Goal: Information Seeking & Learning: Learn about a topic

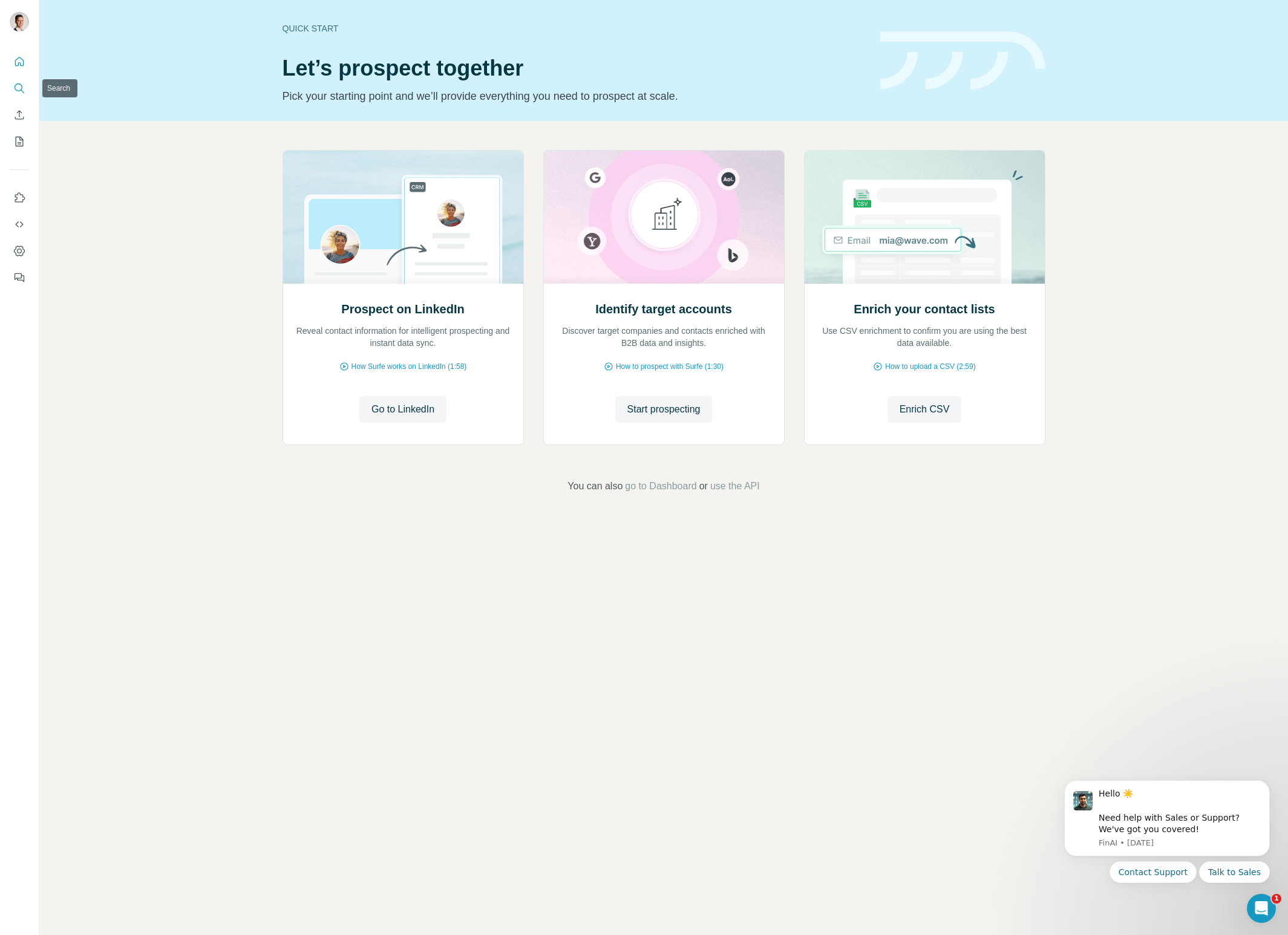
click at [15, 88] on icon "Search" at bounding box center [19, 88] width 12 height 12
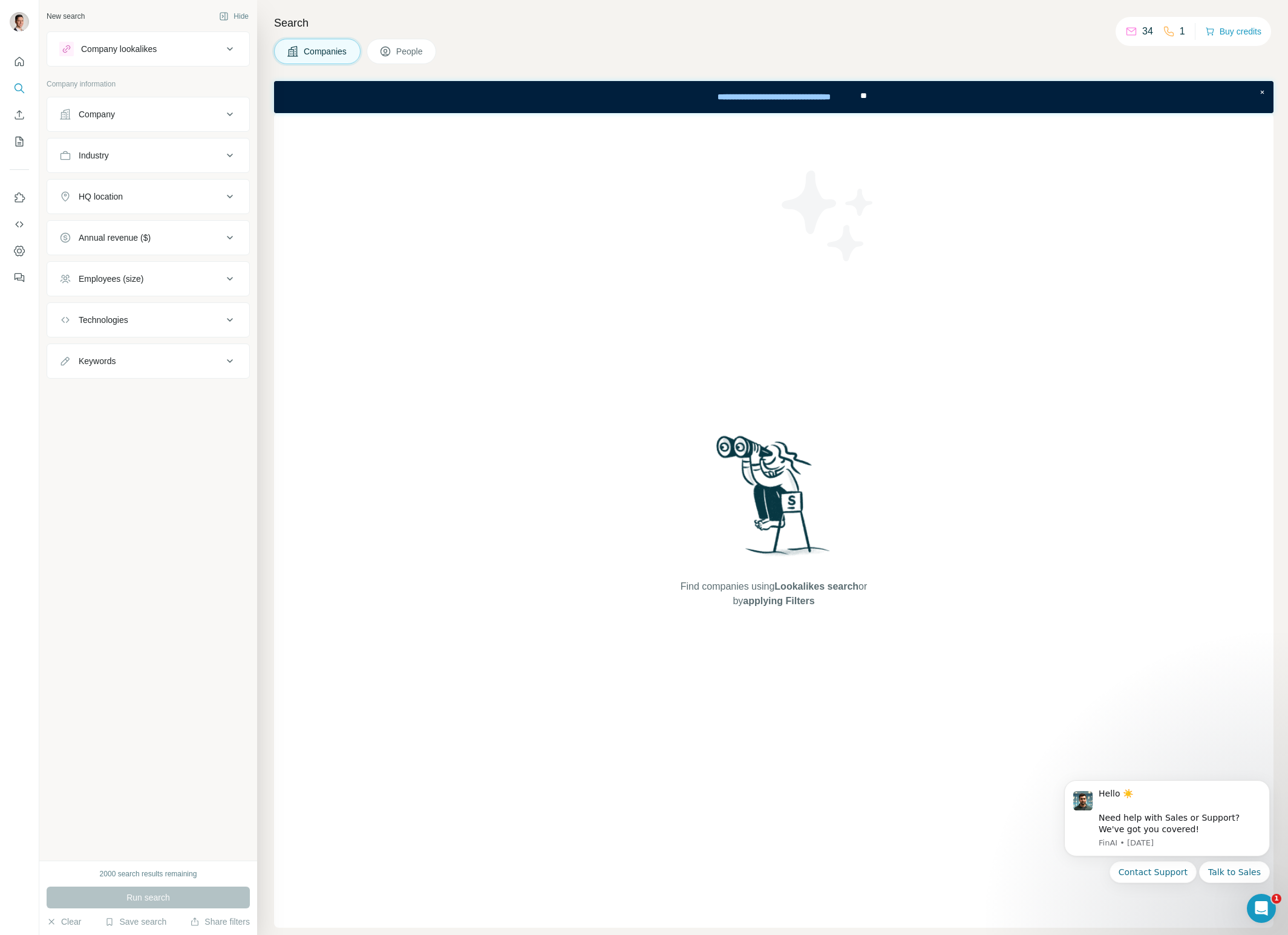
click at [226, 47] on icon at bounding box center [230, 49] width 15 height 15
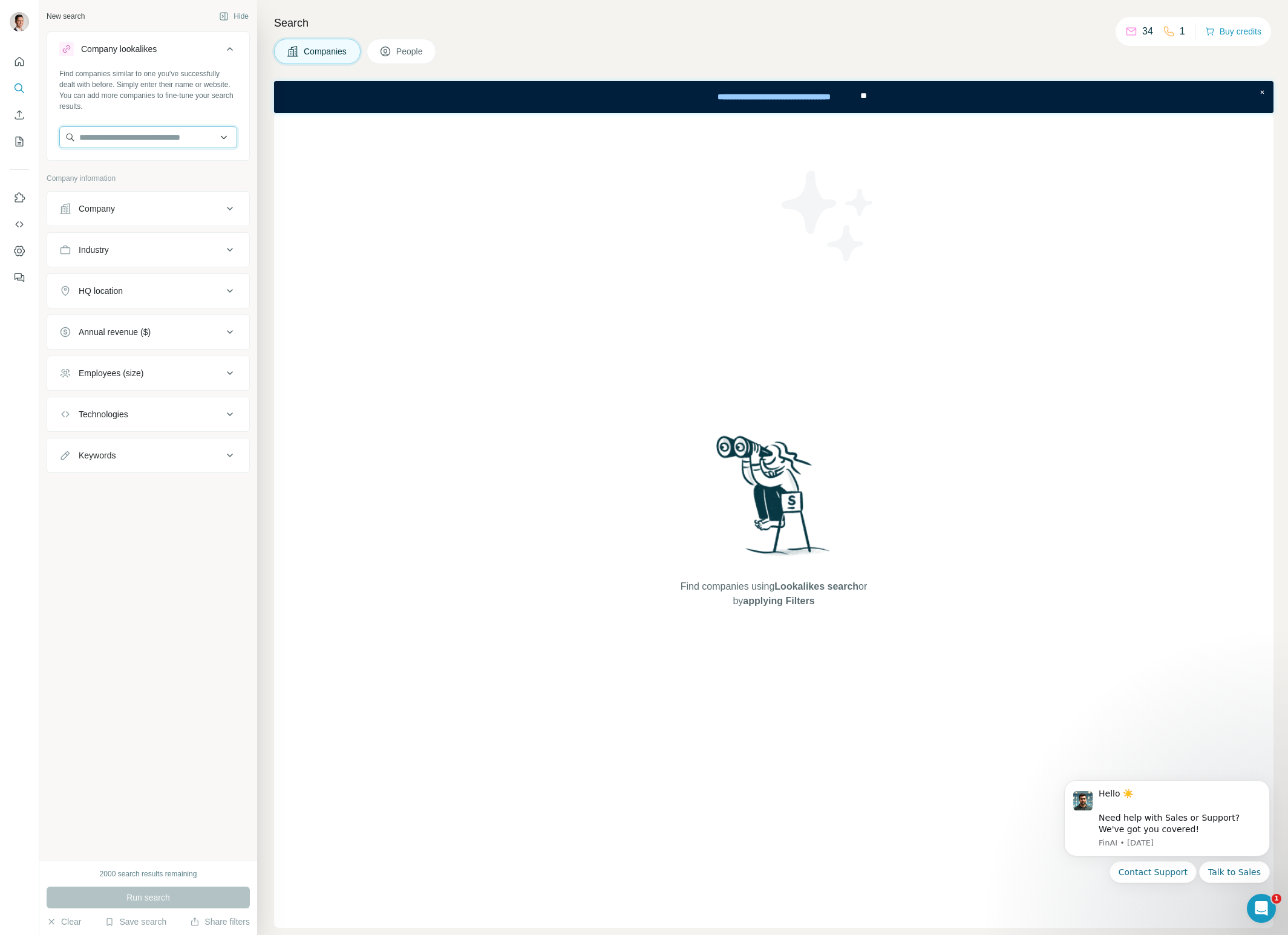
click at [149, 137] on input "text" at bounding box center [148, 137] width 178 height 22
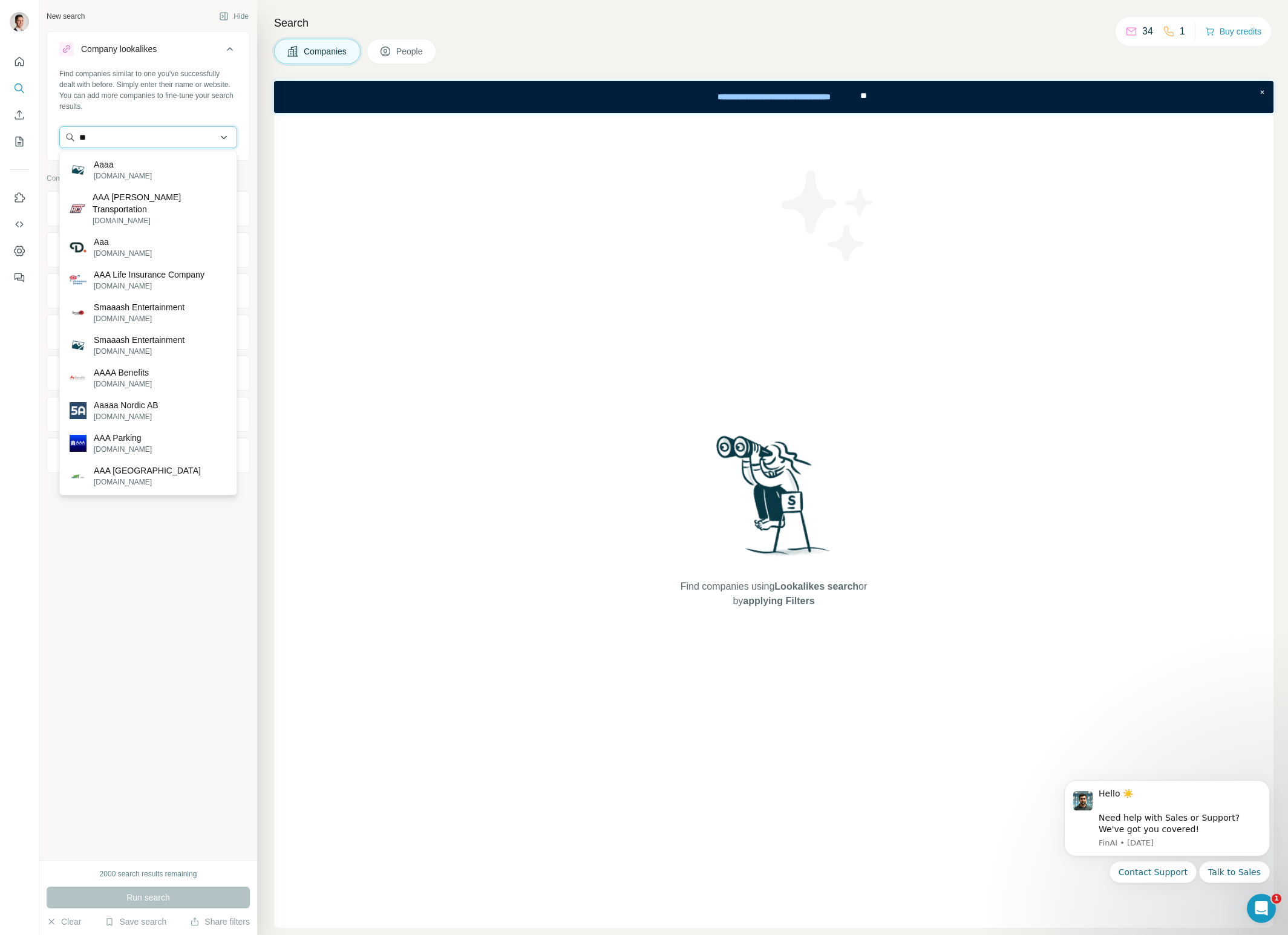
type input "*"
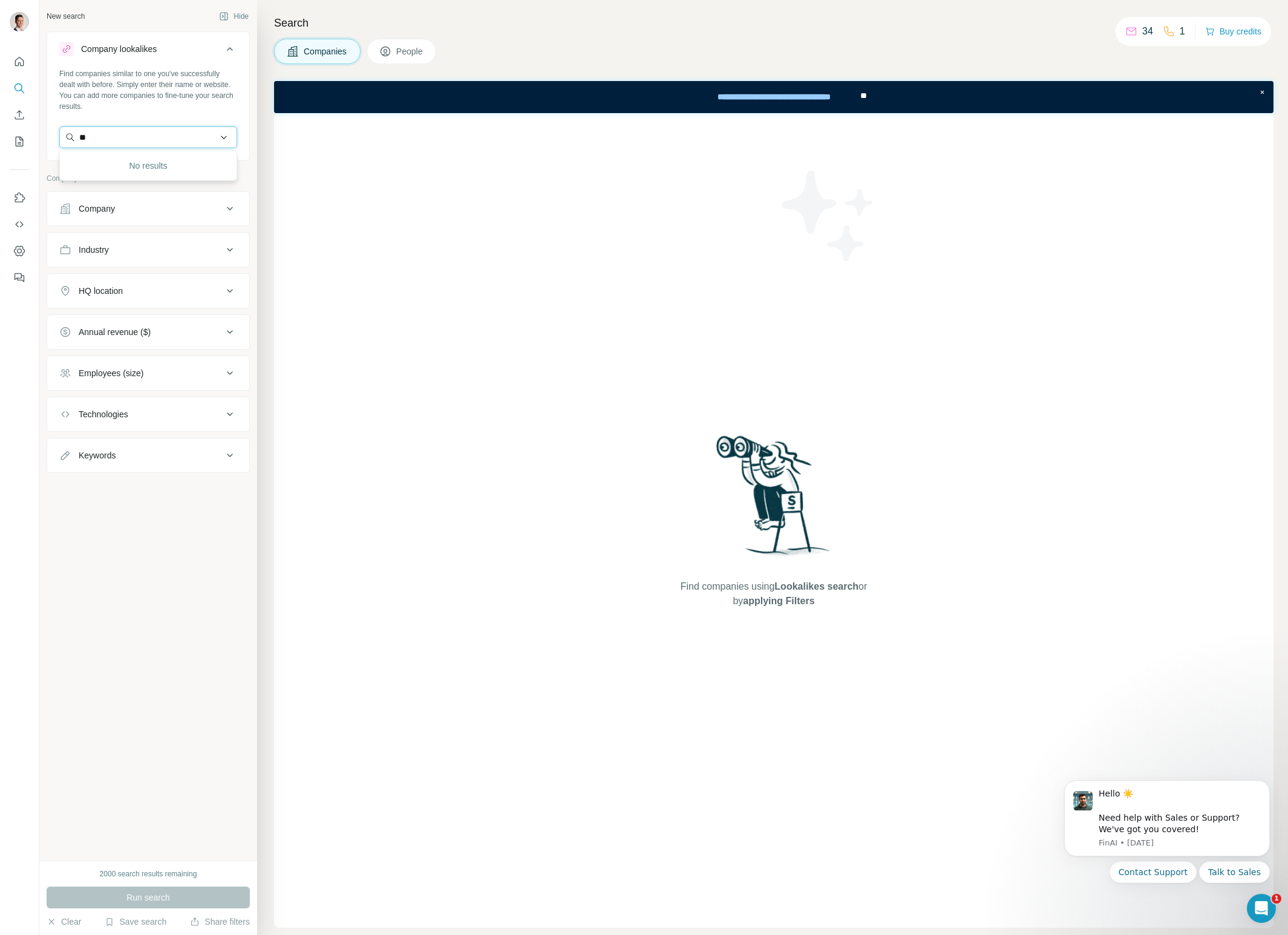
type input "*"
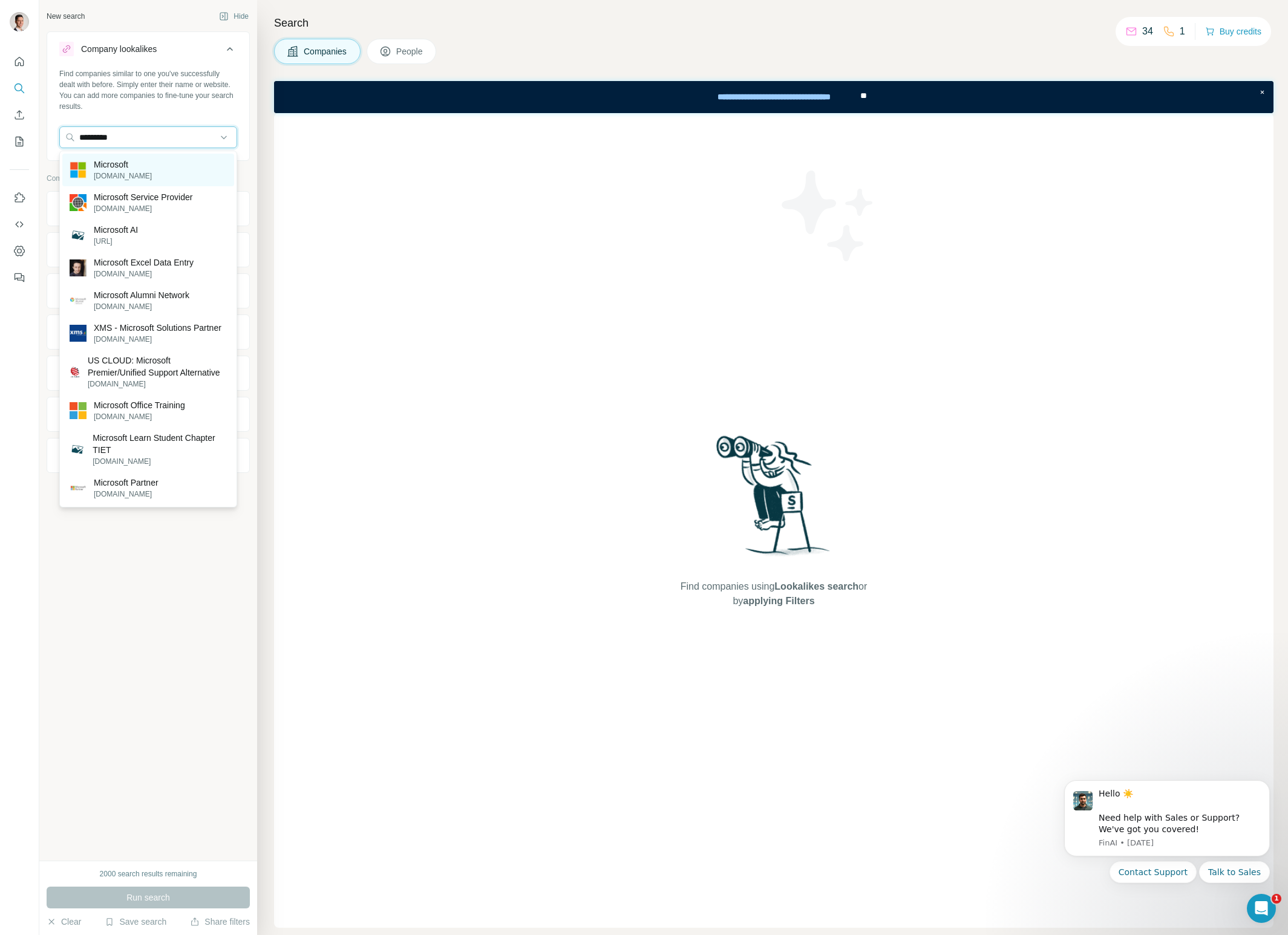
type input "*********"
click at [137, 167] on p "Microsoft" at bounding box center [123, 164] width 58 height 12
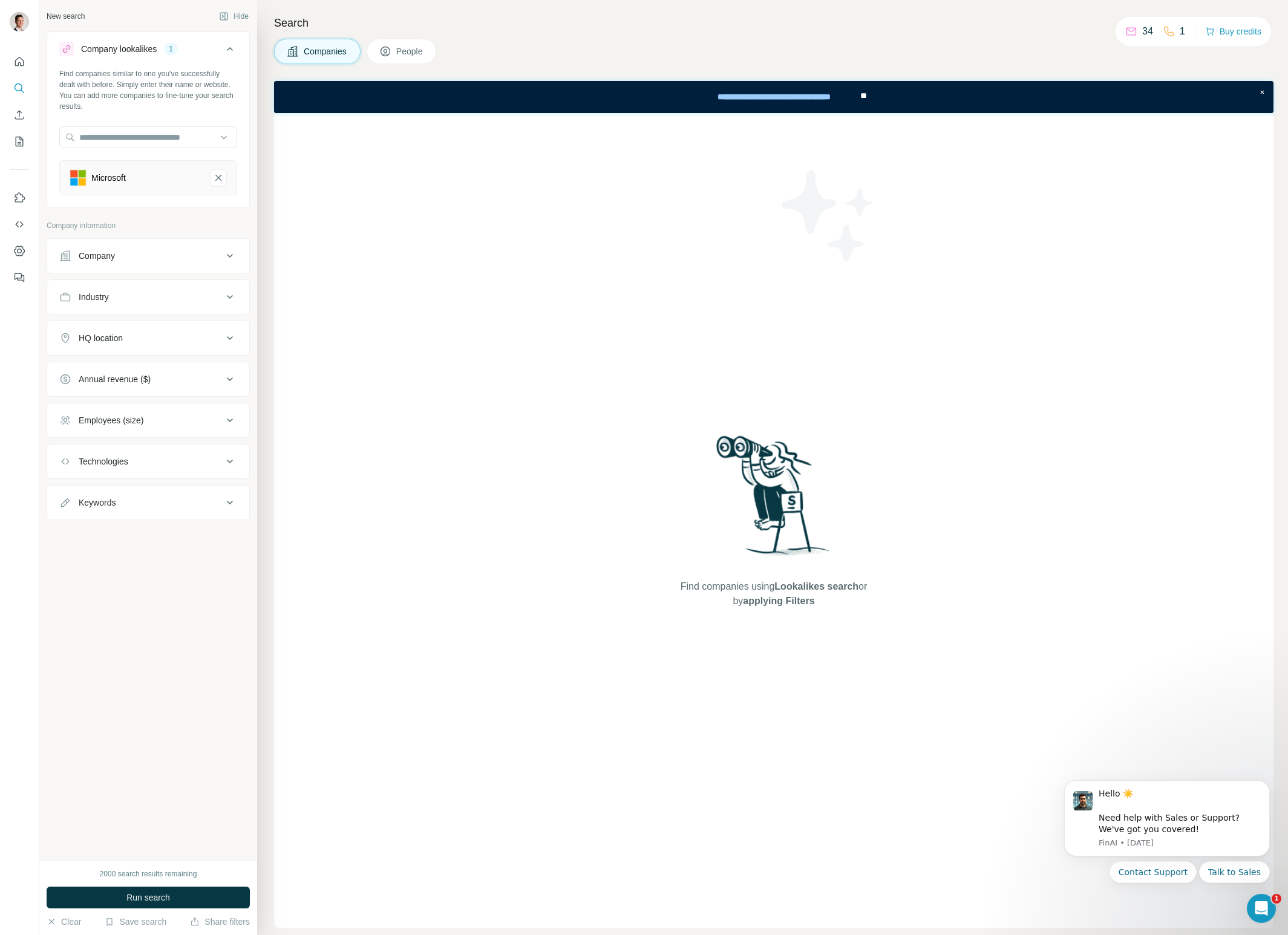
click at [227, 338] on icon at bounding box center [230, 338] width 15 height 15
click at [145, 365] on input "text" at bounding box center [148, 368] width 178 height 22
drag, startPoint x: 86, startPoint y: 368, endPoint x: 68, endPoint y: 368, distance: 18.0
click at [68, 368] on input "*****" at bounding box center [148, 368] width 178 height 22
click at [117, 371] on input "*****" at bounding box center [148, 368] width 178 height 22
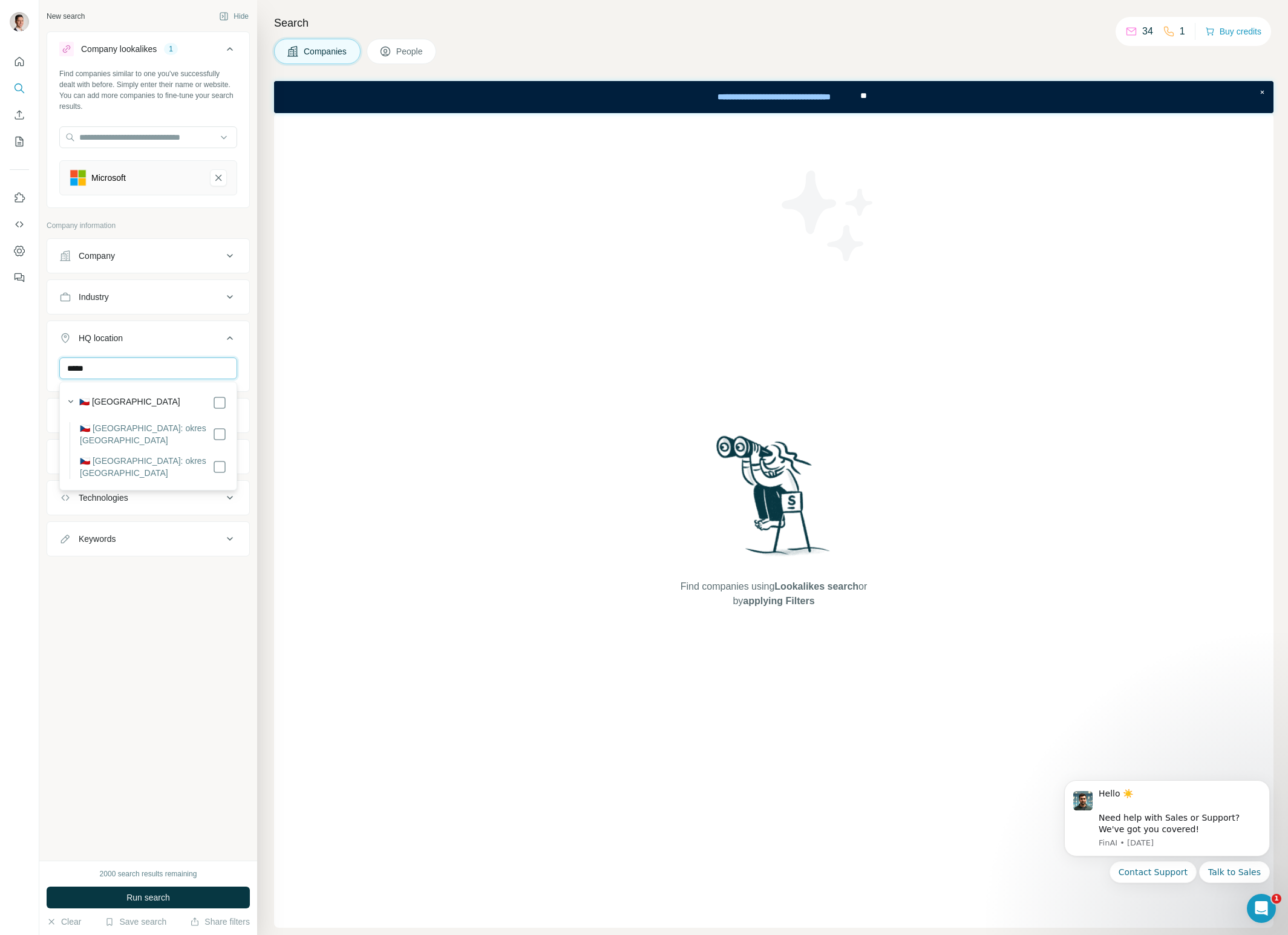
drag, startPoint x: 115, startPoint y: 368, endPoint x: 58, endPoint y: 368, distance: 57.0
click at [58, 368] on div "*****" at bounding box center [148, 373] width 202 height 32
type input "*"
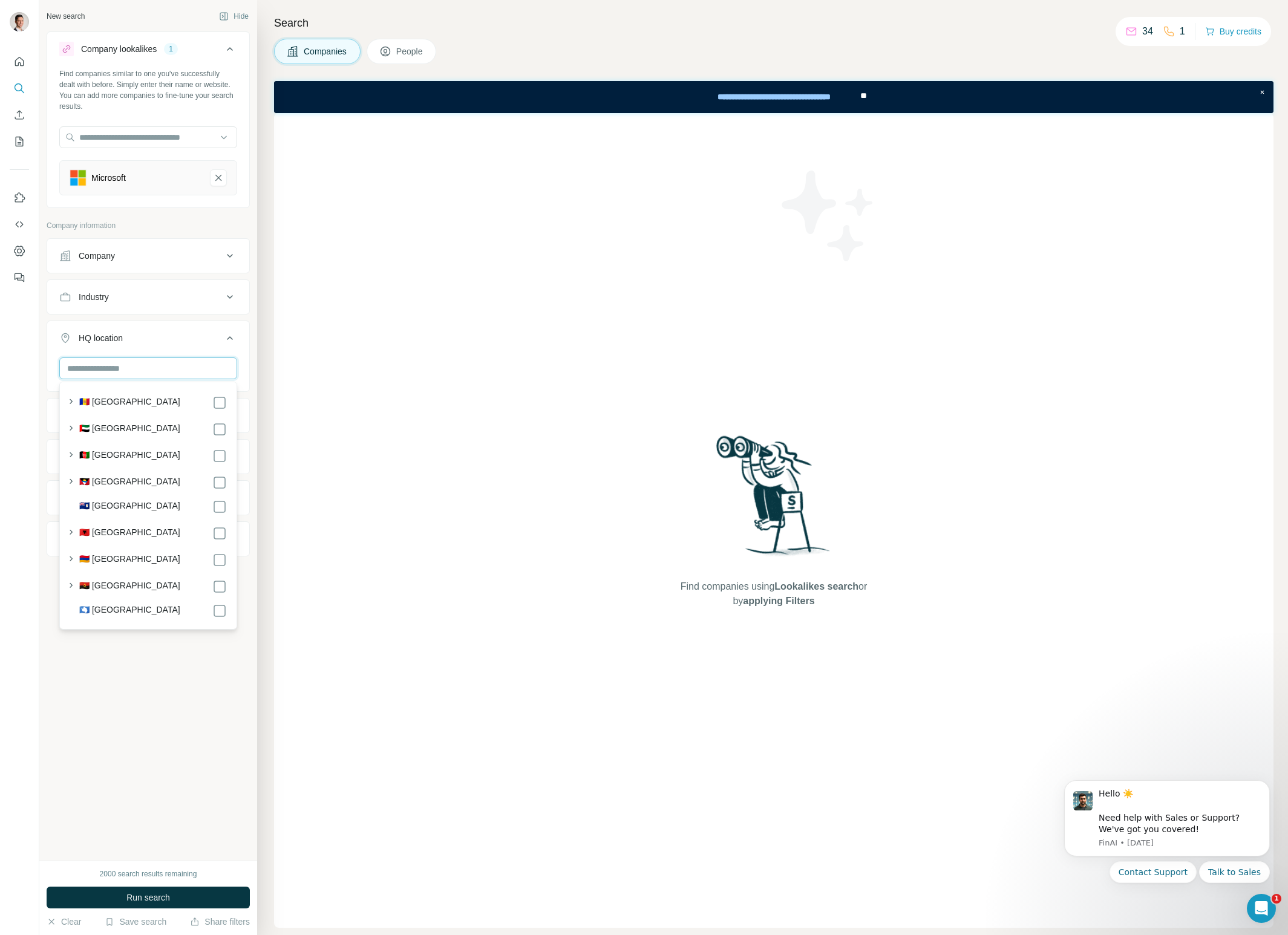
type input "*"
click at [68, 401] on icon "button" at bounding box center [70, 401] width 12 height 12
click at [122, 370] on input "*****" at bounding box center [148, 368] width 178 height 22
type input "*"
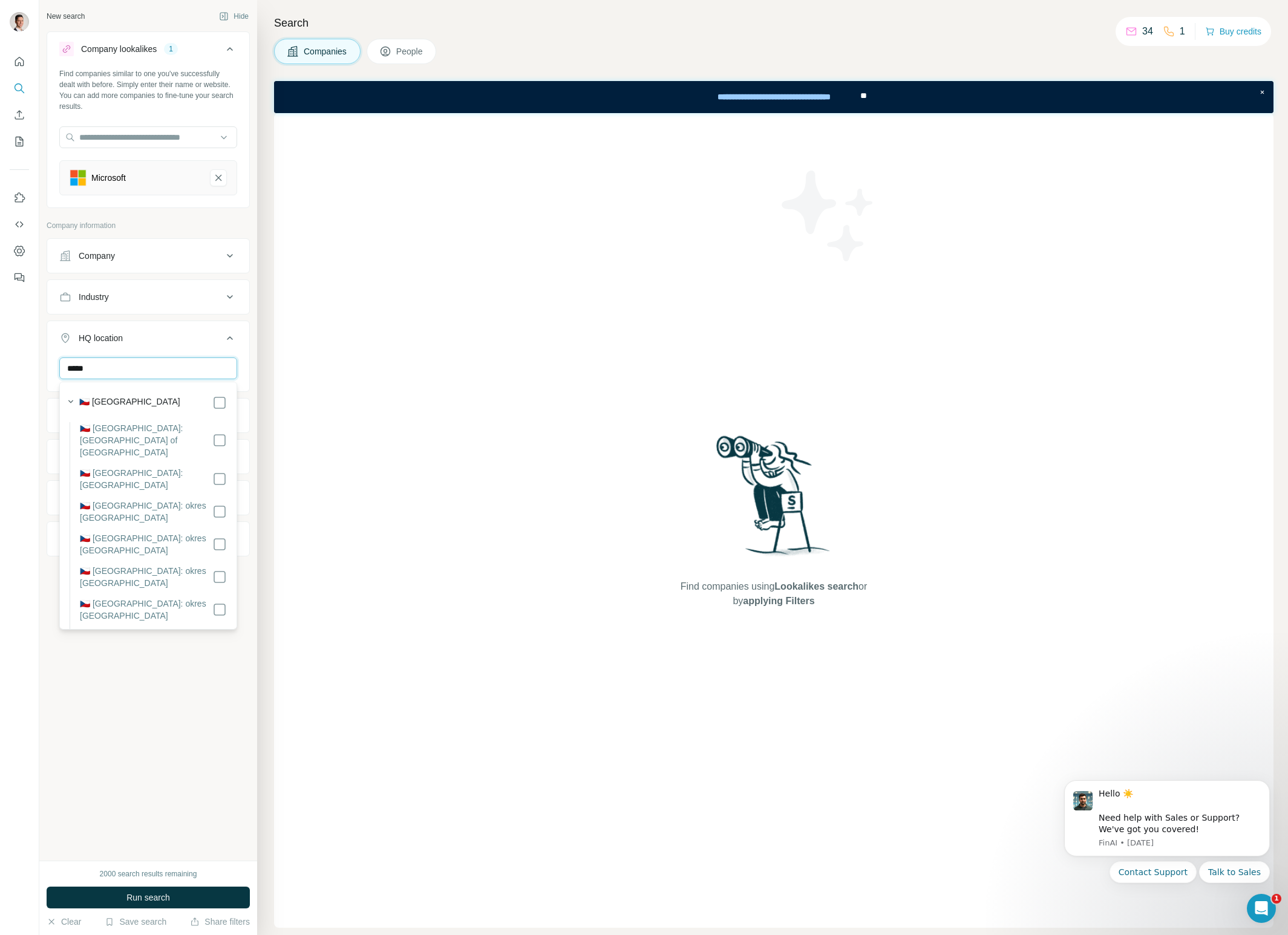
drag, startPoint x: 99, startPoint y: 370, endPoint x: 51, endPoint y: 370, distance: 48.0
click at [50, 370] on div "*****" at bounding box center [148, 373] width 202 height 32
type input "******"
click at [144, 610] on div "New search Hide Company lookalikes 1 Find companies similar to one you've succe…" at bounding box center [148, 430] width 218 height 861
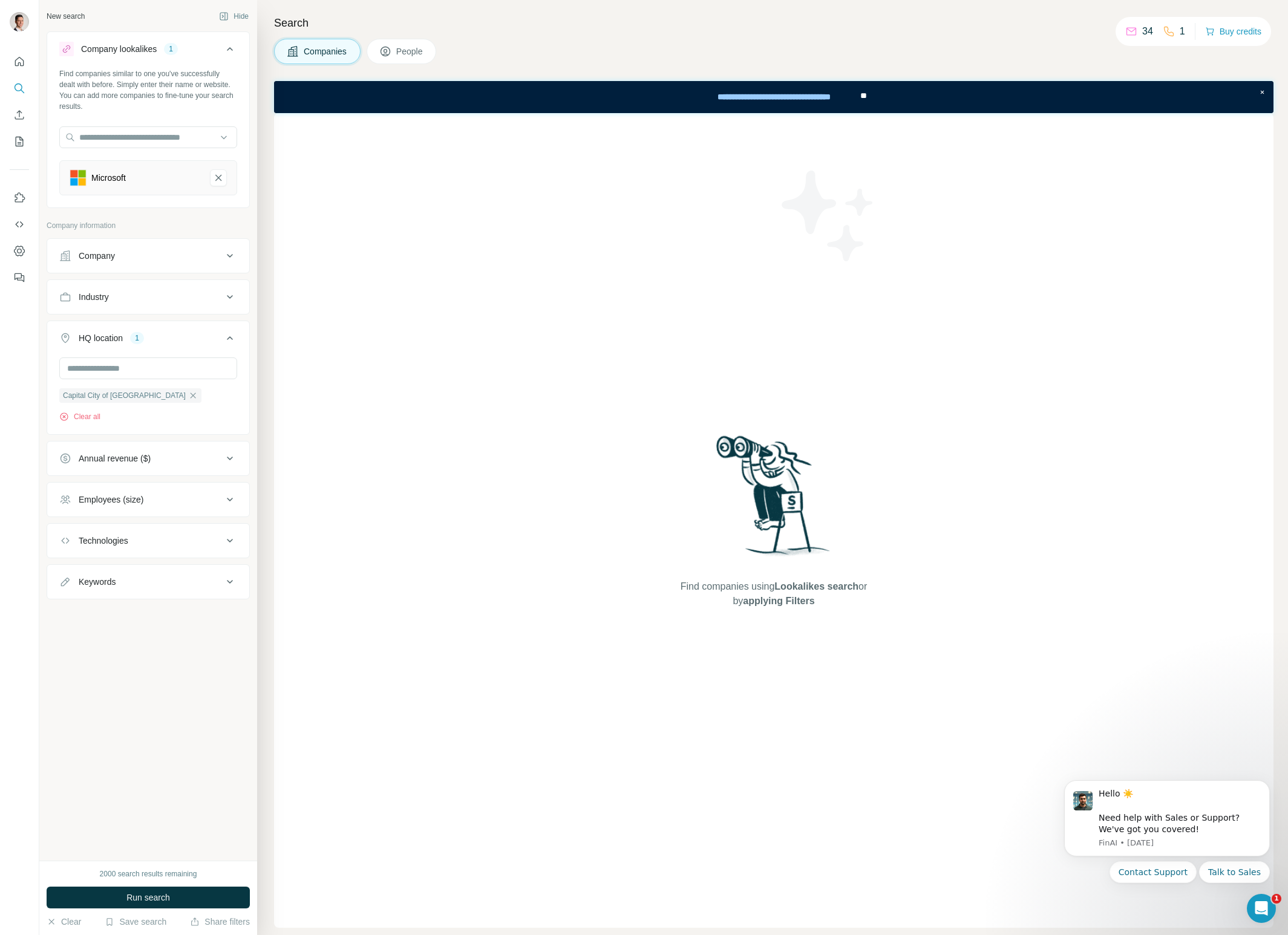
click at [231, 460] on icon at bounding box center [230, 458] width 15 height 15
click at [68, 505] on icon at bounding box center [66, 508] width 15 height 15
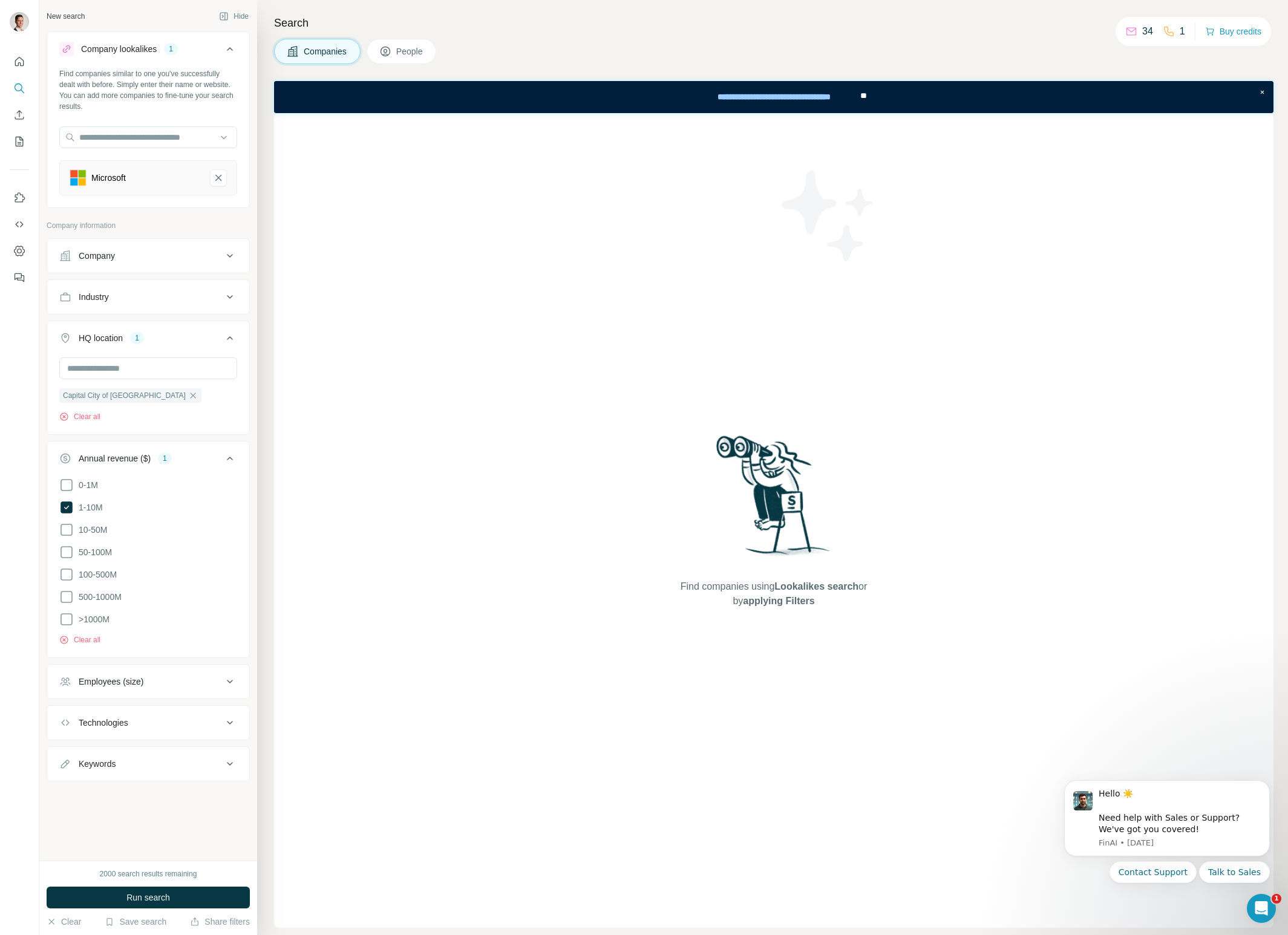
click at [217, 684] on div "Employees (size)" at bounding box center [141, 682] width 163 height 12
click at [70, 772] on icon at bounding box center [66, 775] width 15 height 15
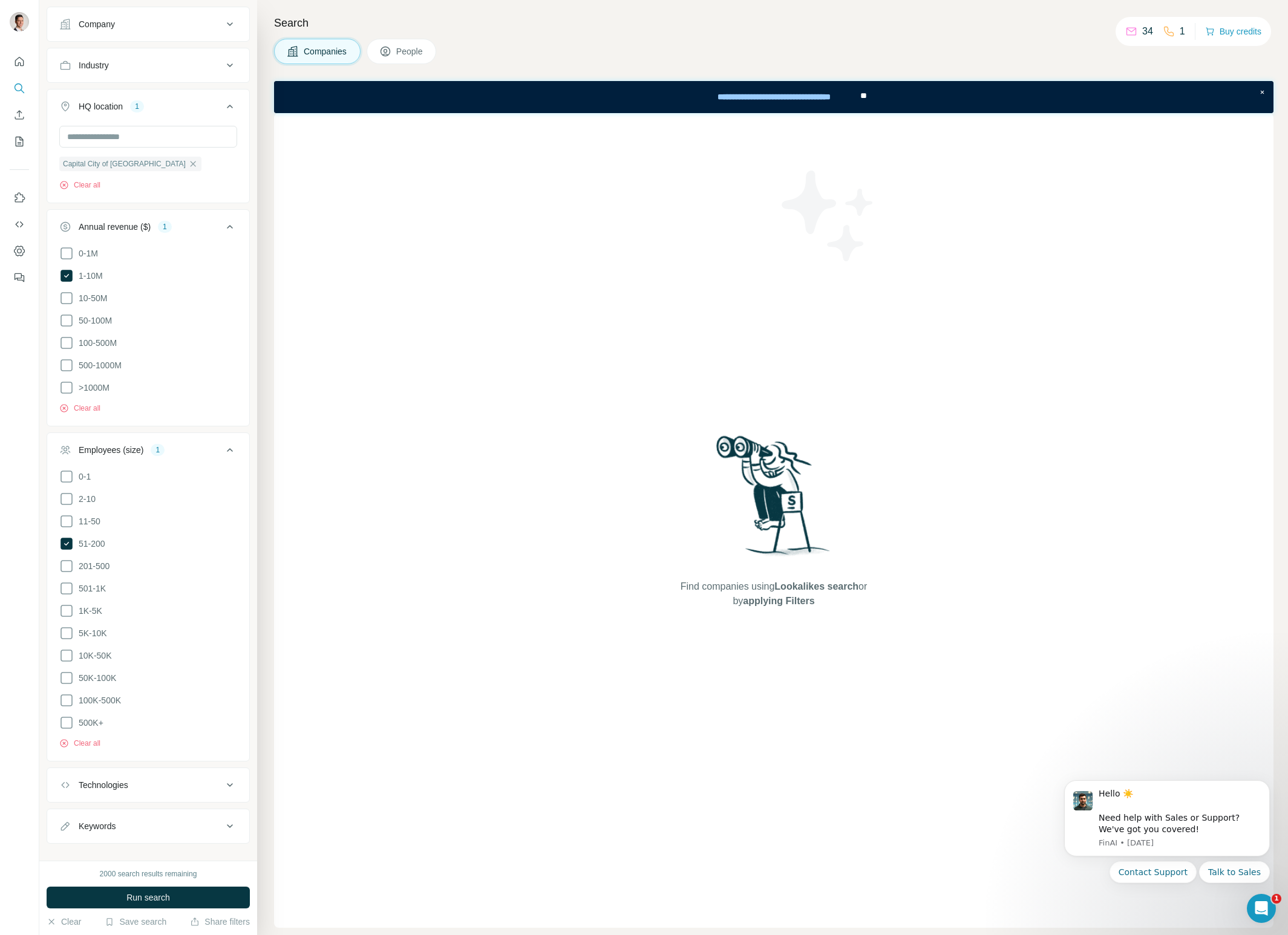
scroll to position [243, 0]
click at [200, 771] on div "Technologies" at bounding box center [141, 773] width 163 height 12
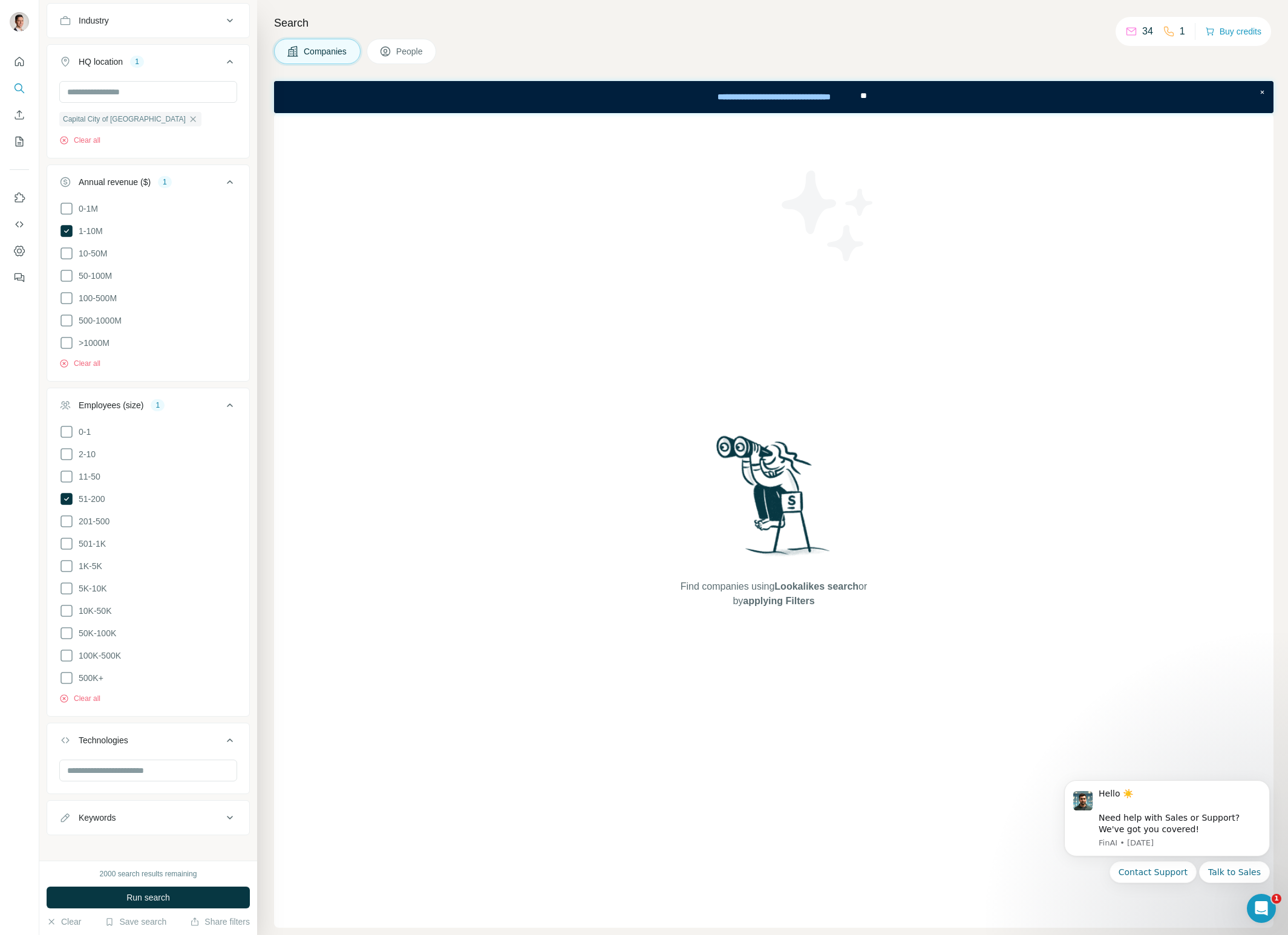
scroll to position [280, 0]
click at [180, 766] on input "text" at bounding box center [148, 767] width 178 height 22
type input "*"
click at [235, 733] on icon at bounding box center [230, 737] width 15 height 15
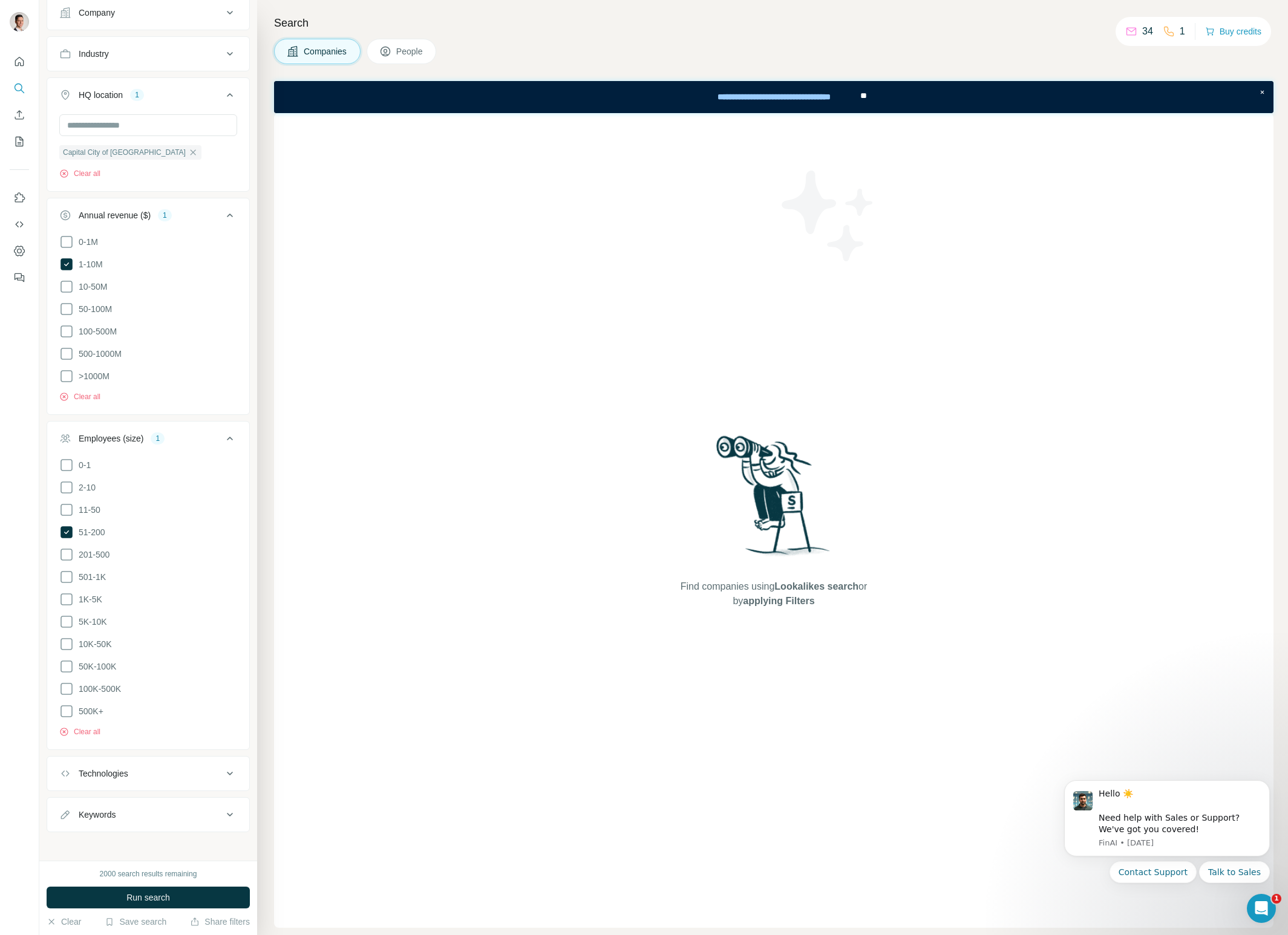
click at [182, 898] on button "Run search" at bounding box center [148, 898] width 204 height 22
click at [159, 848] on div "New search Hide Company lookalikes 1 Find companies similar to one you've succe…" at bounding box center [148, 430] width 218 height 861
click at [163, 901] on div "Run search" at bounding box center [148, 898] width 204 height 22
click at [130, 843] on div "New search Hide Company lookalikes 1 Find companies similar to one you've succe…" at bounding box center [148, 430] width 218 height 861
drag, startPoint x: 66, startPoint y: 553, endPoint x: 67, endPoint y: 537, distance: 16.0
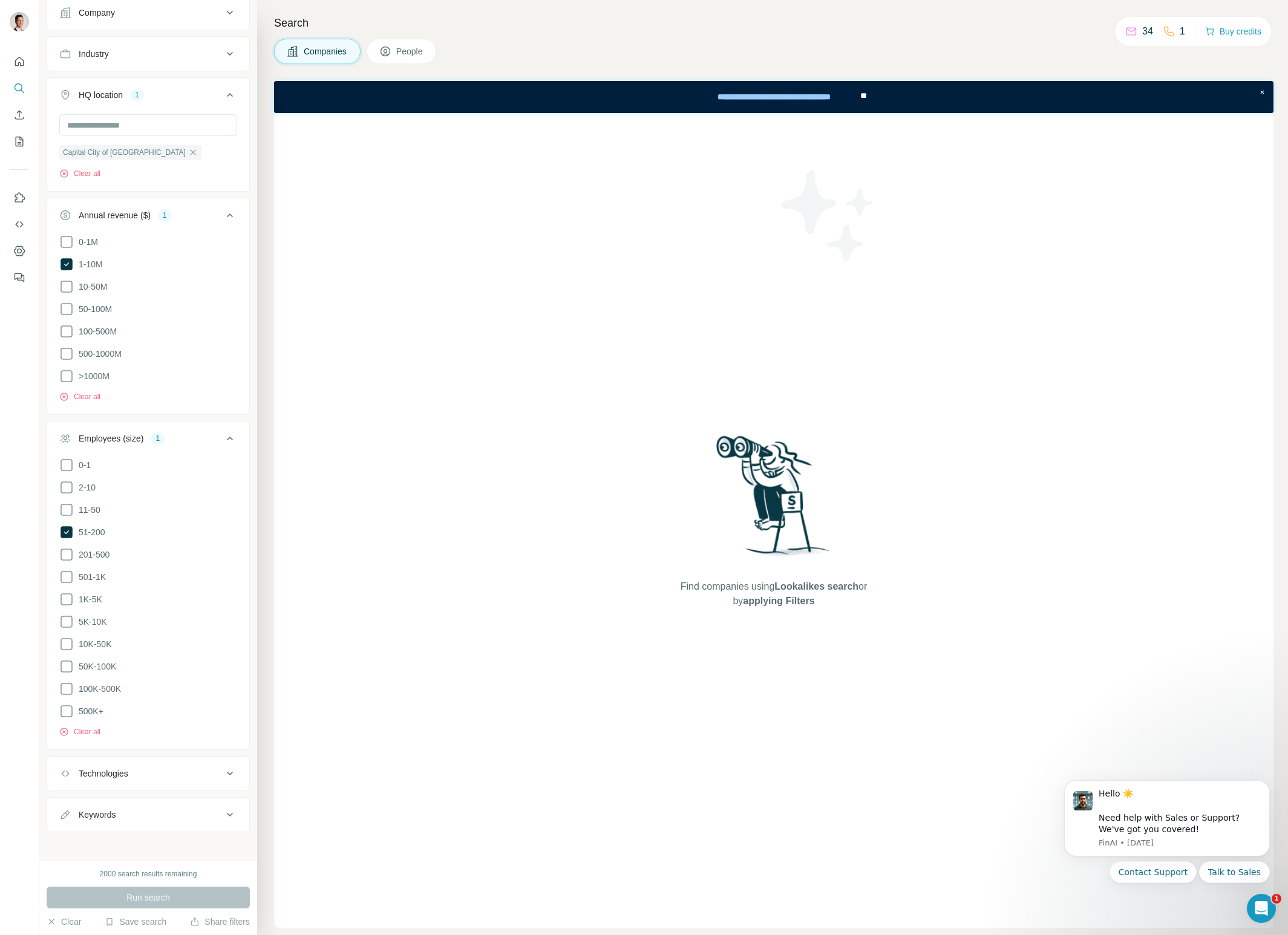
click at [66, 553] on icon at bounding box center [66, 555] width 15 height 15
click at [67, 531] on icon at bounding box center [66, 532] width 5 height 4
click at [65, 287] on icon at bounding box center [66, 287] width 15 height 15
click at [67, 261] on icon at bounding box center [66, 264] width 12 height 12
click at [68, 308] on icon at bounding box center [66, 309] width 15 height 15
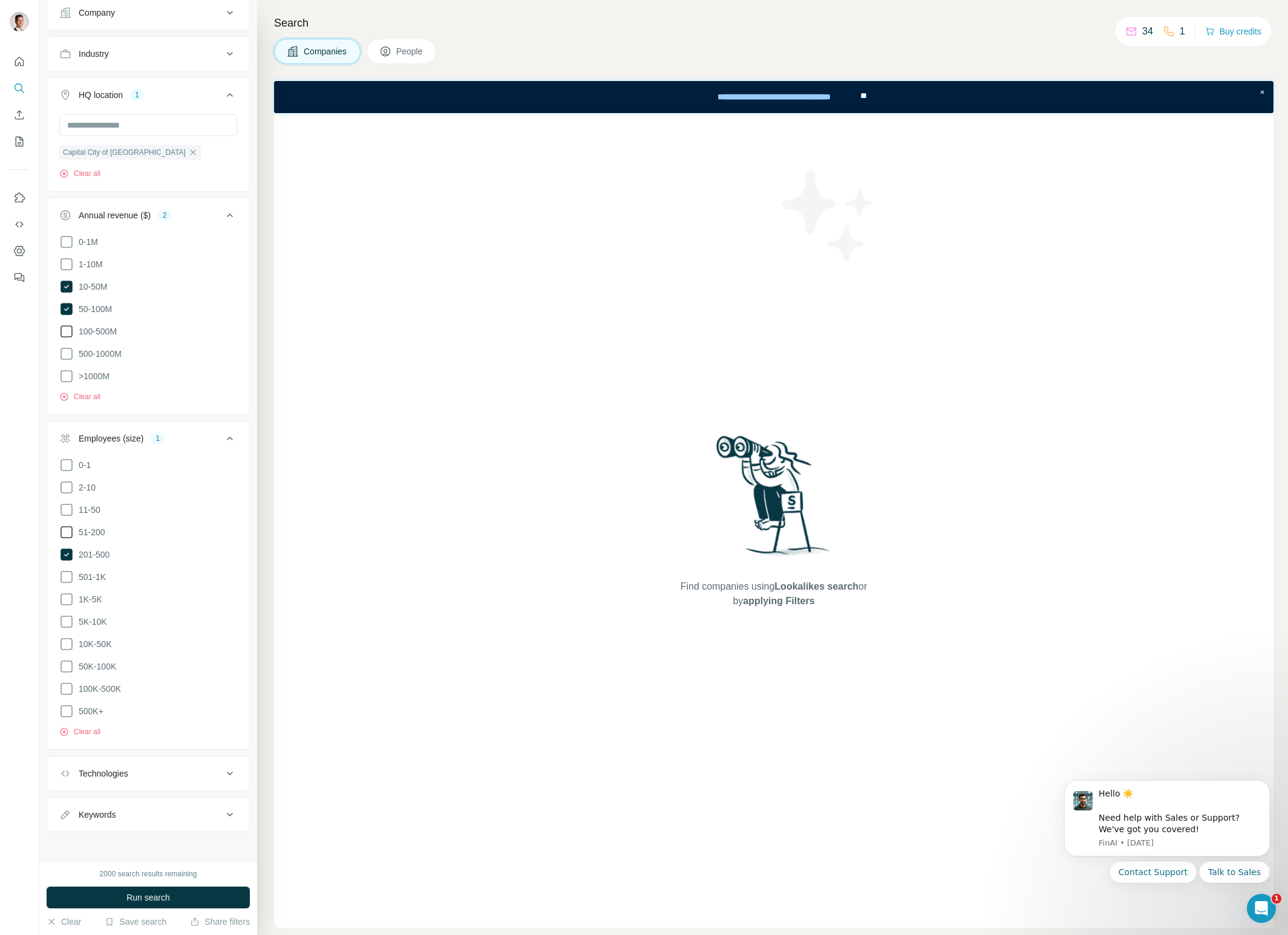
click at [65, 327] on icon at bounding box center [66, 332] width 15 height 15
drag, startPoint x: 184, startPoint y: 898, endPoint x: 176, endPoint y: 864, distance: 34.9
click at [183, 898] on button "Run search" at bounding box center [148, 898] width 204 height 22
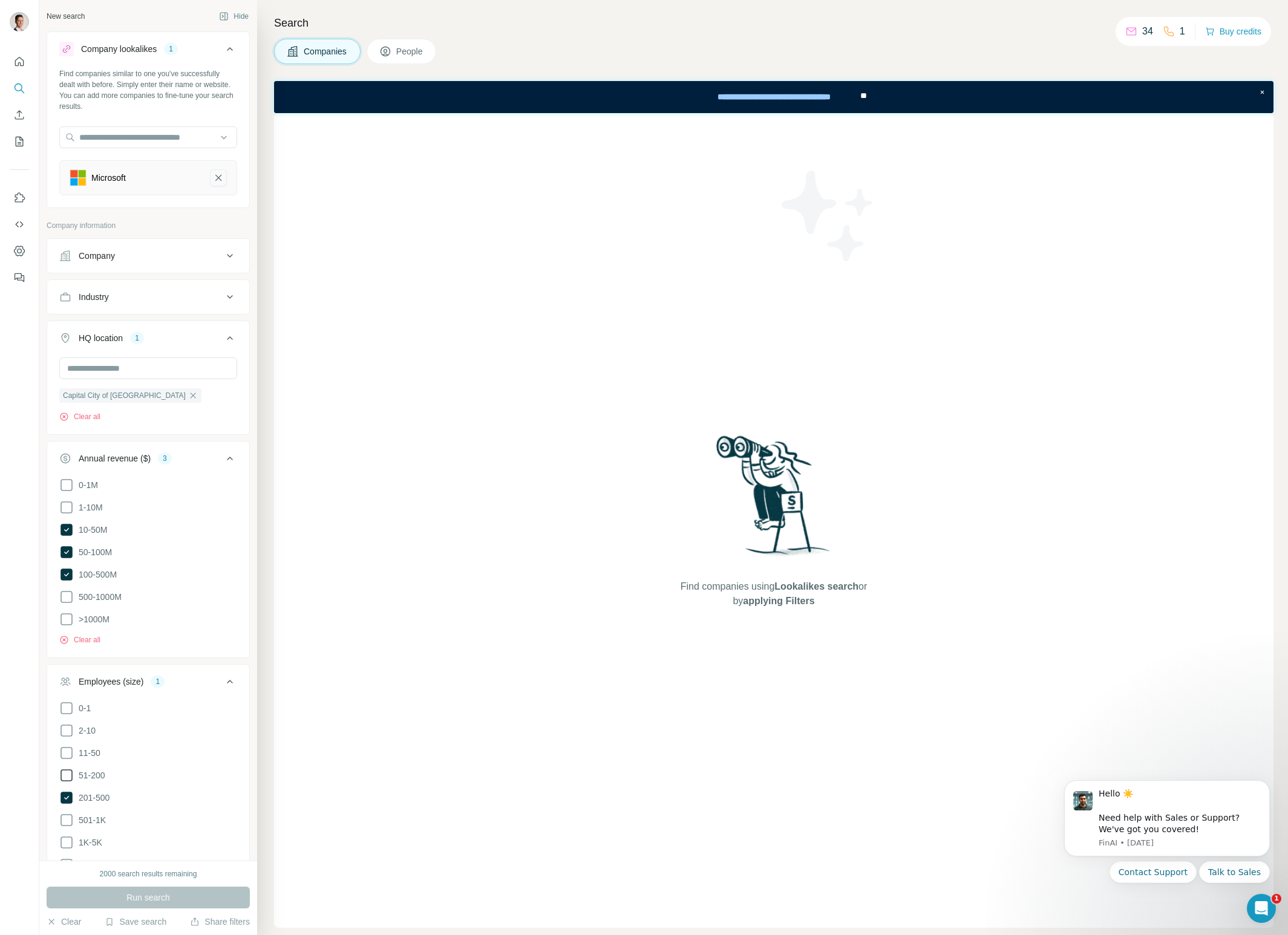
click at [220, 176] on icon "Microsoft-remove-button" at bounding box center [218, 177] width 6 height 6
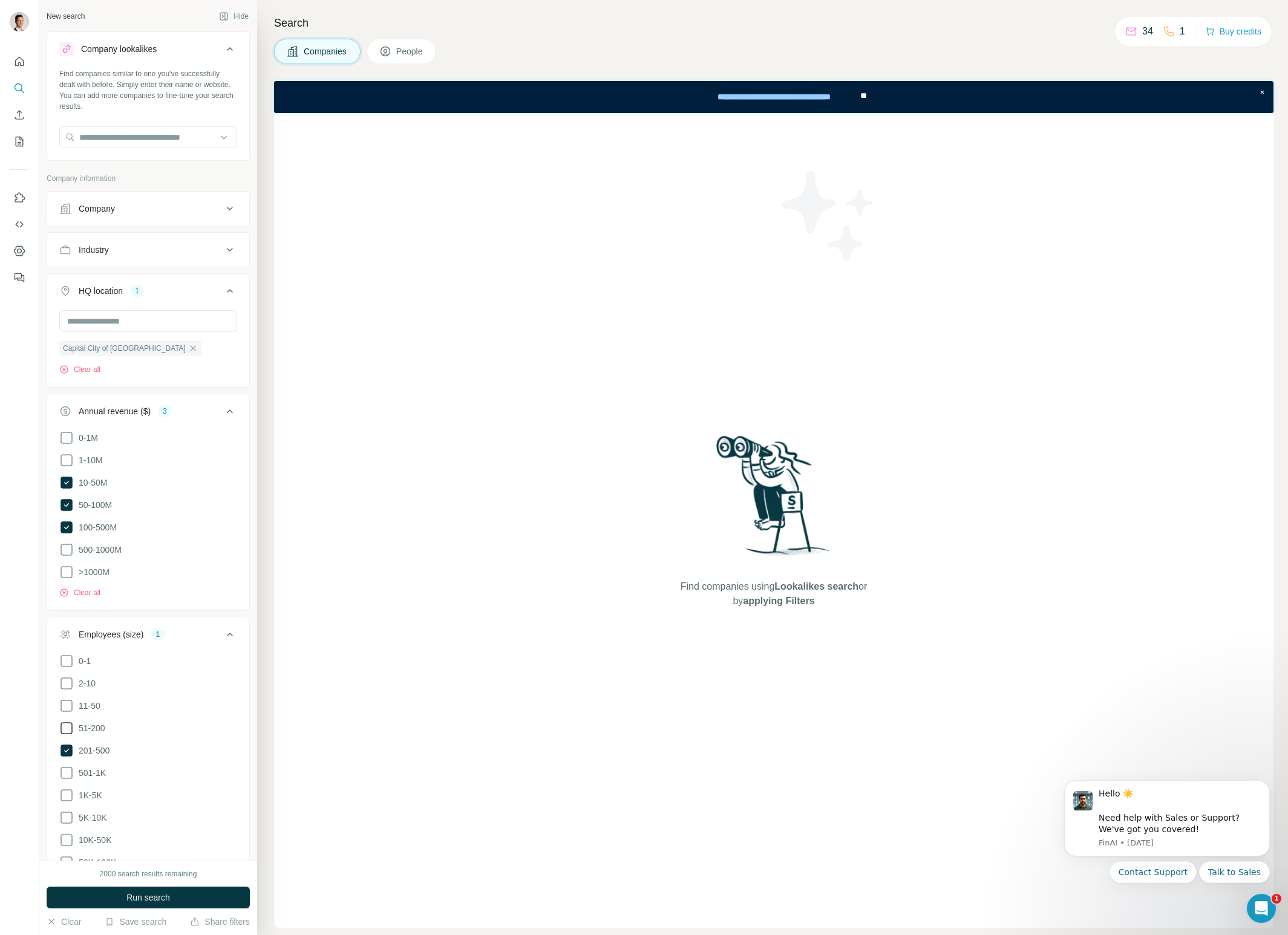
scroll to position [5, 0]
click at [157, 134] on input "text" at bounding box center [148, 132] width 178 height 22
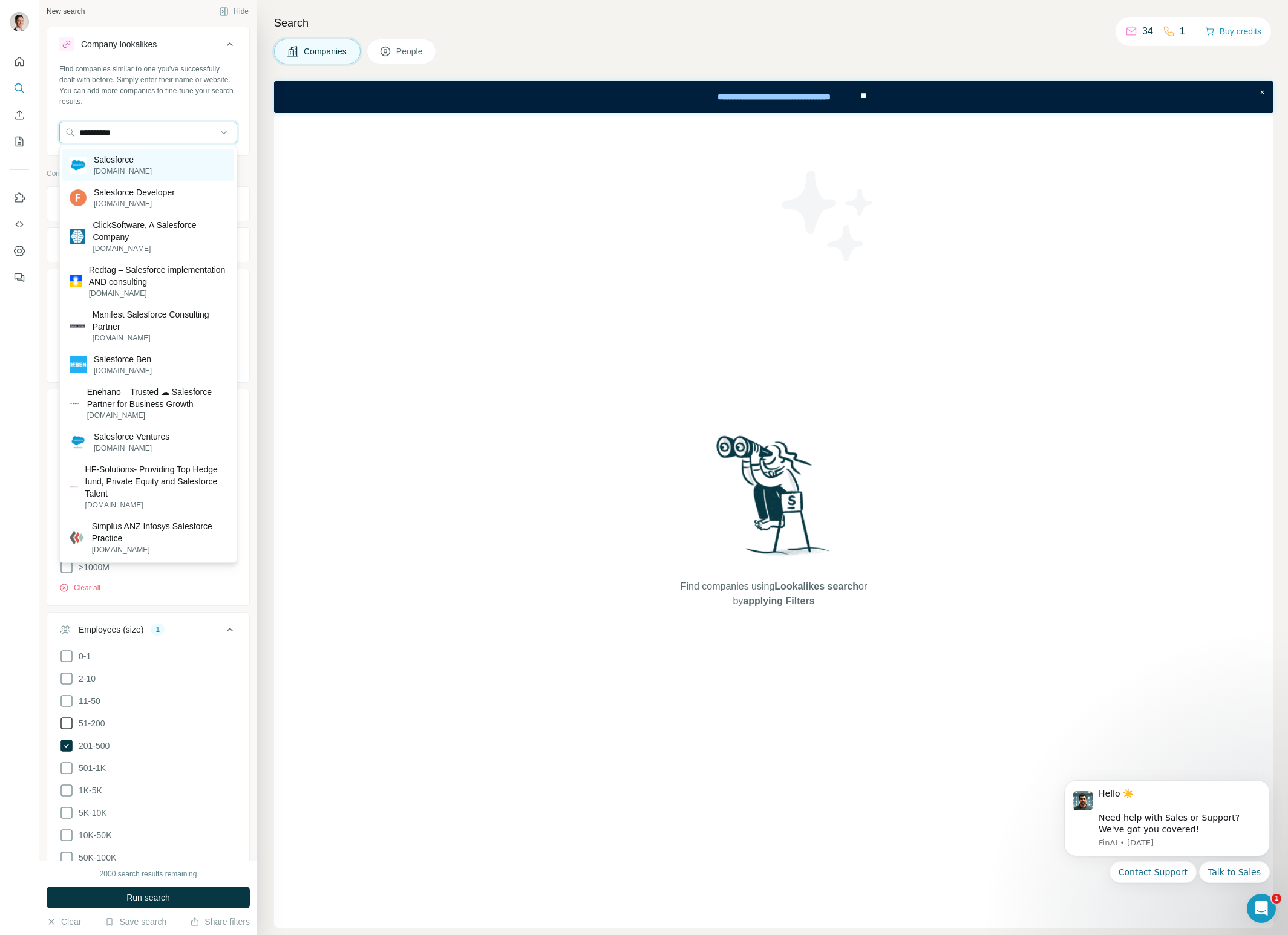
type input "**********"
click at [130, 169] on p "[DOMAIN_NAME]" at bounding box center [123, 170] width 58 height 11
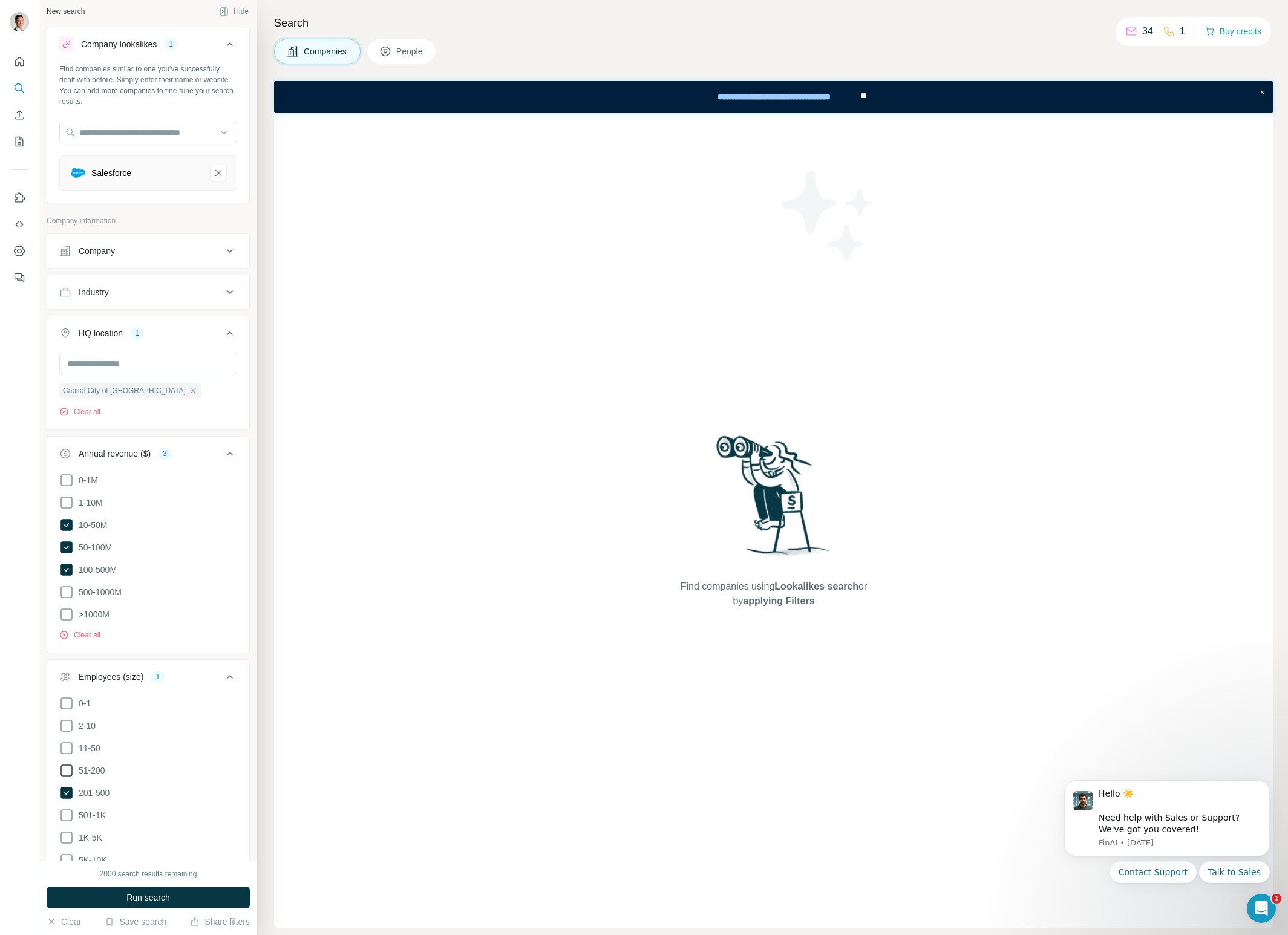
click at [154, 900] on span "Run search" at bounding box center [149, 898] width 44 height 12
click at [218, 170] on icon "Salesforce-remove-button" at bounding box center [218, 172] width 11 height 12
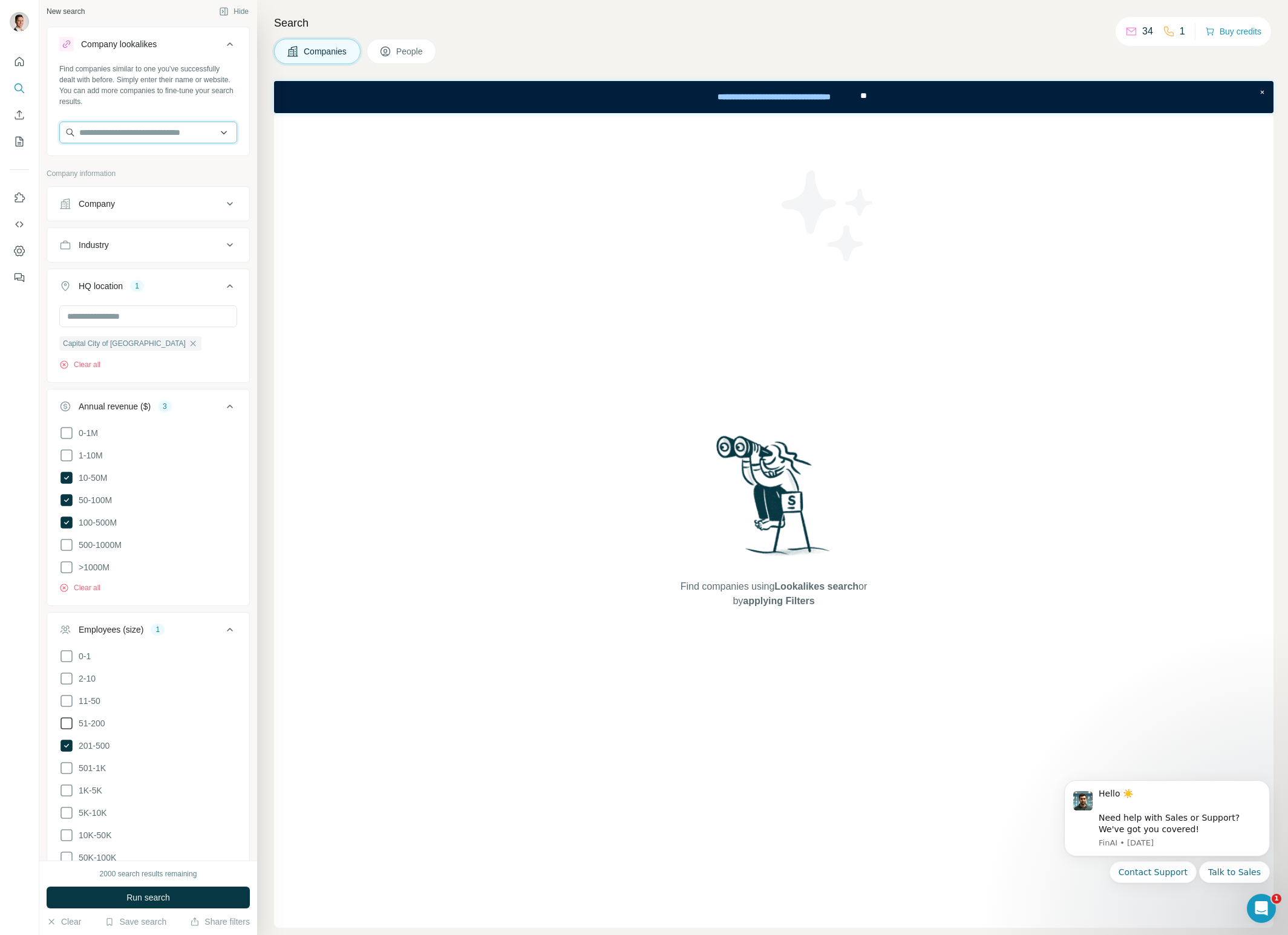
click at [166, 132] on input "text" at bounding box center [148, 132] width 178 height 22
drag, startPoint x: 161, startPoint y: 133, endPoint x: 75, endPoint y: 134, distance: 86.0
click at [75, 134] on input "**********" at bounding box center [148, 132] width 178 height 22
paste input "text"
type input "**********"
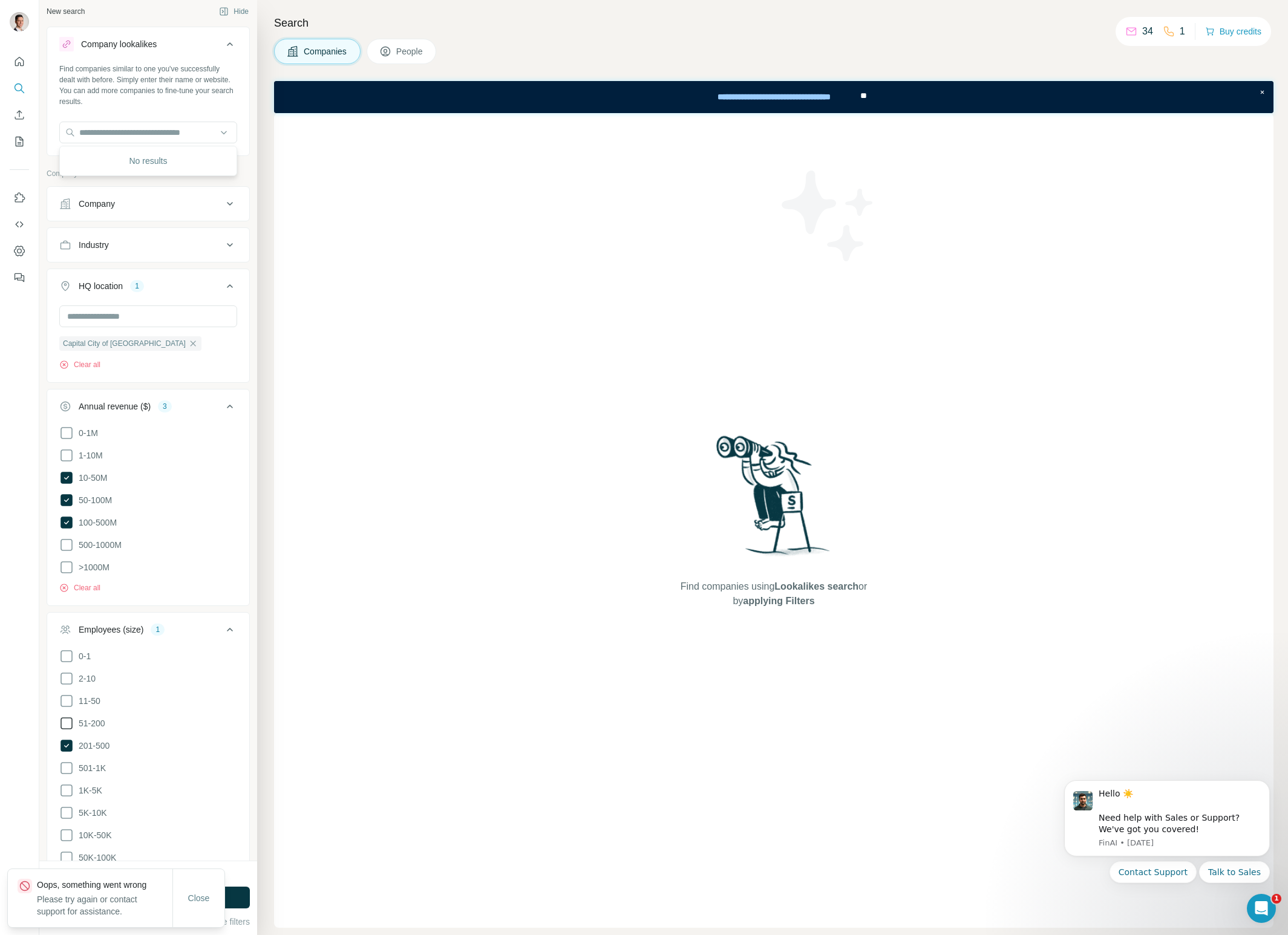
click at [192, 109] on div "Find companies similar to one you've successfully dealt with before. Simply ent…" at bounding box center [148, 108] width 202 height 89
click at [123, 132] on input "text" at bounding box center [148, 132] width 178 height 22
paste input "******"
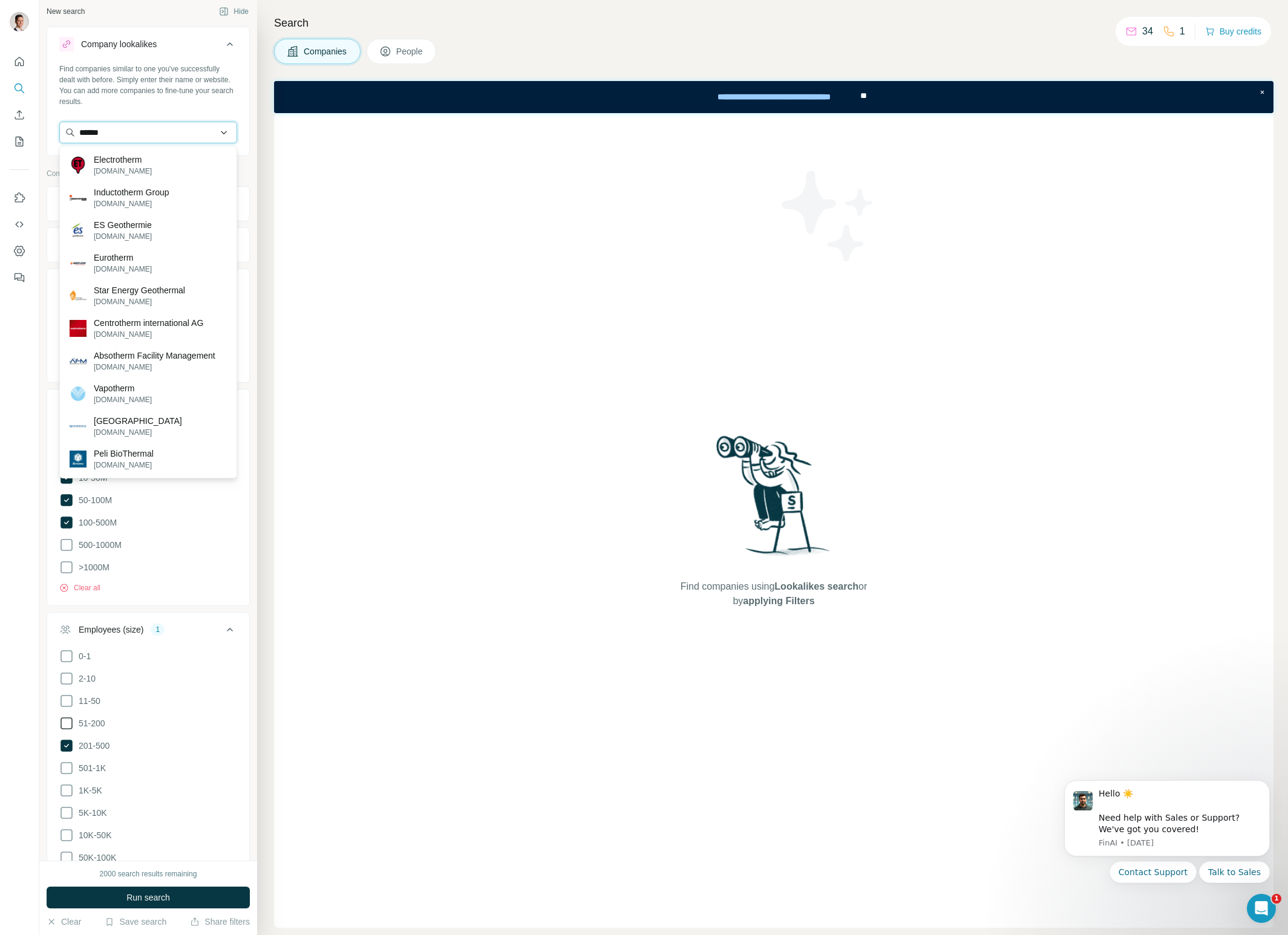
drag, startPoint x: 147, startPoint y: 129, endPoint x: 82, endPoint y: 128, distance: 65.0
click at [82, 128] on input "******" at bounding box center [148, 132] width 178 height 22
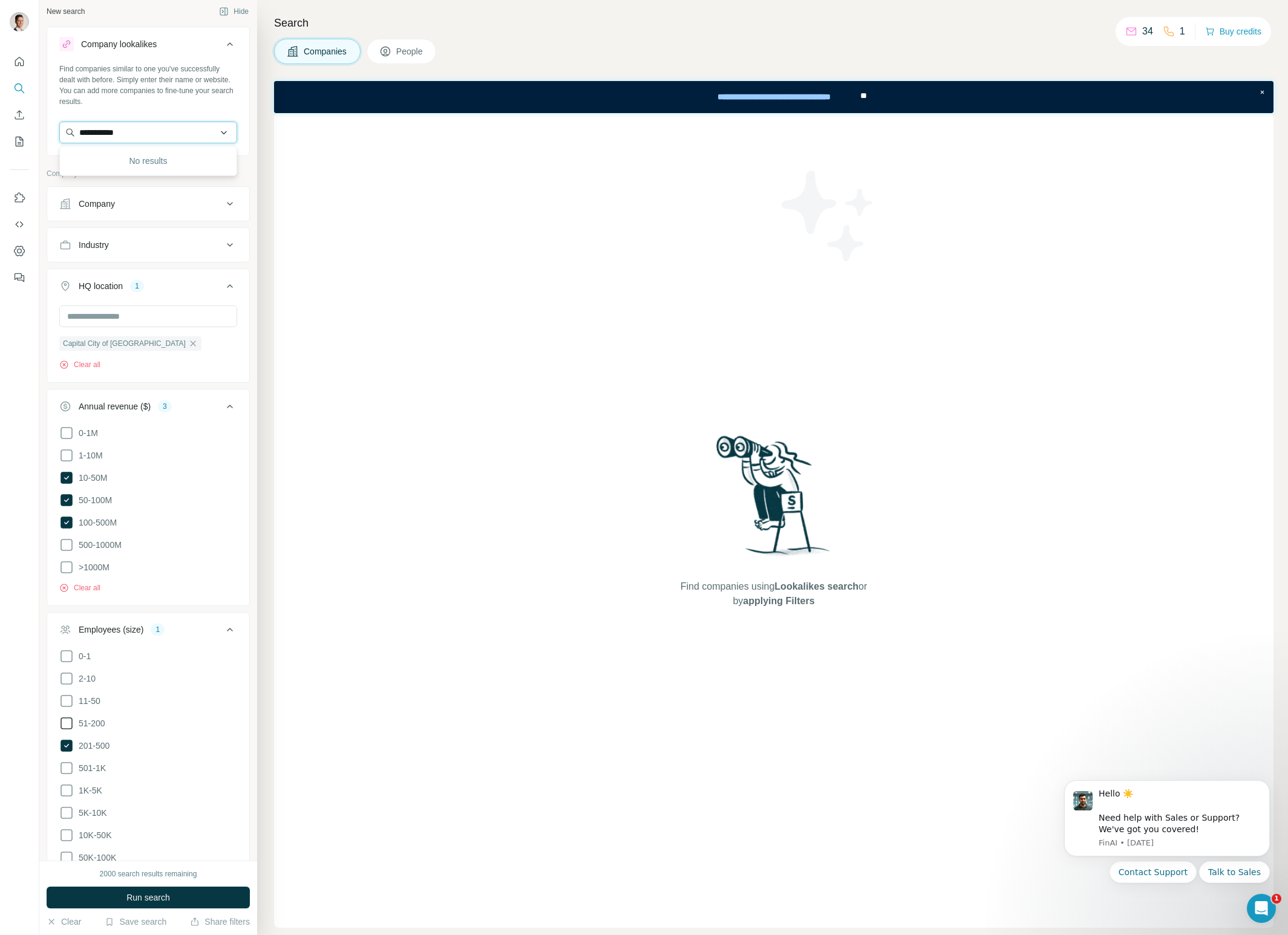
type input "**********"
drag, startPoint x: 165, startPoint y: 127, endPoint x: 64, endPoint y: 128, distance: 101.0
click at [63, 128] on input "**********" at bounding box center [148, 132] width 178 height 22
click at [178, 101] on div "Find companies similar to one you've successfully dealt with before. Simply ent…" at bounding box center [148, 85] width 178 height 44
click at [150, 129] on input "text" at bounding box center [148, 132] width 178 height 22
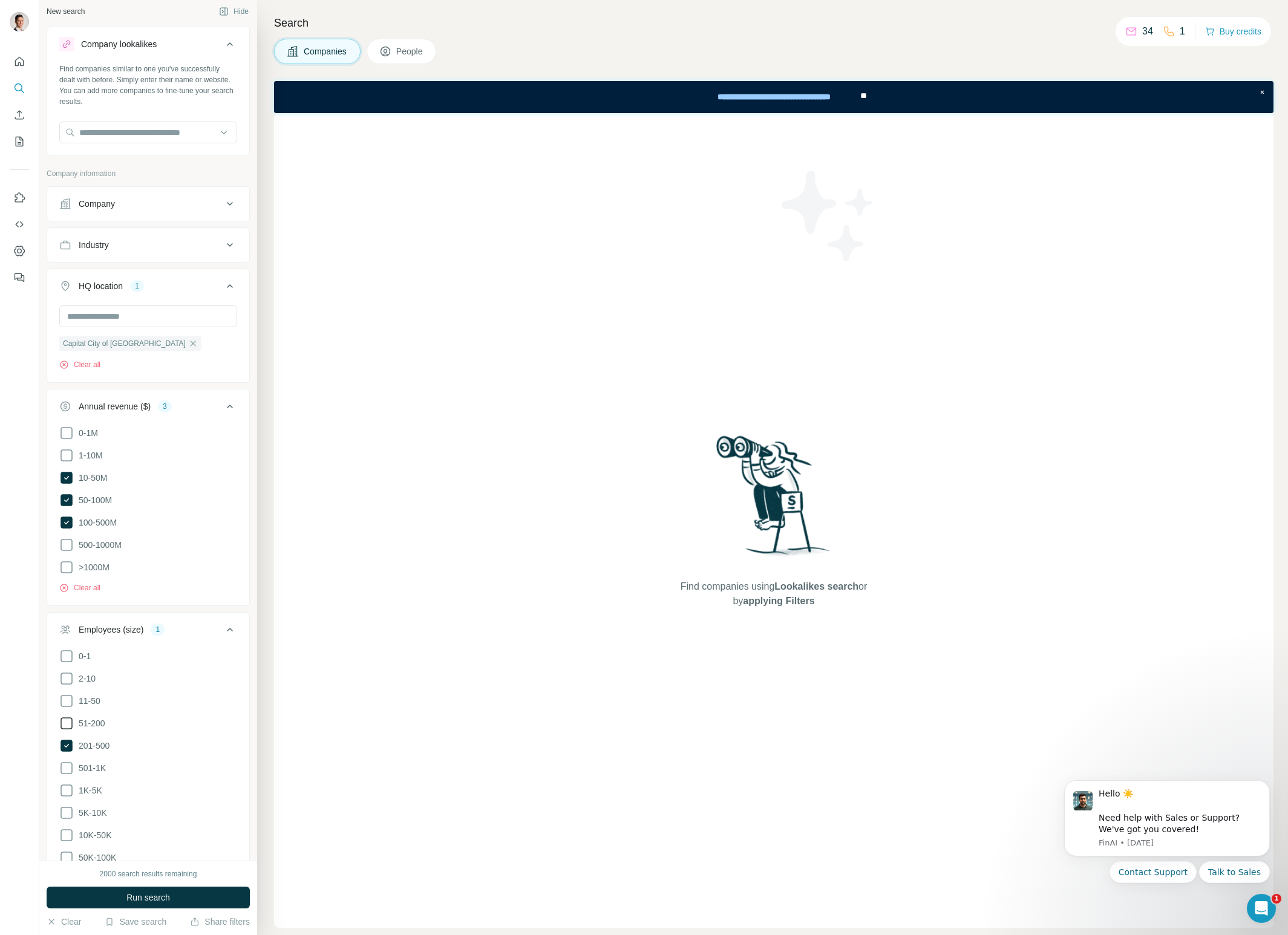
click at [168, 99] on div "Find companies similar to one you've successfully dealt with before. Simply ent…" at bounding box center [148, 85] width 178 height 44
click at [108, 131] on input "text" at bounding box center [148, 132] width 178 height 22
drag, startPoint x: 152, startPoint y: 106, endPoint x: 151, endPoint y: 112, distance: 6.1
click at [151, 106] on div "Find companies similar to one you've successfully dealt with before. Simply ent…" at bounding box center [148, 85] width 178 height 44
click at [227, 201] on icon at bounding box center [230, 203] width 15 height 15
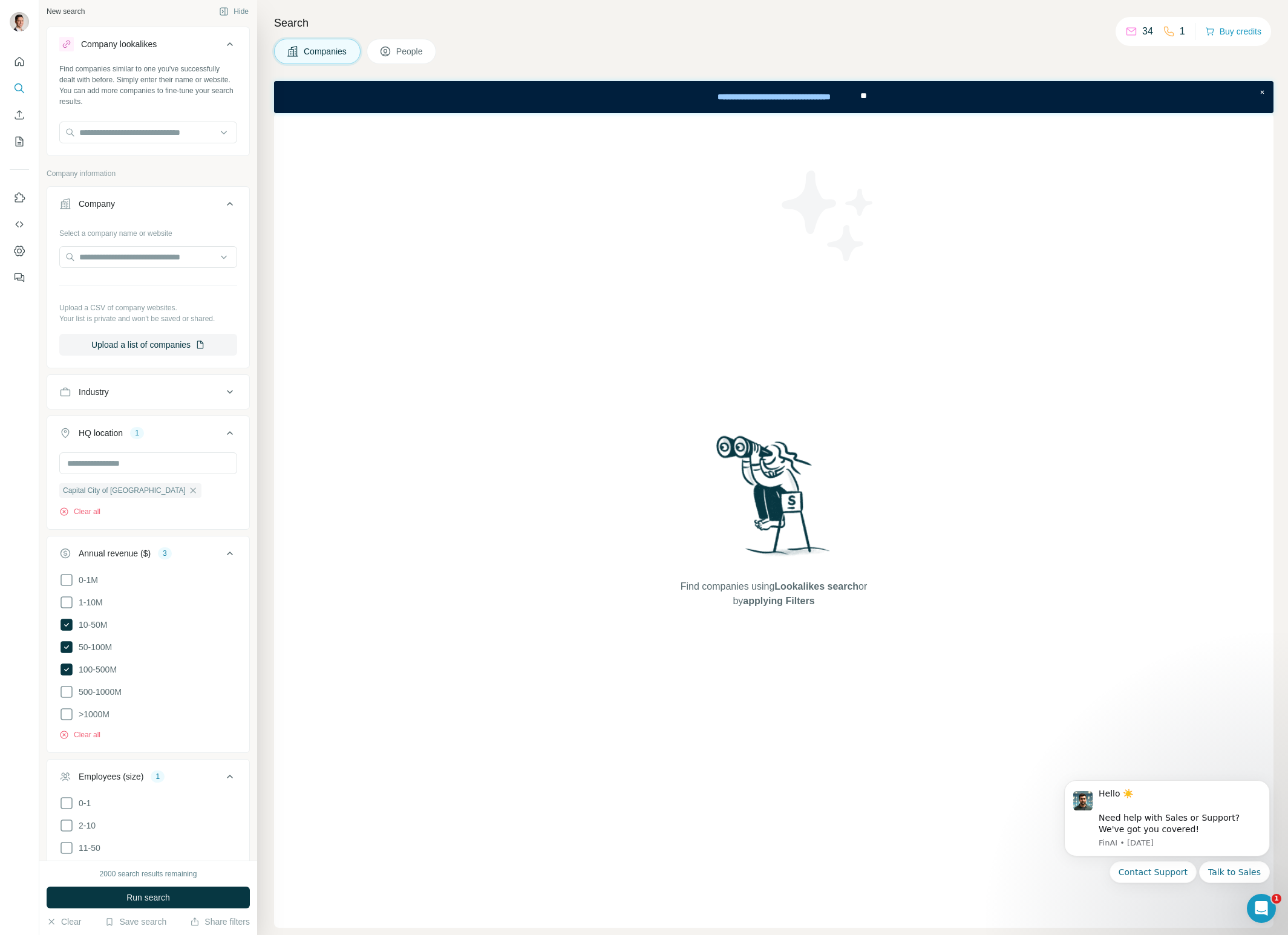
click at [227, 201] on icon at bounding box center [230, 203] width 15 height 15
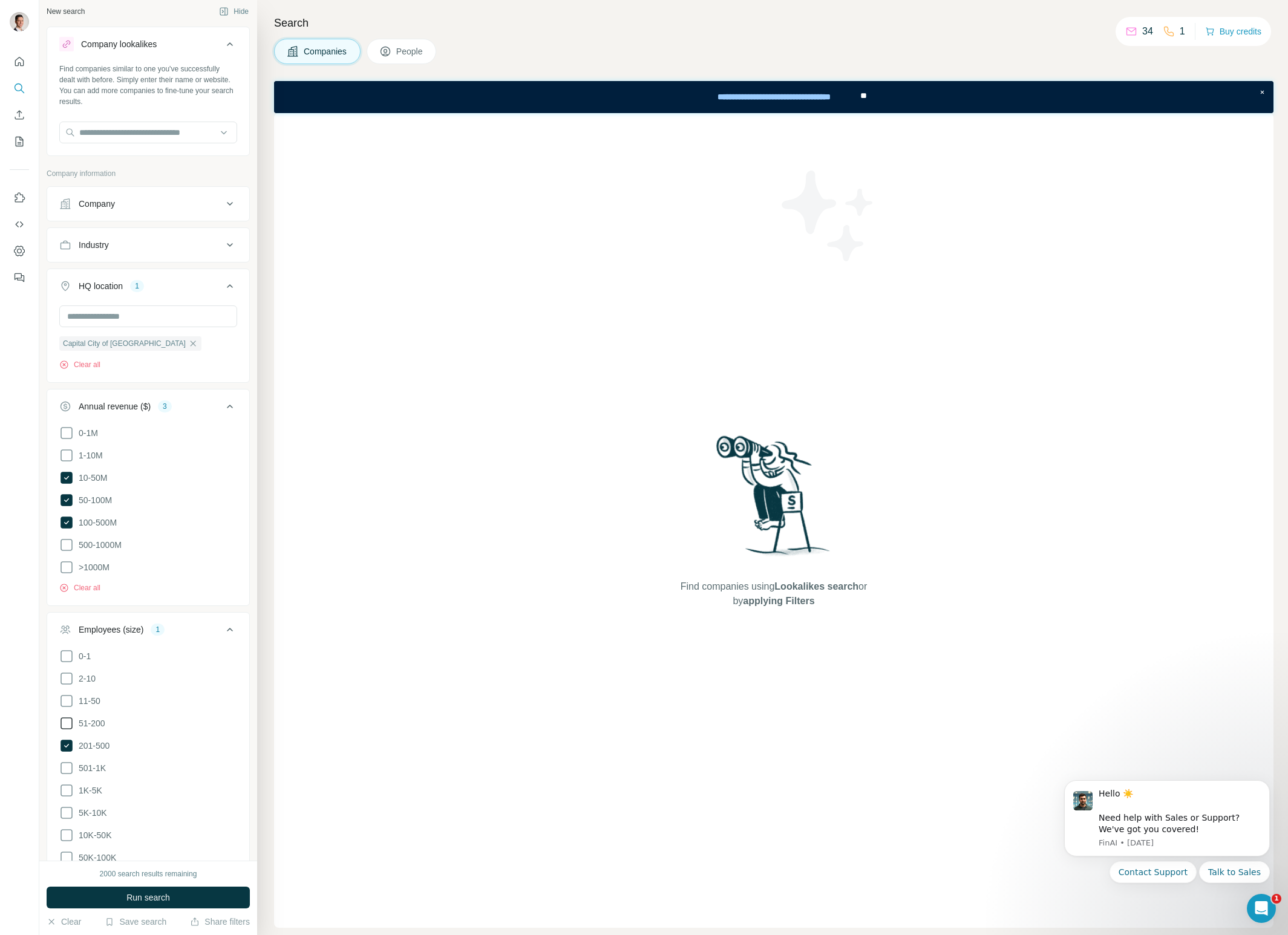
click at [227, 202] on icon at bounding box center [230, 203] width 15 height 15
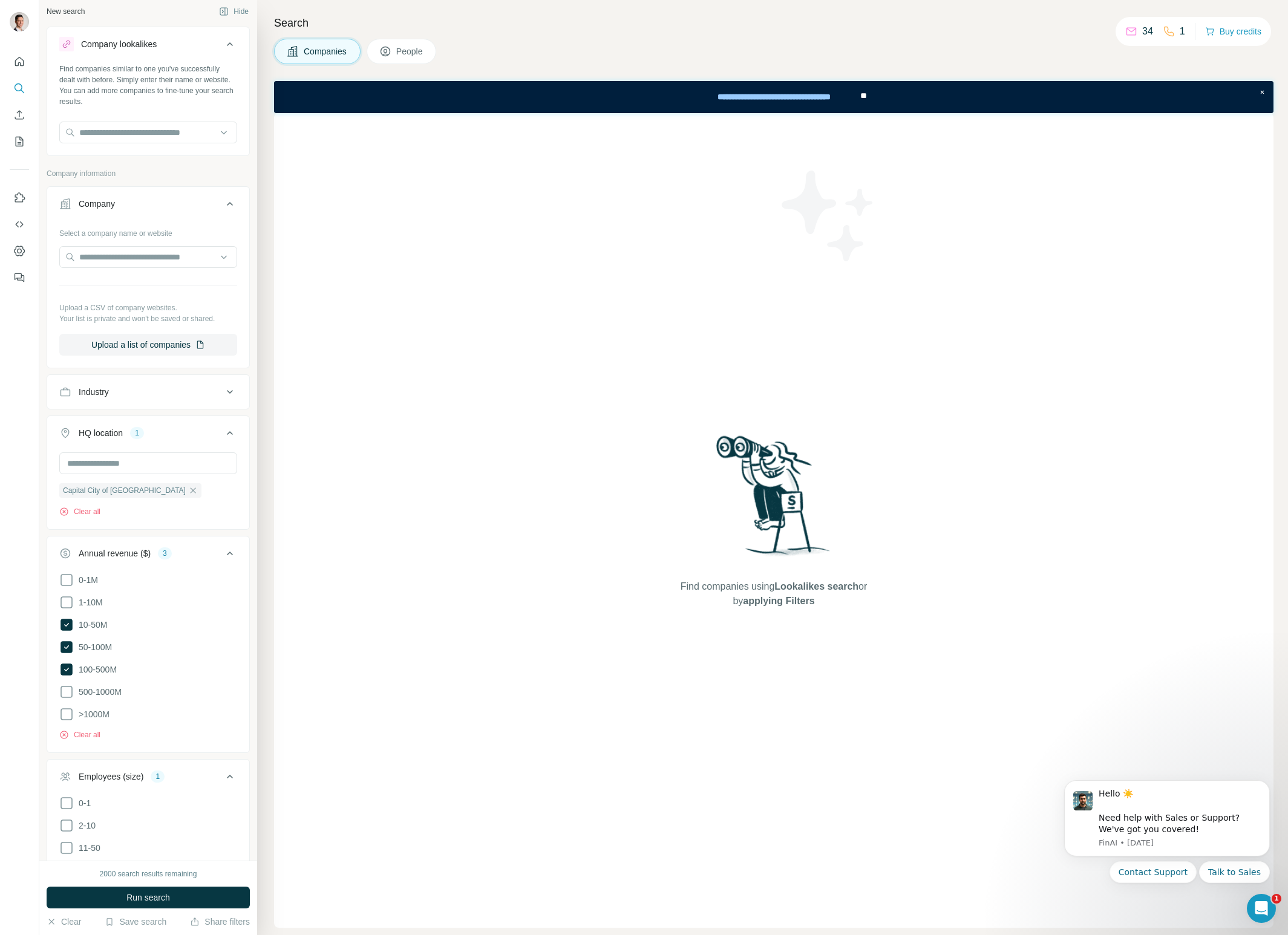
click at [227, 202] on icon at bounding box center [230, 203] width 15 height 15
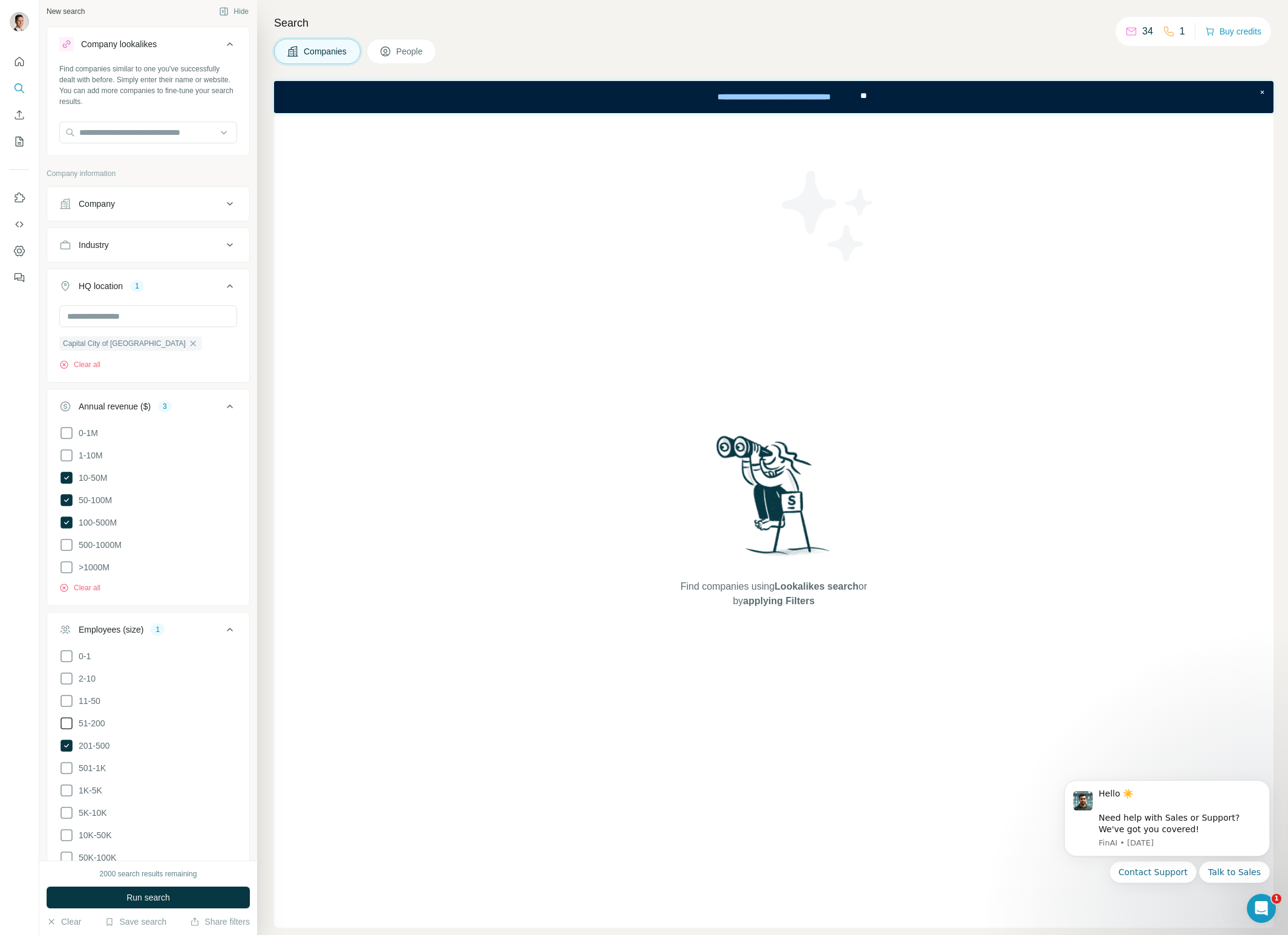
click at [231, 244] on icon at bounding box center [230, 244] width 6 height 4
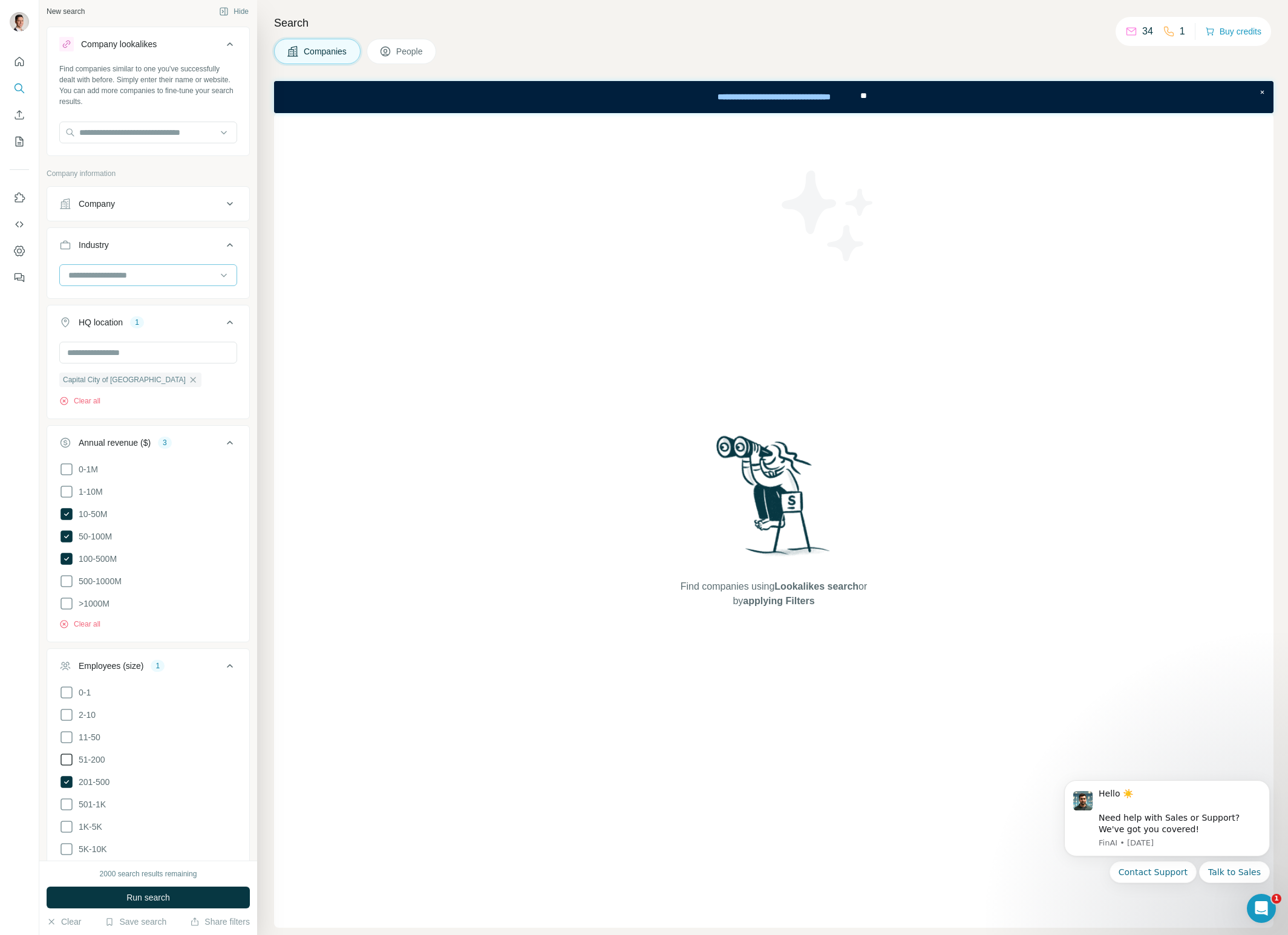
click at [139, 277] on input at bounding box center [142, 275] width 149 height 13
type input "******"
click at [130, 299] on div "Construction" at bounding box center [148, 302] width 157 height 12
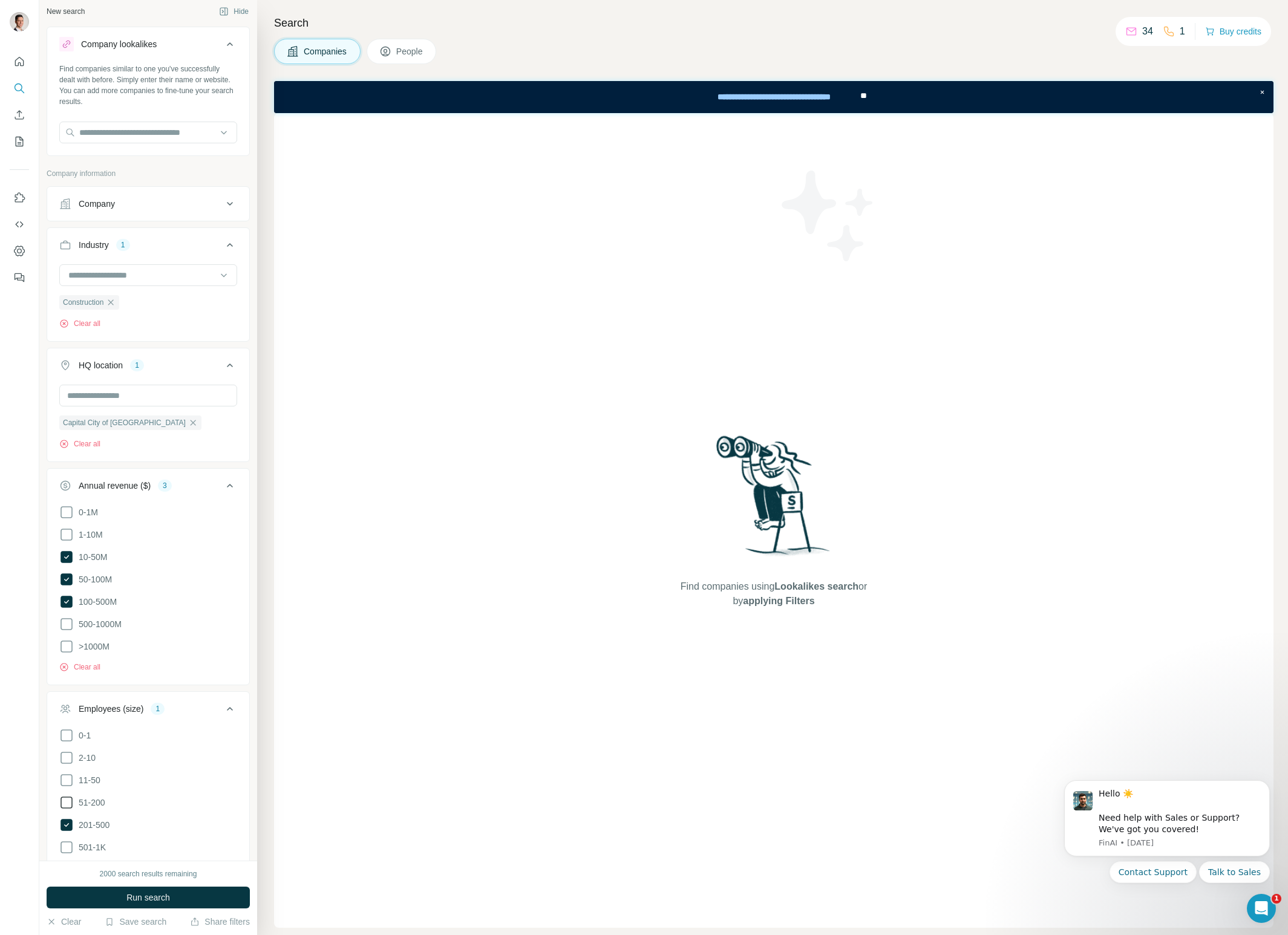
scroll to position [11, 0]
drag, startPoint x: 65, startPoint y: 528, endPoint x: 68, endPoint y: 544, distance: 16.3
click at [65, 529] on icon at bounding box center [66, 529] width 15 height 15
drag, startPoint x: 67, startPoint y: 571, endPoint x: 67, endPoint y: 581, distance: 10.0
click at [67, 572] on icon at bounding box center [66, 574] width 12 height 12
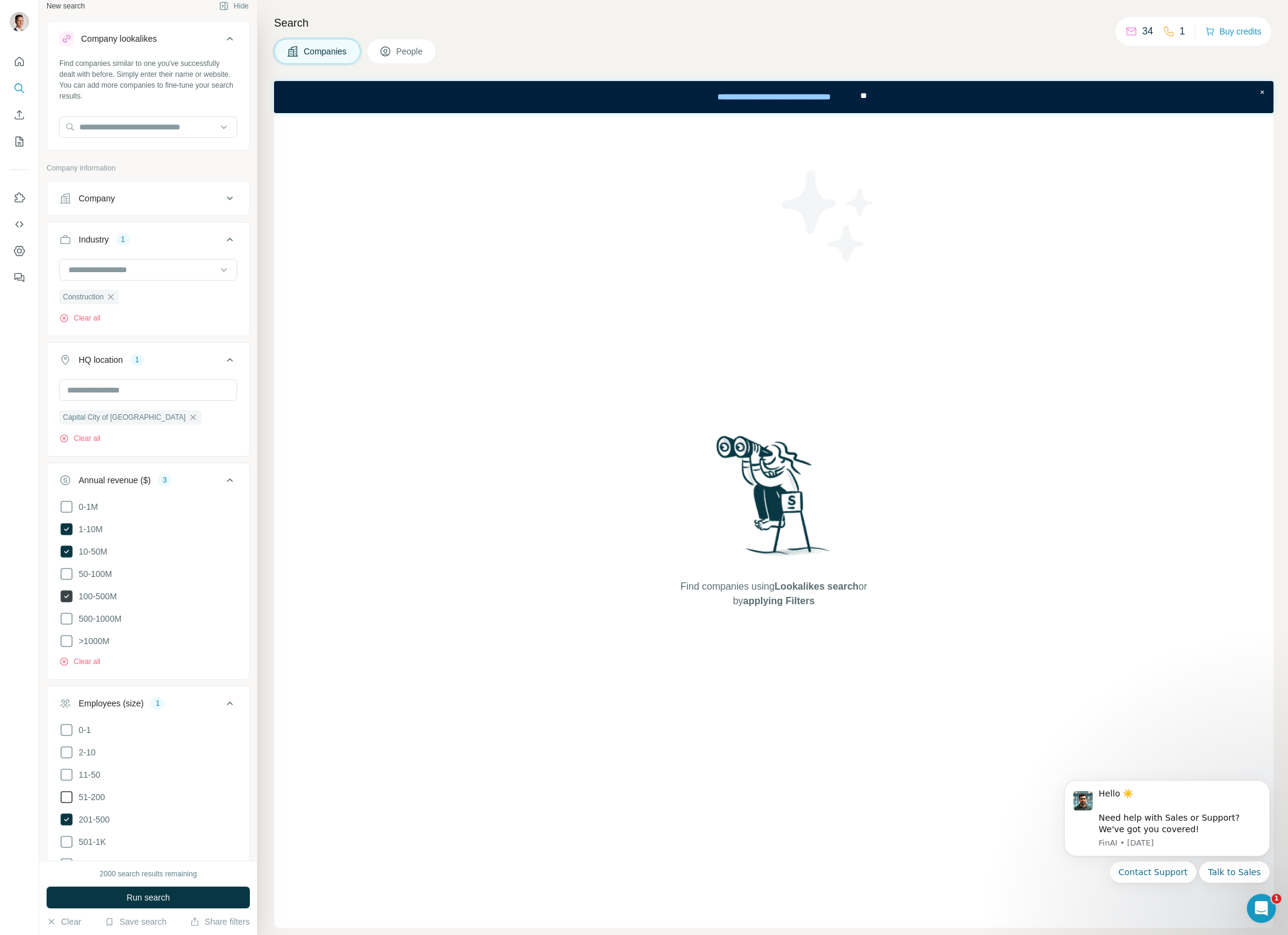
click at [67, 594] on icon at bounding box center [66, 596] width 12 height 12
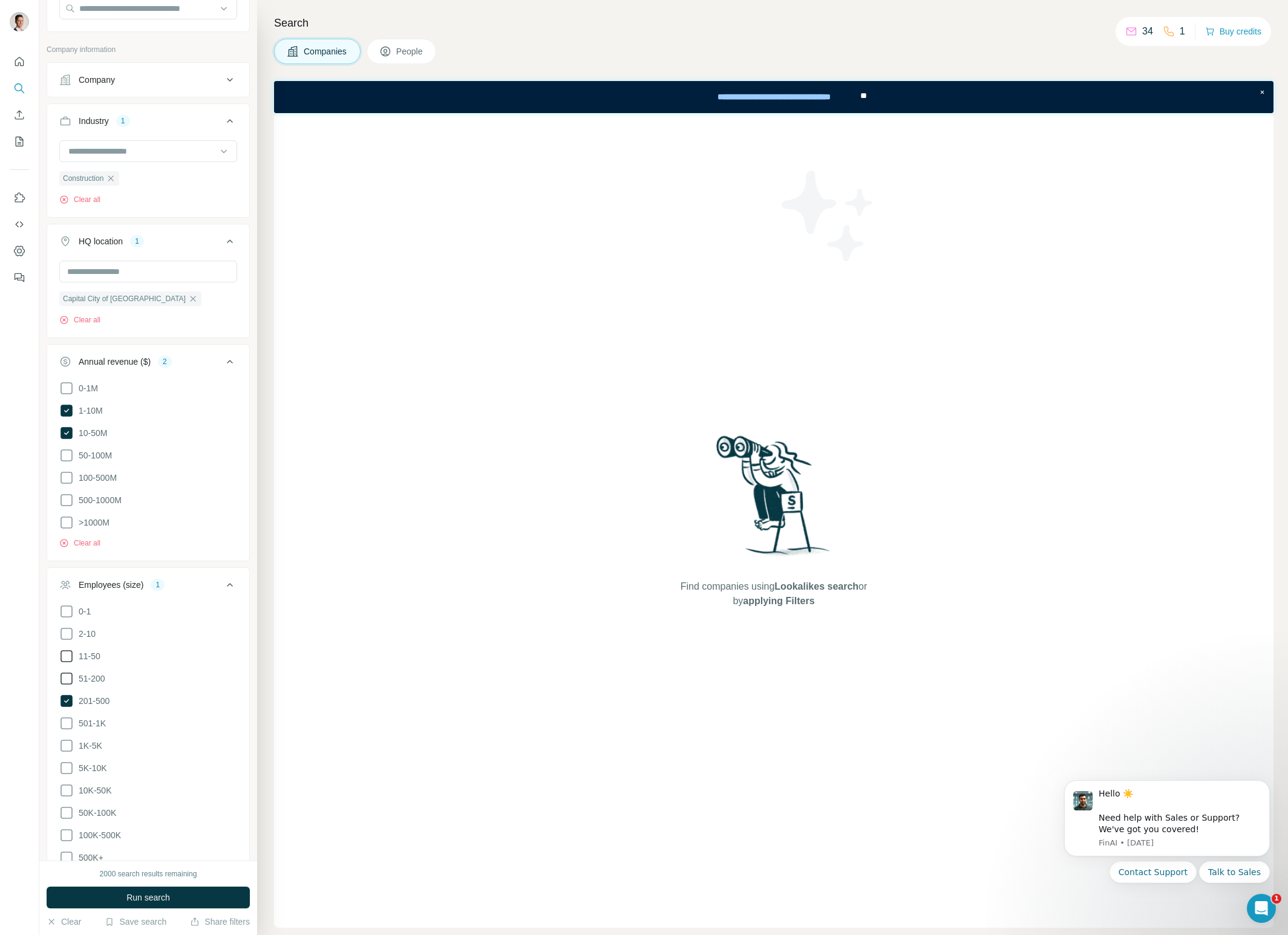
scroll to position [131, 0]
drag, startPoint x: 64, startPoint y: 698, endPoint x: 76, endPoint y: 682, distance: 20.0
click at [64, 698] on icon at bounding box center [66, 699] width 12 height 12
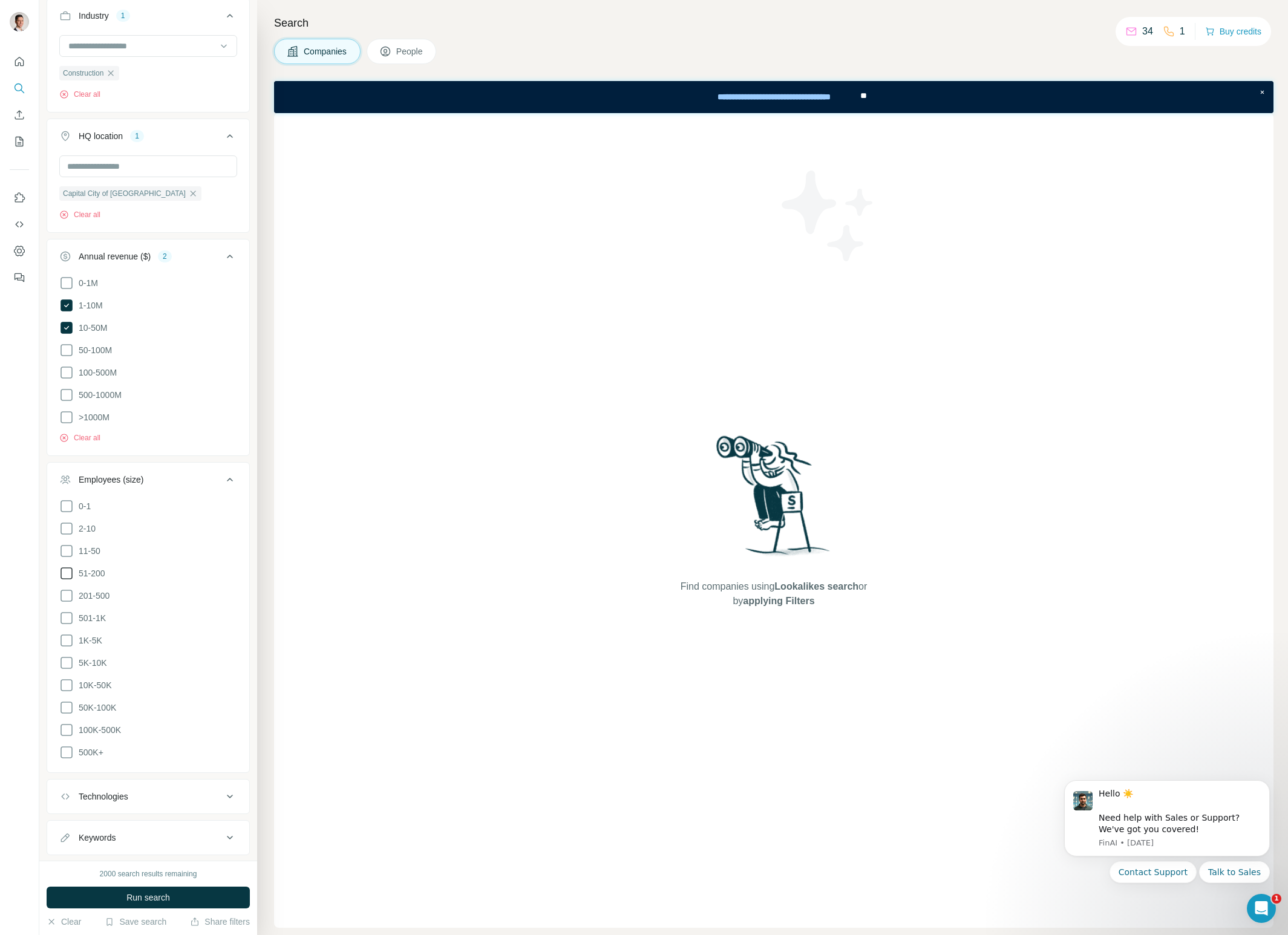
scroll to position [257, 0]
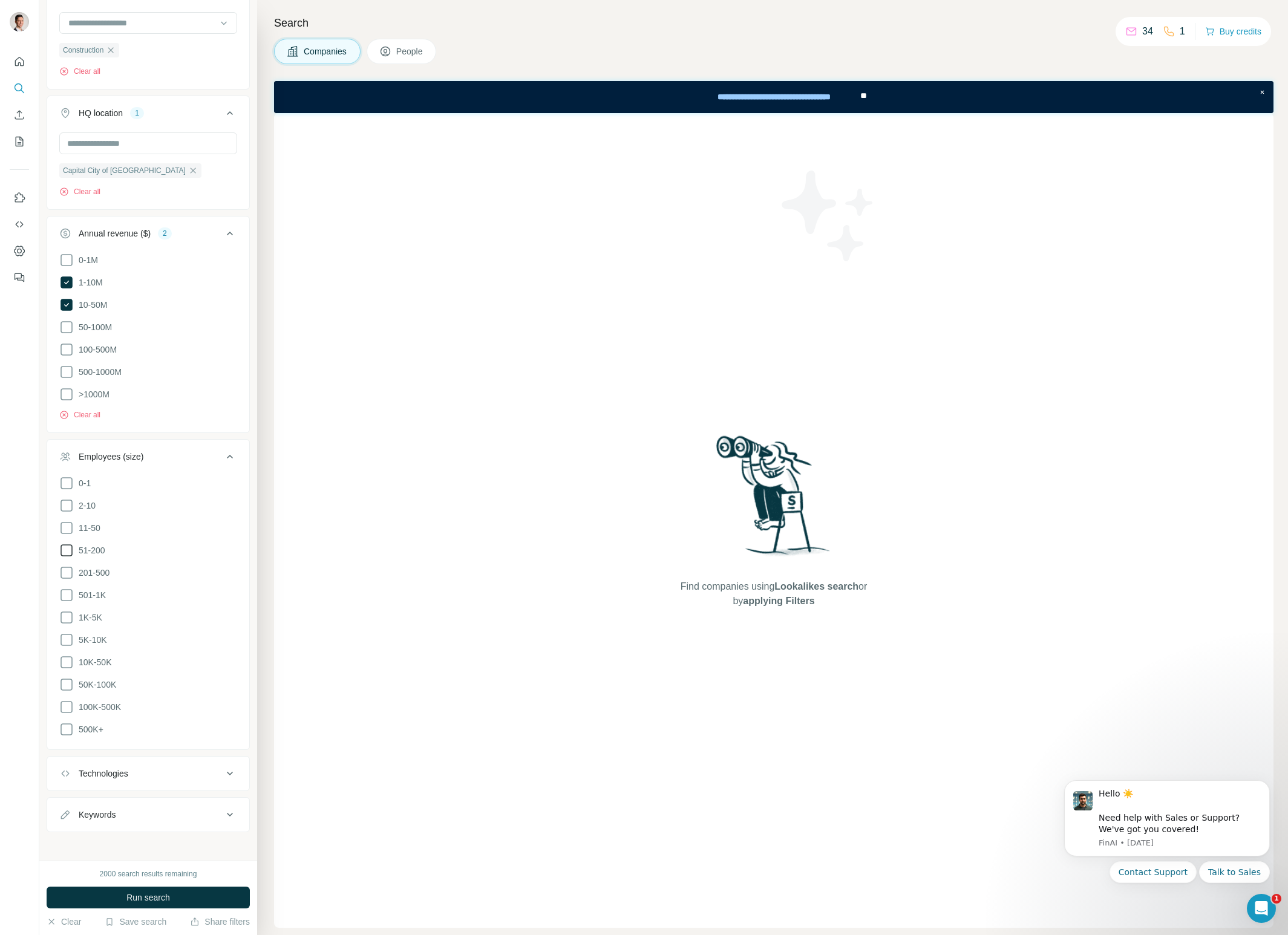
click at [152, 809] on div "Keywords" at bounding box center [141, 815] width 163 height 12
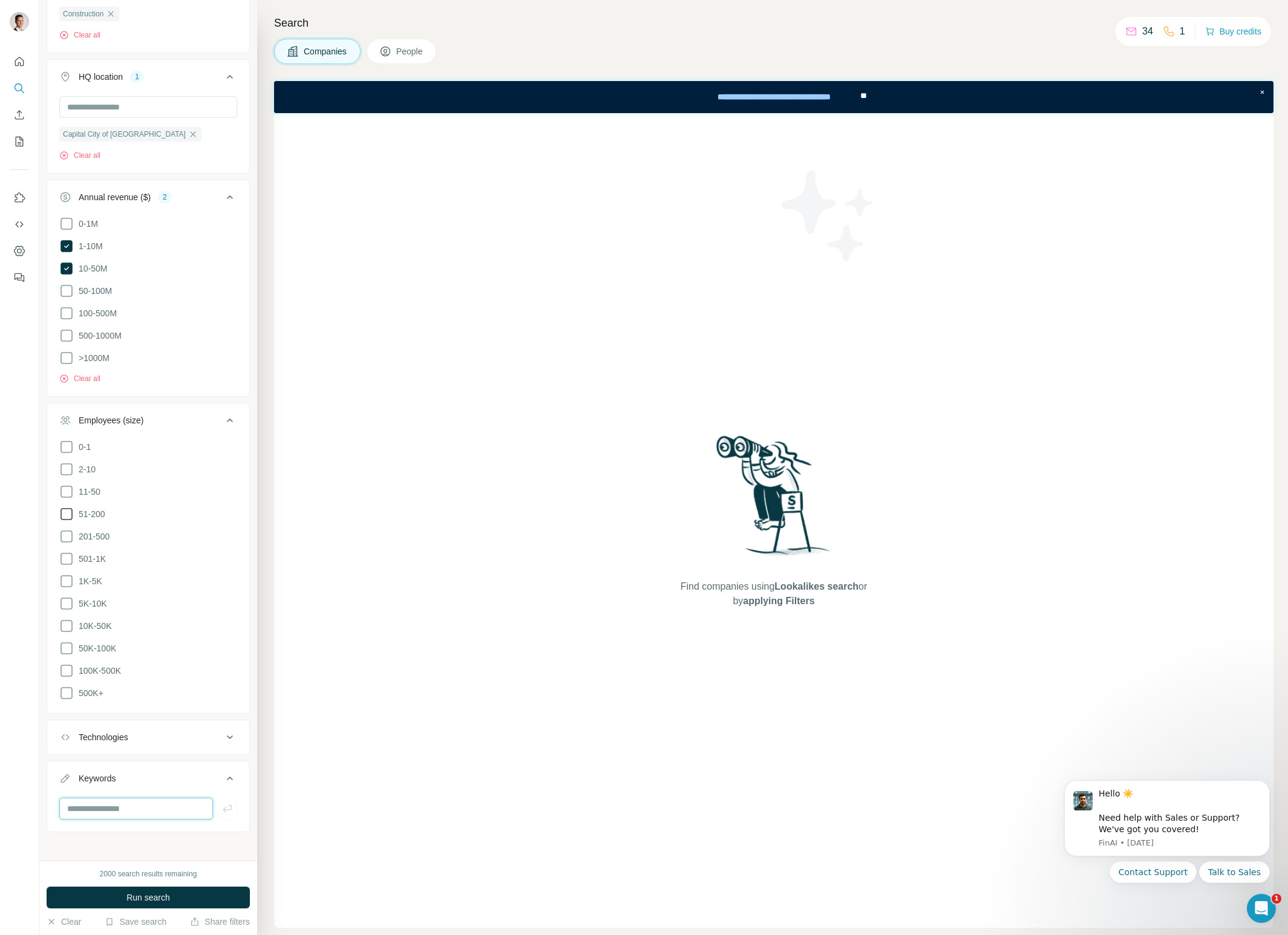
click at [130, 800] on input "text" at bounding box center [136, 808] width 154 height 22
type input "*******"
click at [118, 836] on div "New search Hide Company lookalikes Find companies similar to one you've success…" at bounding box center [148, 430] width 218 height 861
click at [161, 898] on span "Run search" at bounding box center [149, 898] width 44 height 12
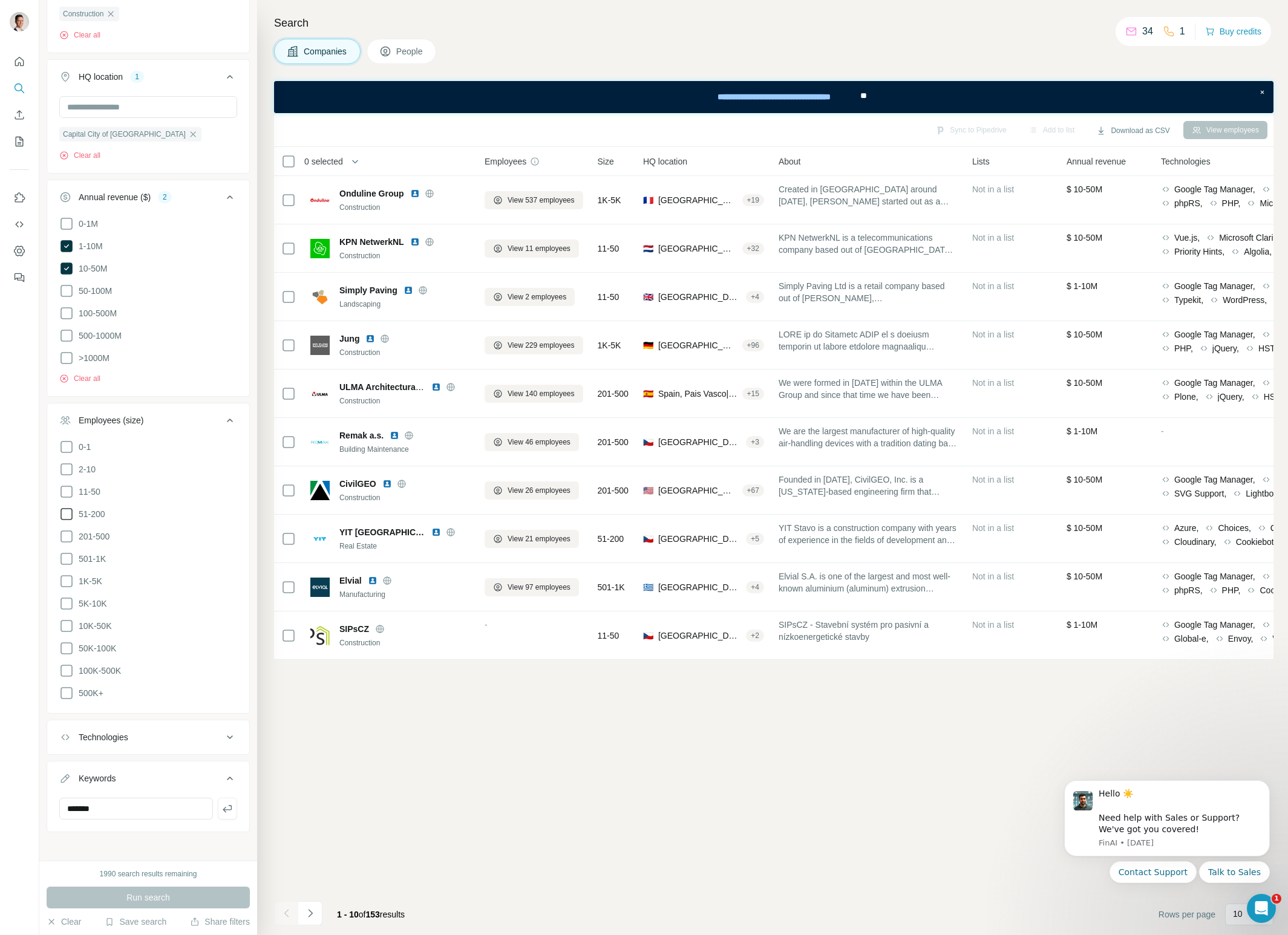
scroll to position [0, 0]
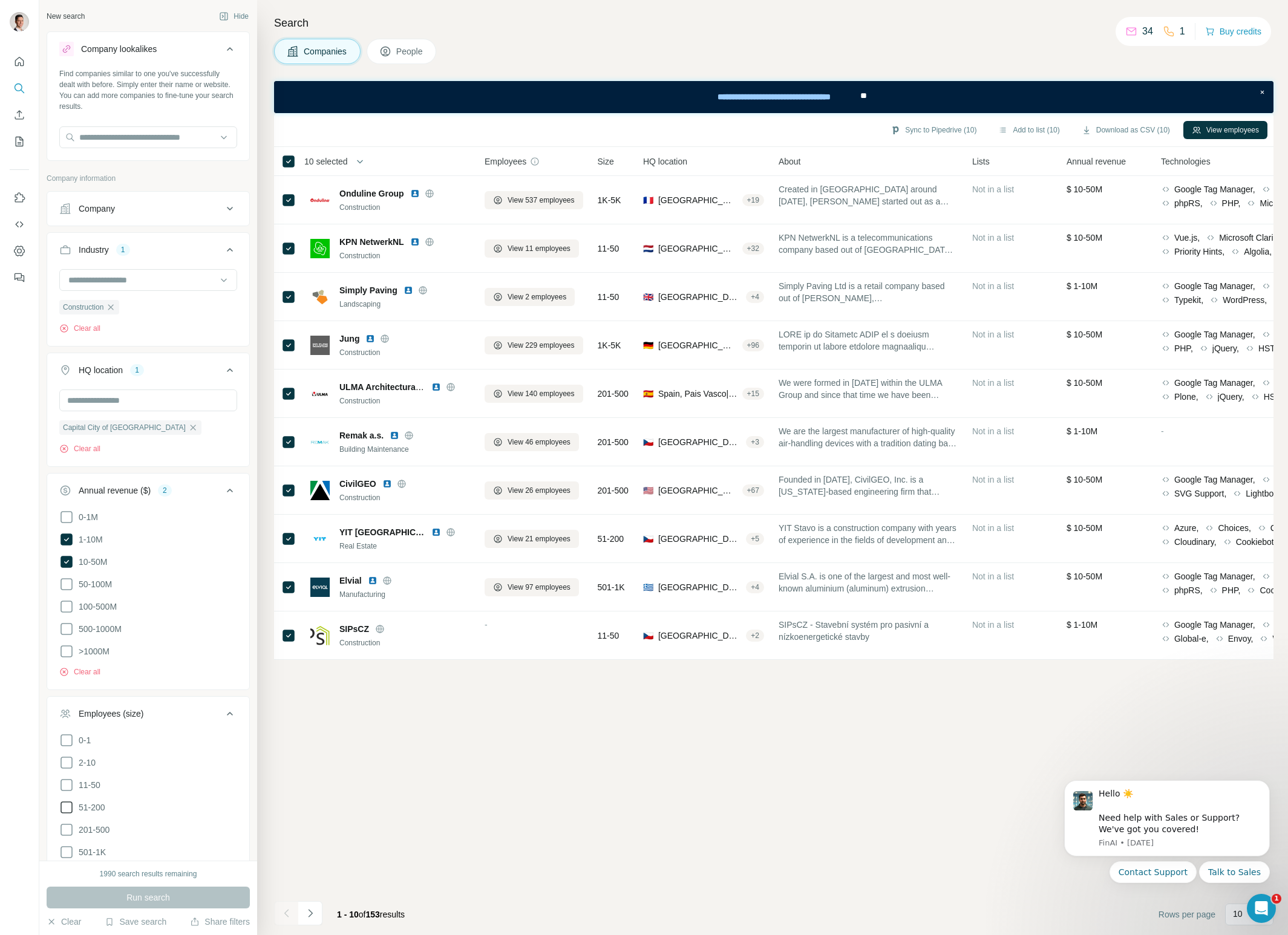
click at [408, 47] on span "People" at bounding box center [411, 51] width 28 height 12
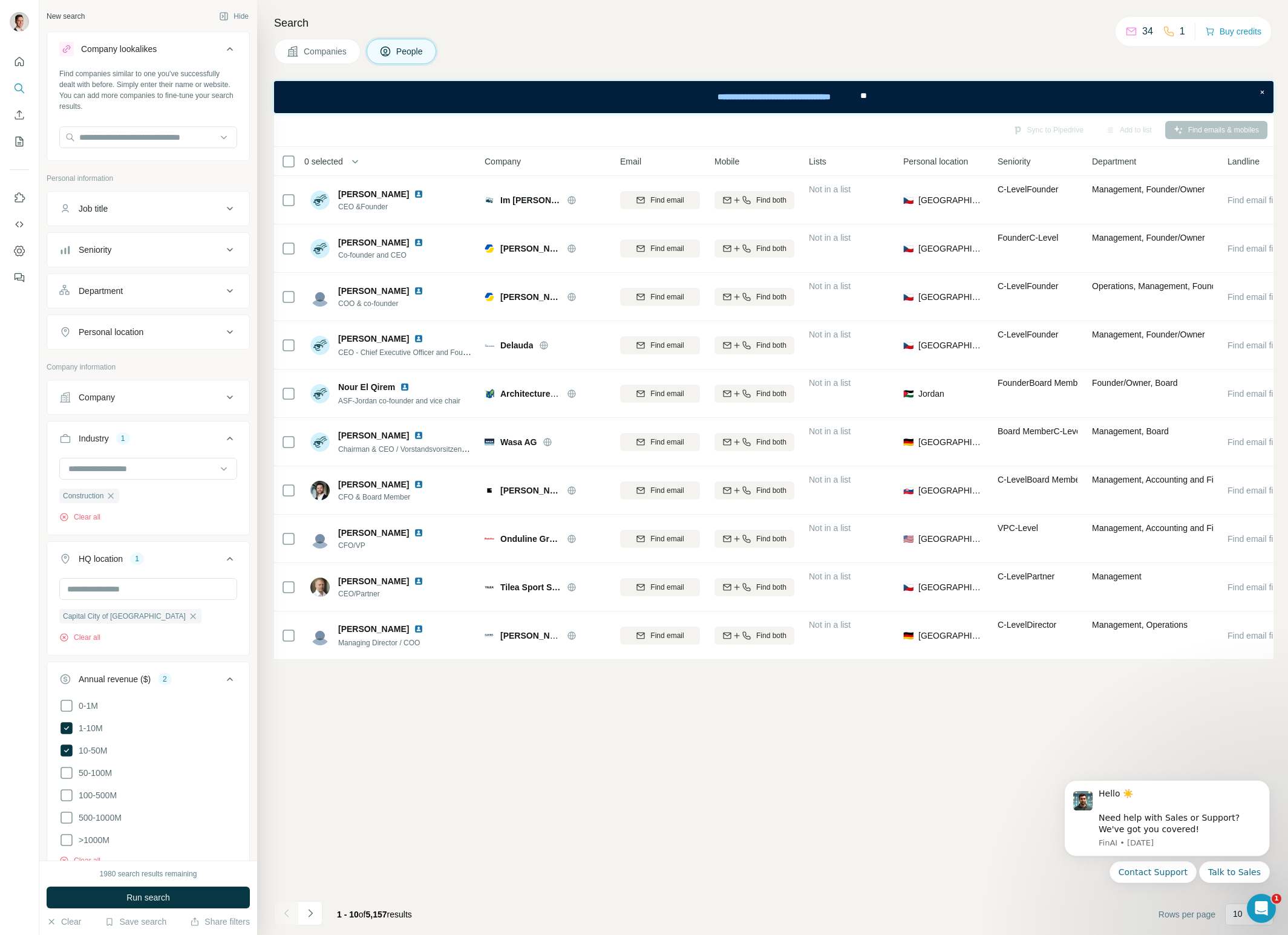
drag, startPoint x: 325, startPoint y: 50, endPoint x: 351, endPoint y: 163, distance: 116.0
click at [325, 50] on span "Companies" at bounding box center [325, 51] width 44 height 12
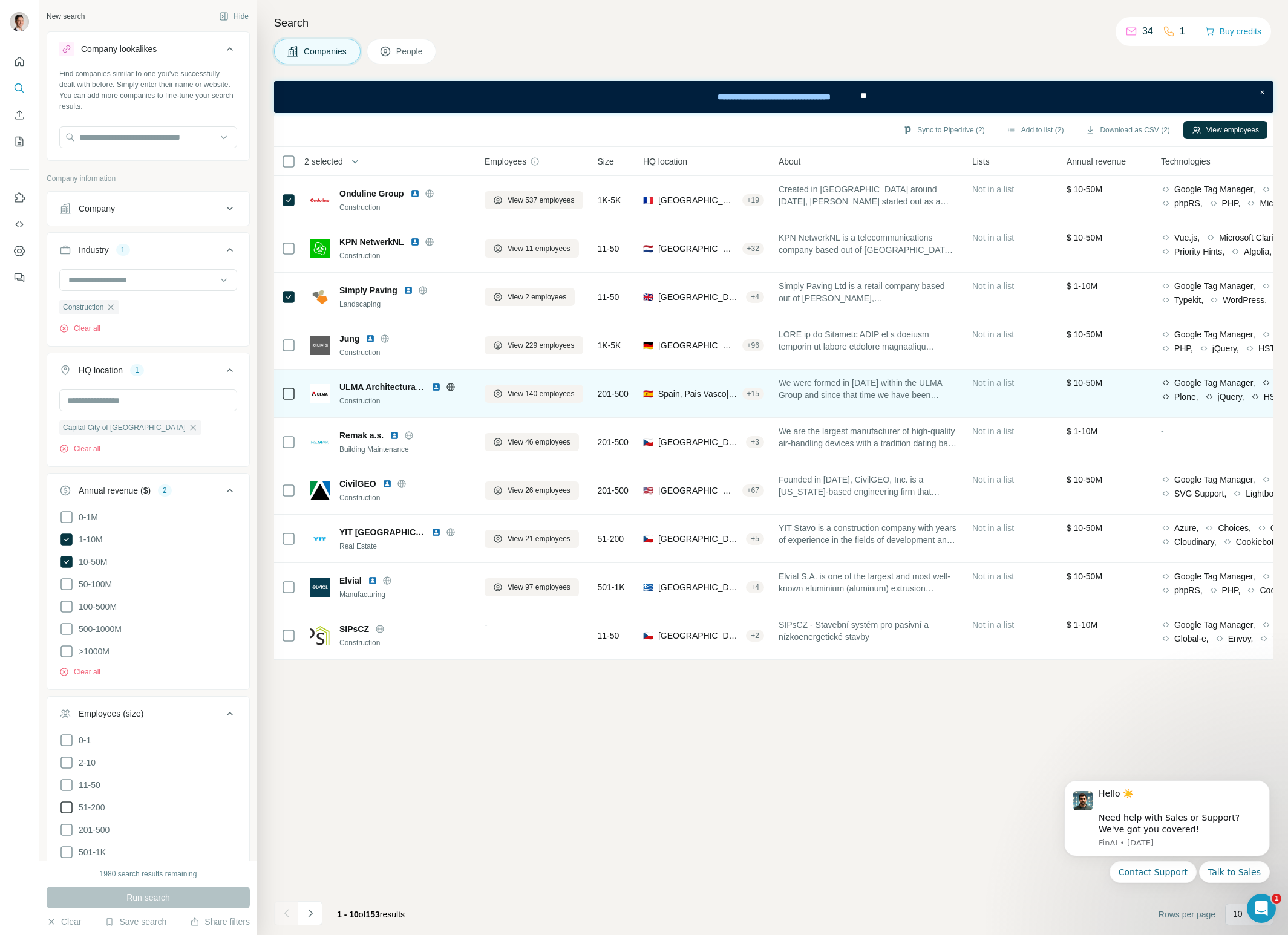
click at [289, 354] on div at bounding box center [289, 345] width 15 height 33
drag, startPoint x: 289, startPoint y: 351, endPoint x: 292, endPoint y: 382, distance: 31.1
click at [289, 351] on icon at bounding box center [289, 345] width 15 height 15
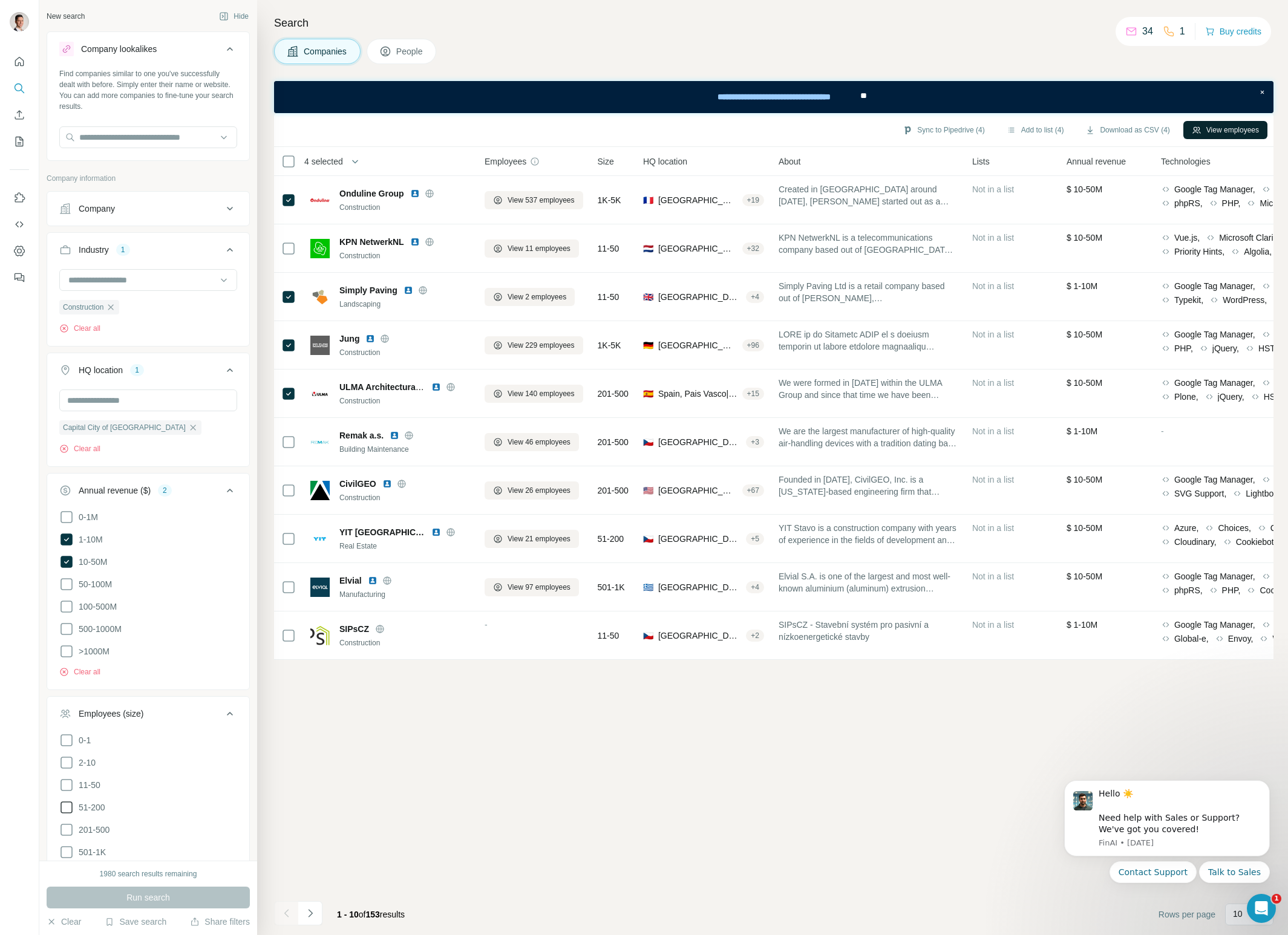
click at [1242, 131] on button "View employees" at bounding box center [1225, 130] width 84 height 18
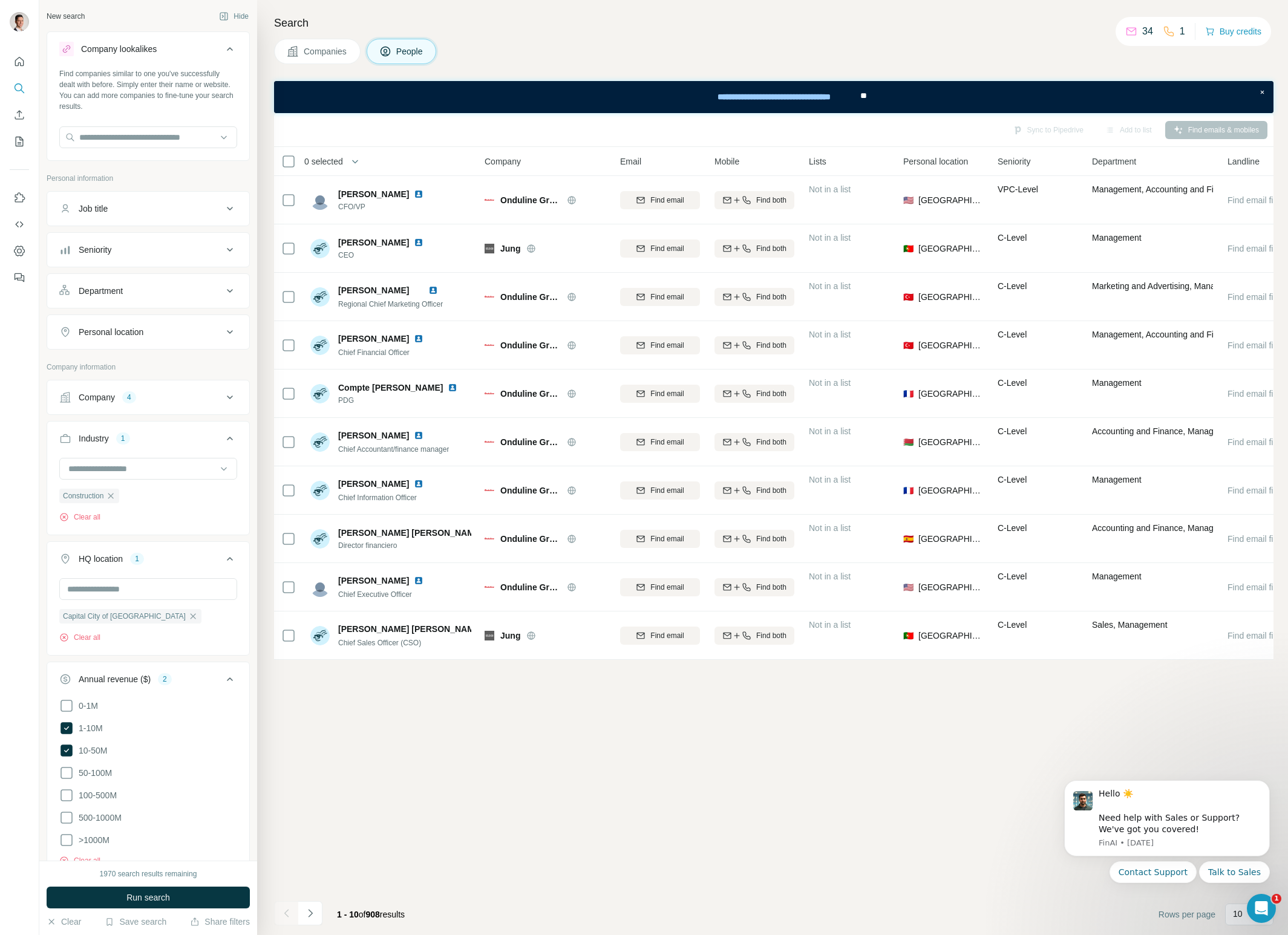
click at [333, 58] on button "Companies" at bounding box center [317, 51] width 87 height 25
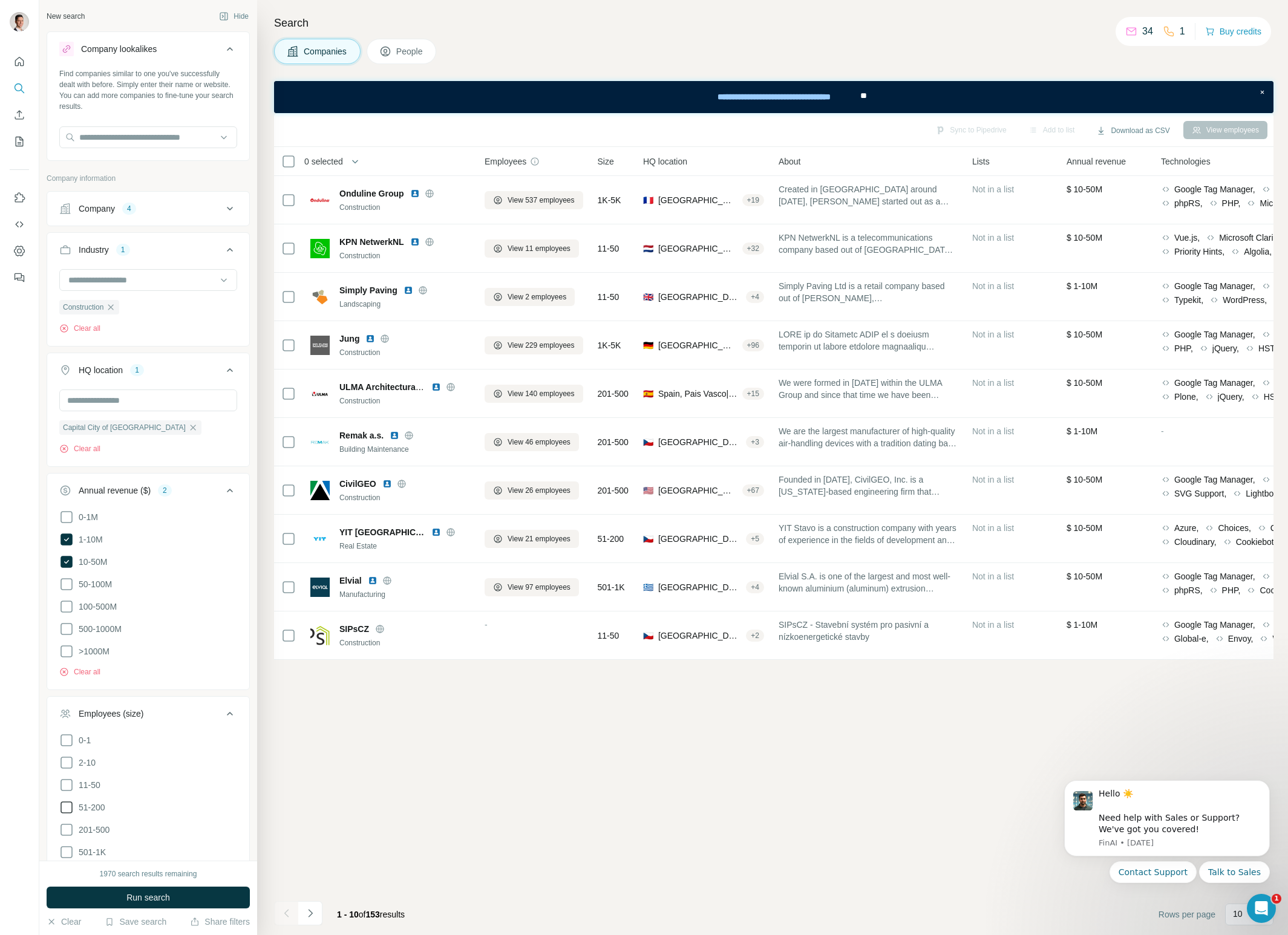
click at [224, 206] on icon at bounding box center [230, 208] width 15 height 15
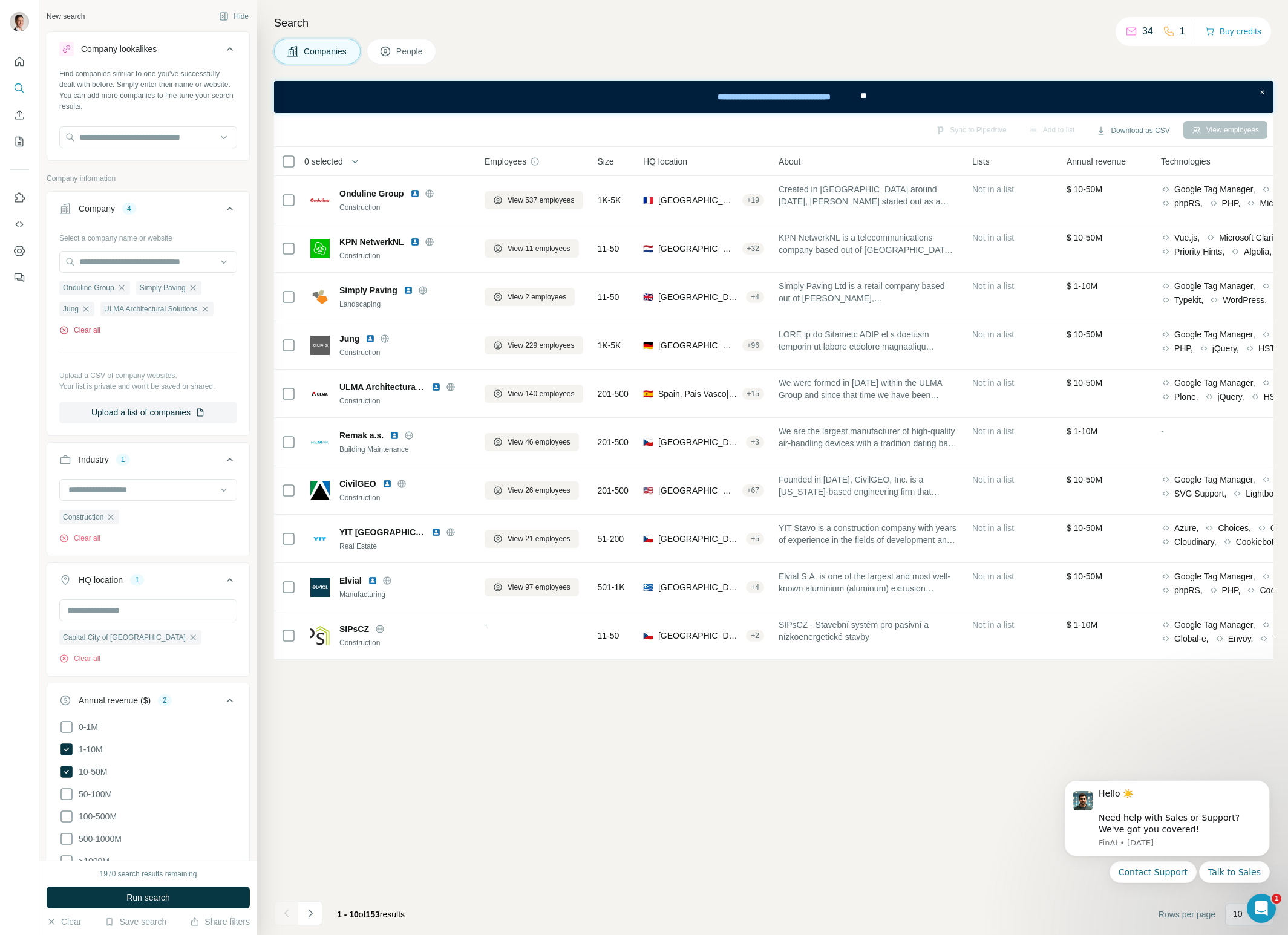
click at [86, 330] on button "Clear all" at bounding box center [80, 330] width 41 height 11
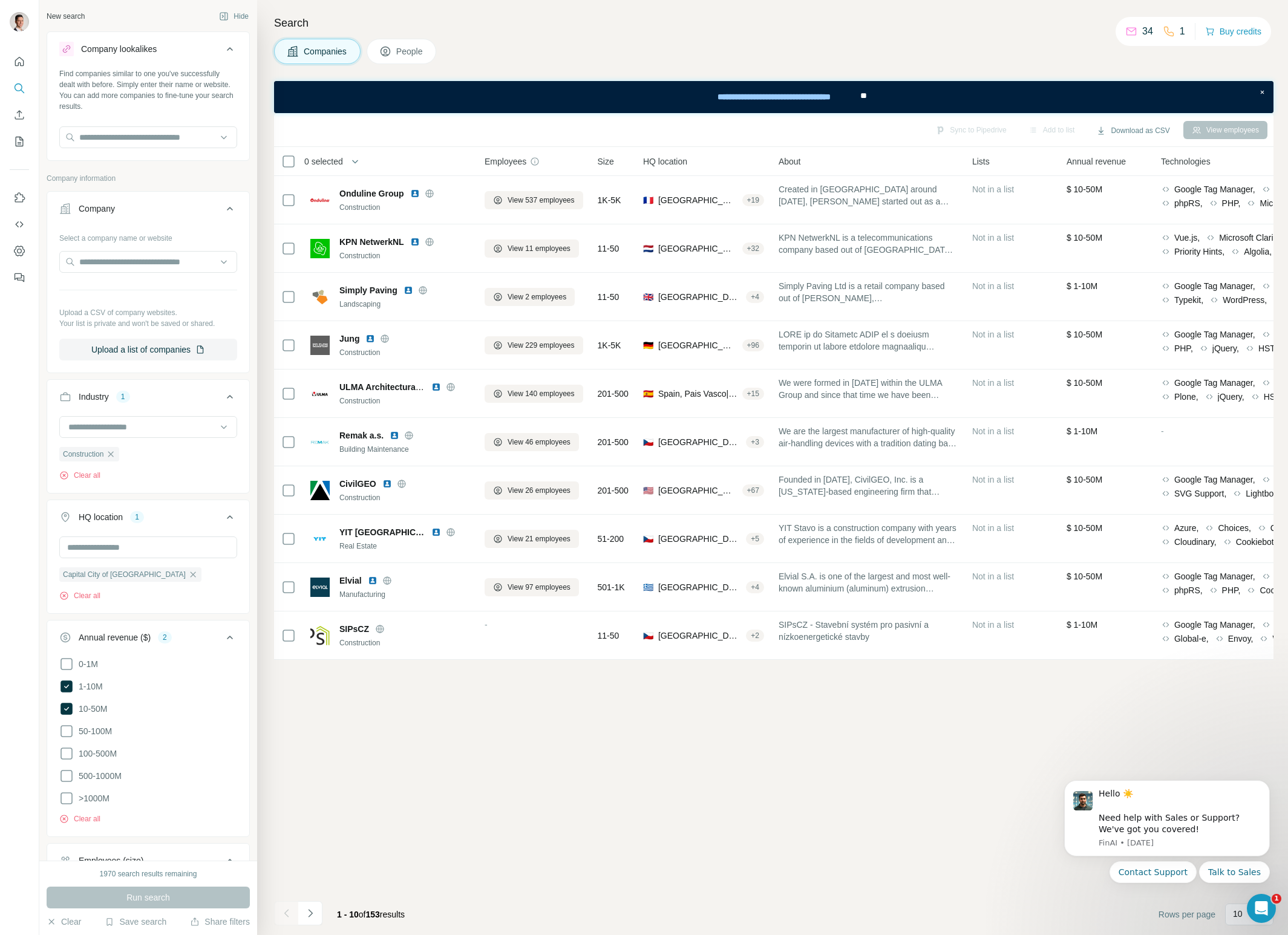
click at [227, 208] on icon at bounding box center [230, 208] width 15 height 15
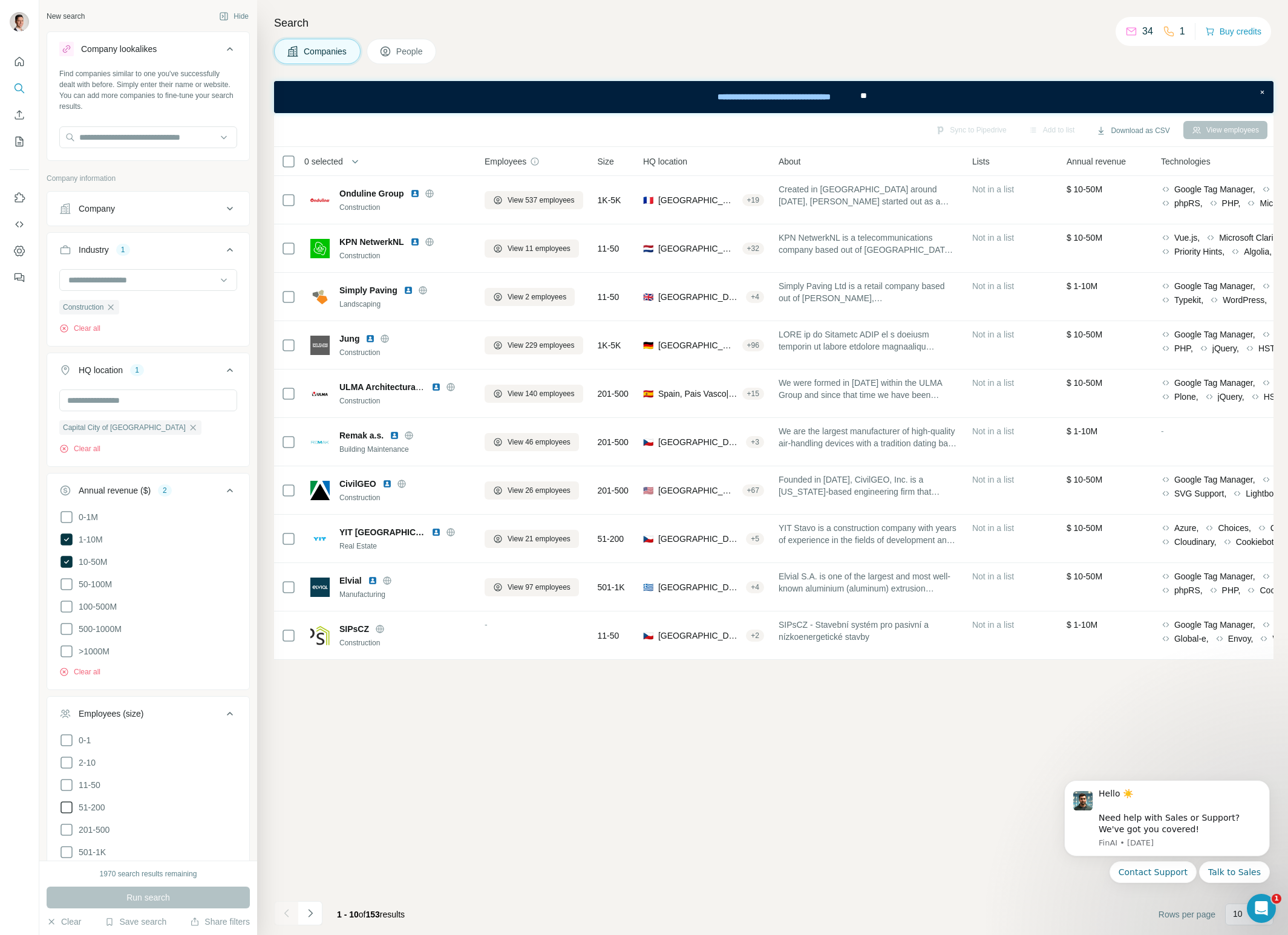
click at [190, 181] on p "Company information" at bounding box center [148, 178] width 204 height 11
click at [230, 208] on icon at bounding box center [230, 208] width 15 height 15
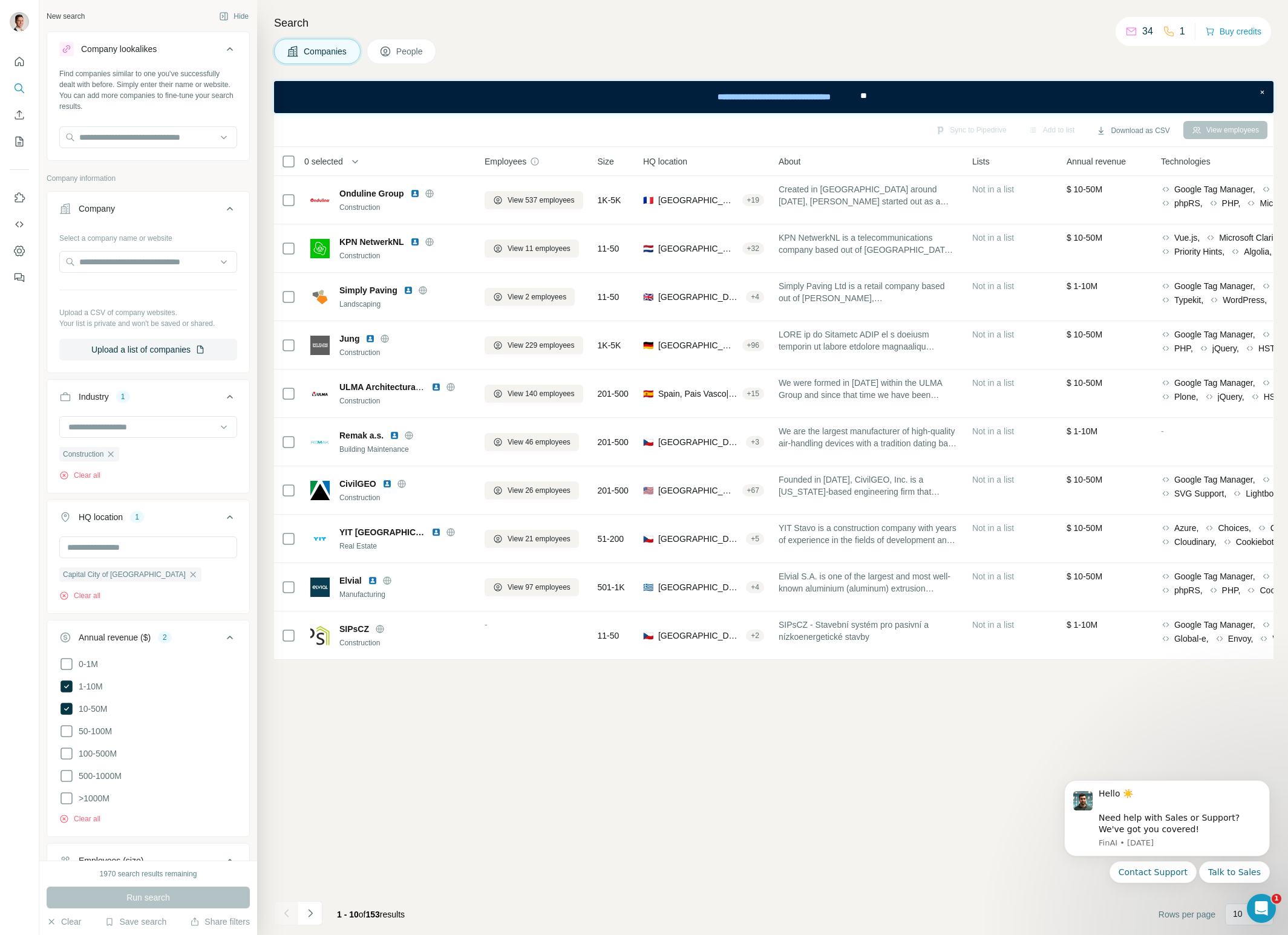
click at [230, 208] on icon at bounding box center [230, 208] width 6 height 4
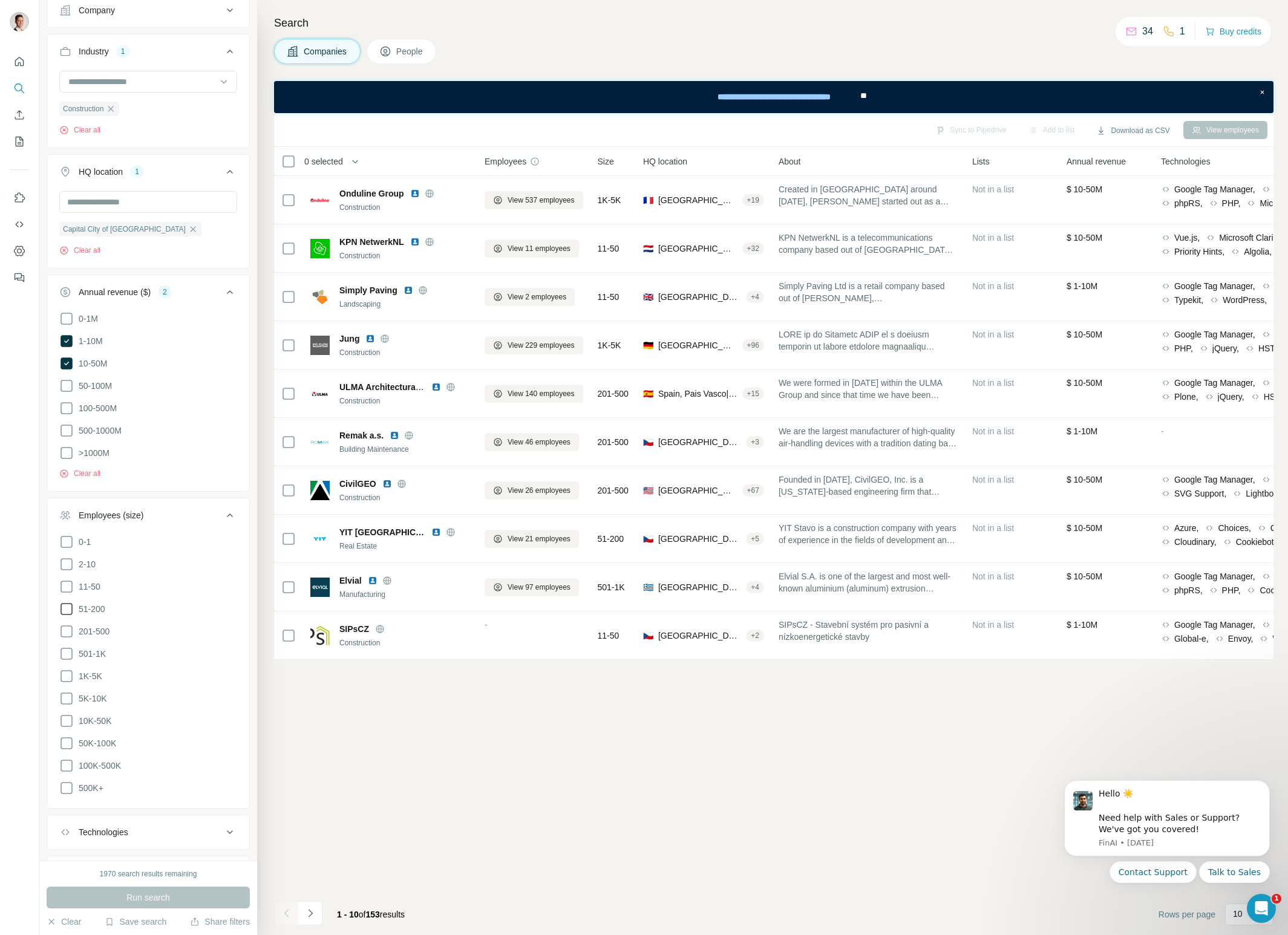
scroll to position [226, 0]
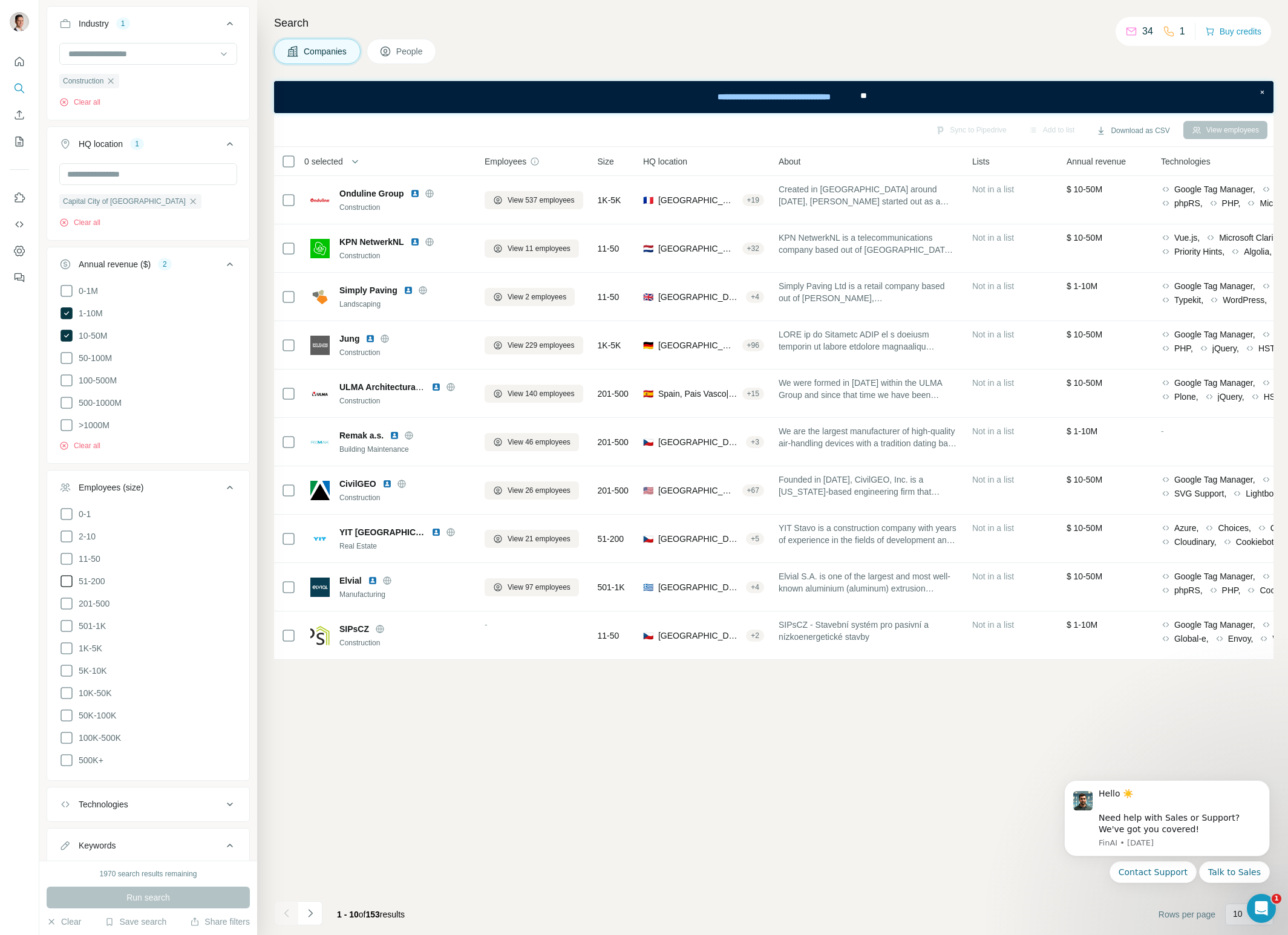
click at [67, 579] on icon at bounding box center [66, 581] width 15 height 15
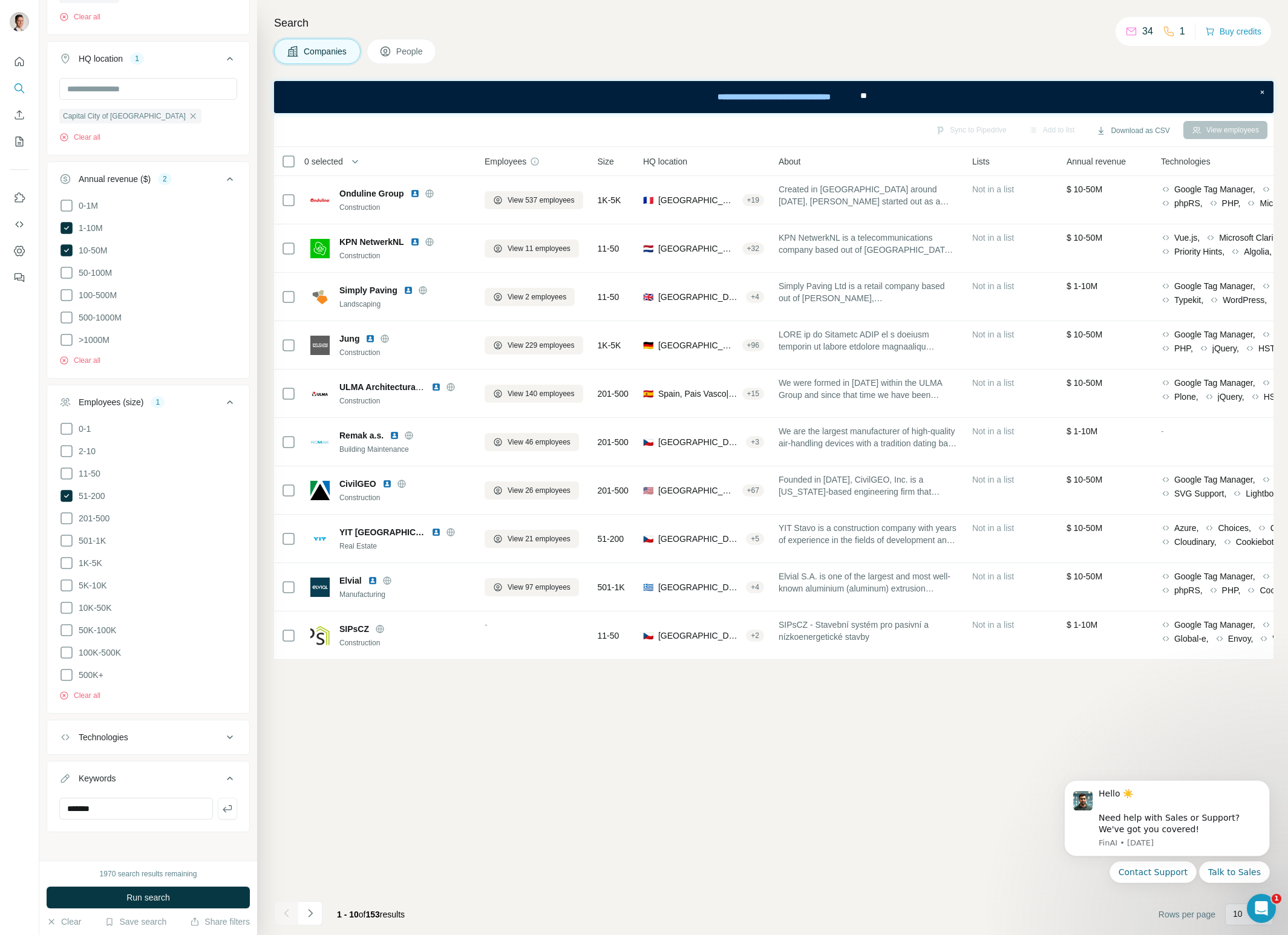
click at [160, 732] on div "Technologies" at bounding box center [141, 737] width 163 height 12
click at [149, 766] on input "text" at bounding box center [148, 767] width 178 height 22
type input "***"
click at [181, 710] on ul "Company Industry 1 Construction Clear all HQ location 1 [GEOGRAPHIC_DATA] of [G…" at bounding box center [148, 374] width 204 height 989
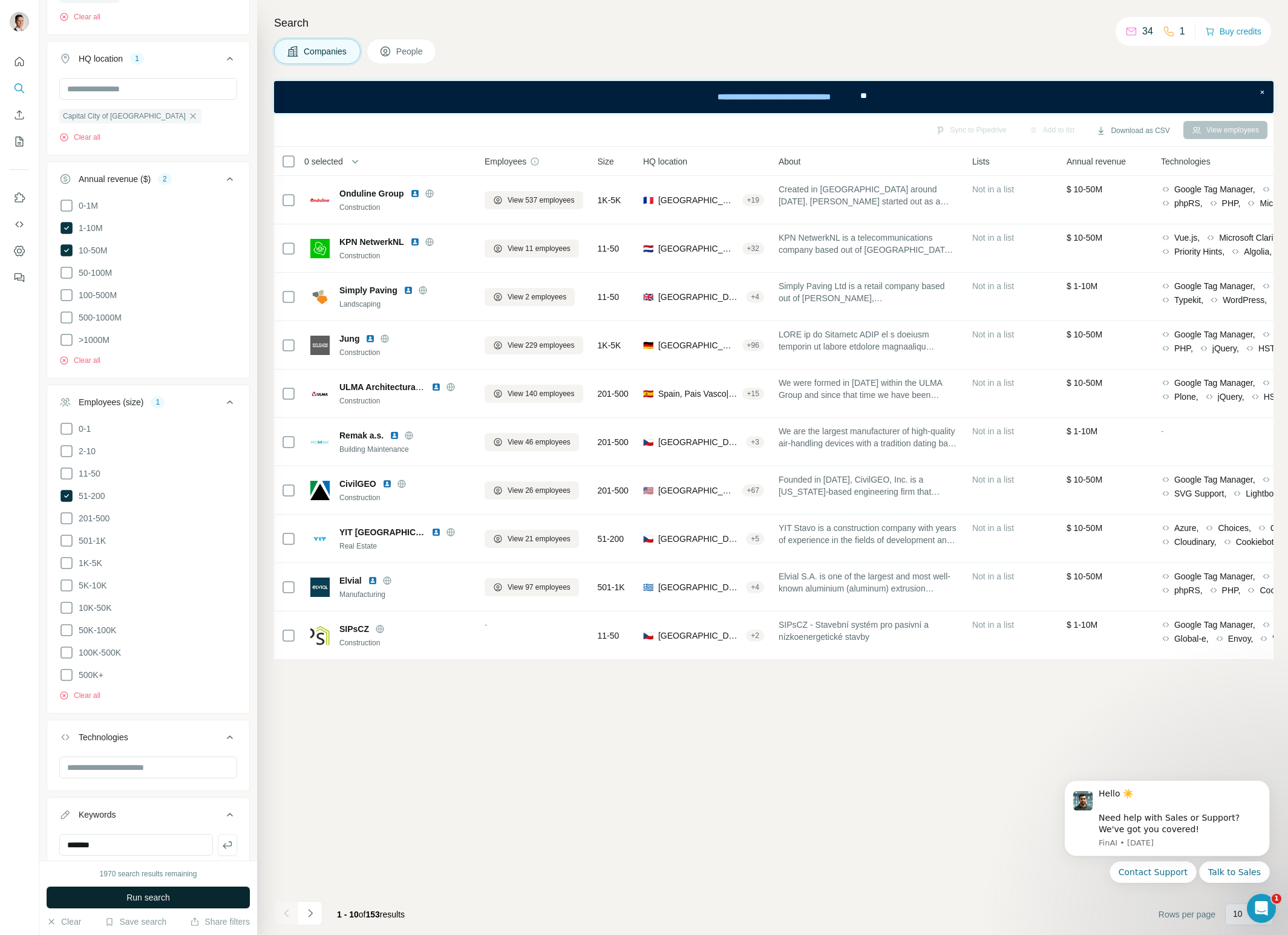
click at [191, 894] on button "Run search" at bounding box center [148, 898] width 204 height 22
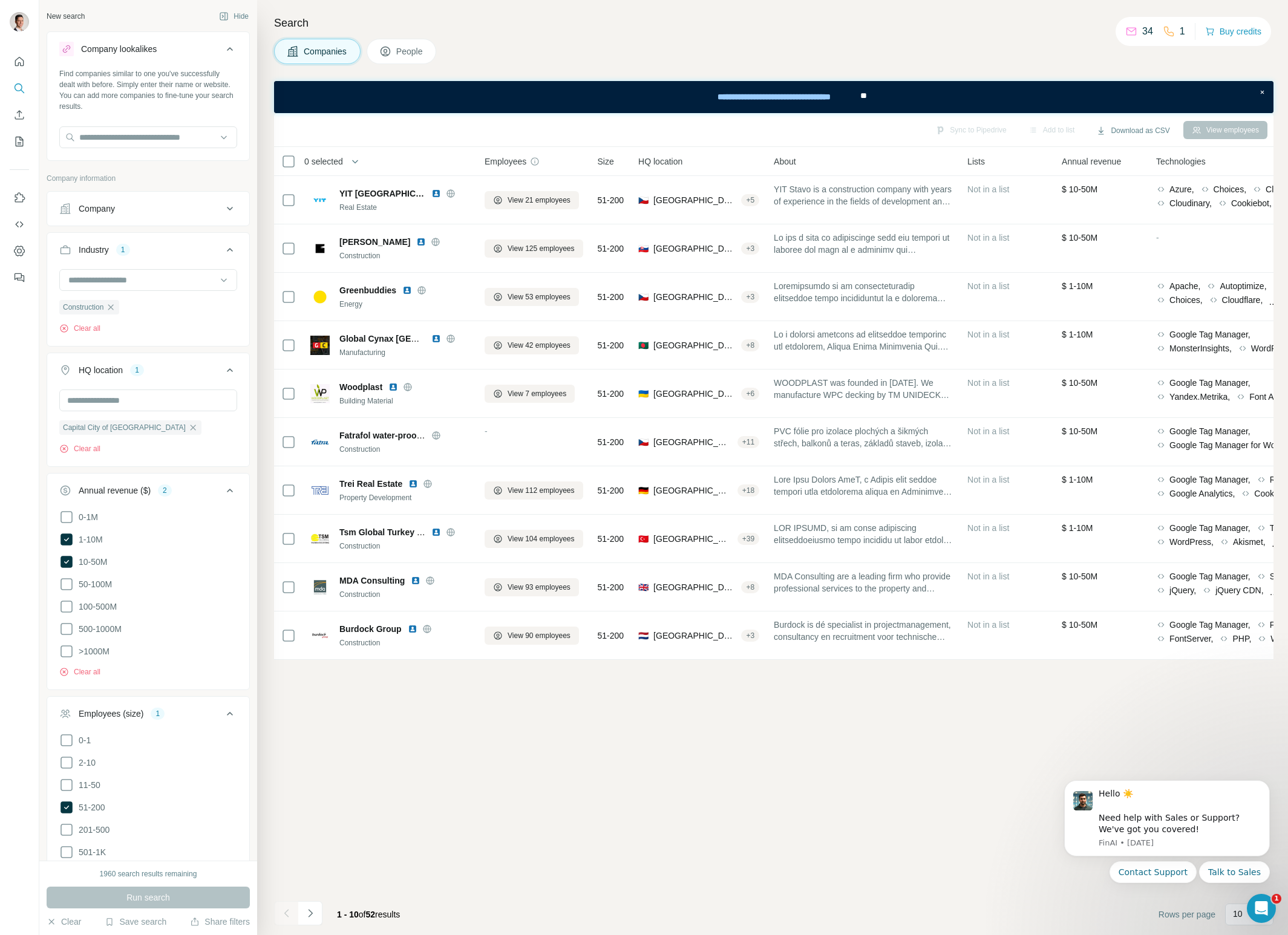
click at [411, 52] on span "People" at bounding box center [411, 51] width 28 height 12
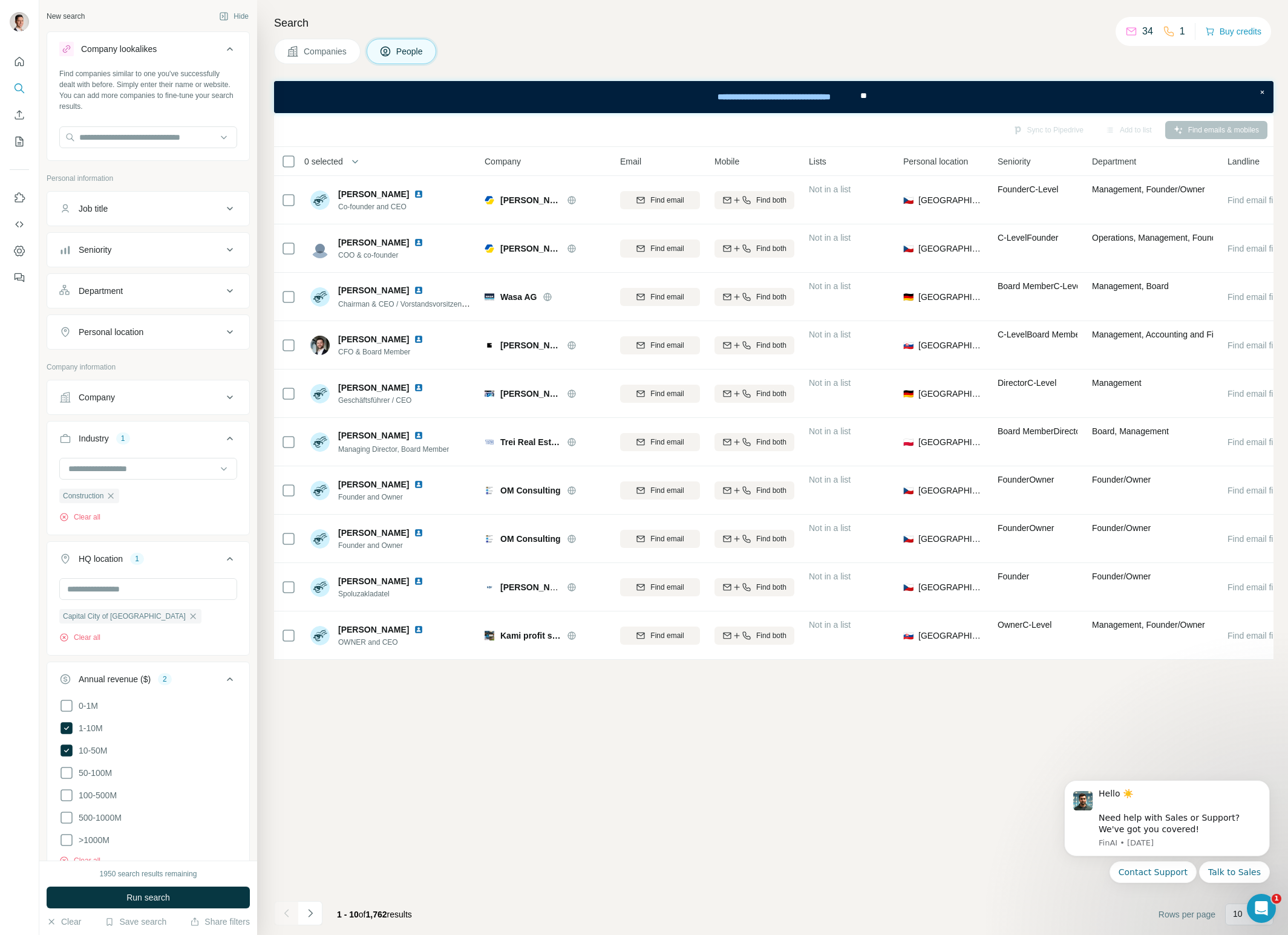
click at [331, 52] on span "Companies" at bounding box center [325, 51] width 44 height 12
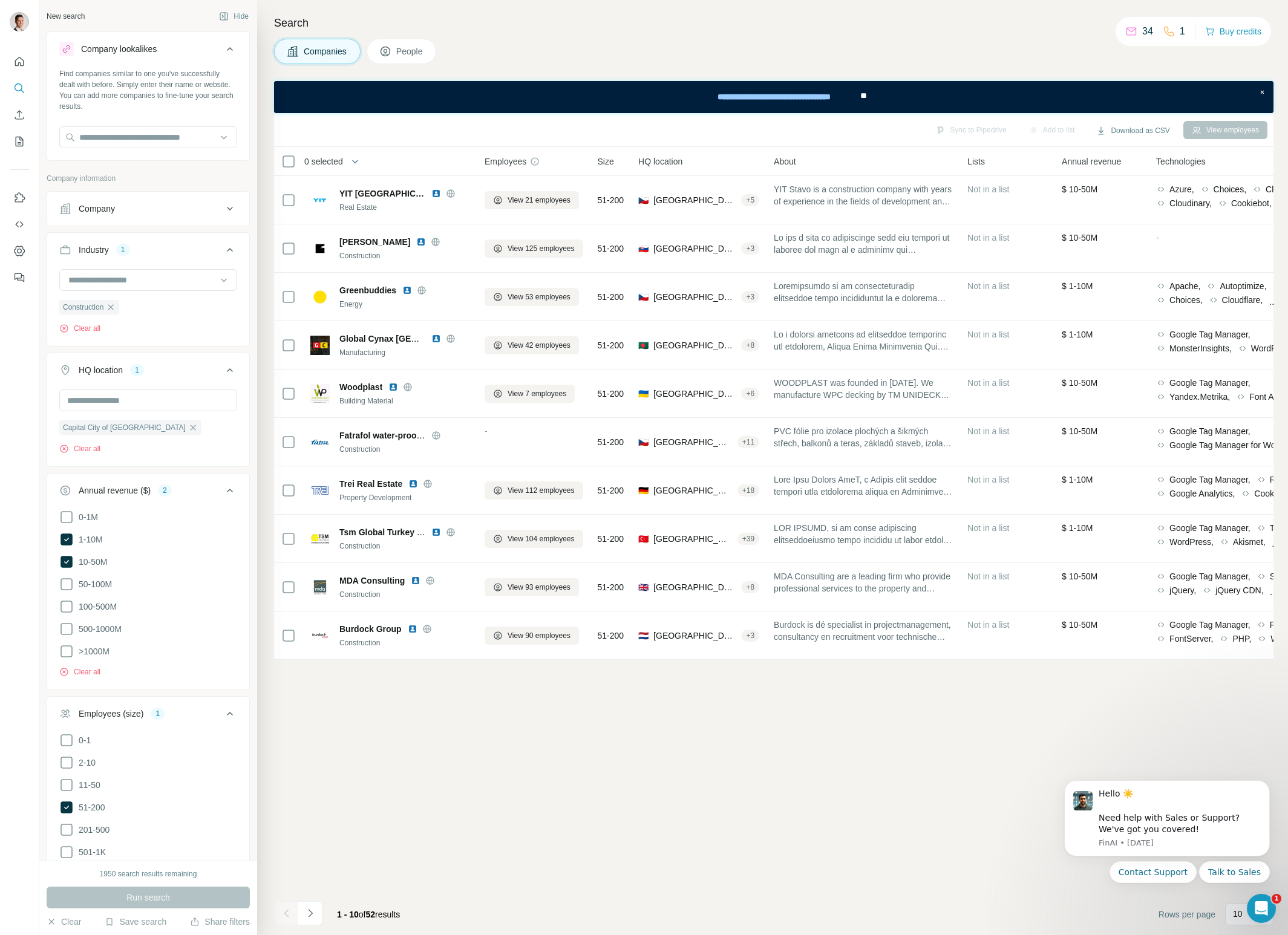
drag, startPoint x: 69, startPoint y: 782, endPoint x: 68, endPoint y: 794, distance: 12.0
click at [69, 782] on icon at bounding box center [66, 785] width 15 height 15
click at [66, 808] on icon at bounding box center [66, 808] width 12 height 12
drag, startPoint x: 130, startPoint y: 897, endPoint x: 255, endPoint y: 865, distance: 129.0
click at [130, 898] on span "Run search" at bounding box center [149, 898] width 44 height 12
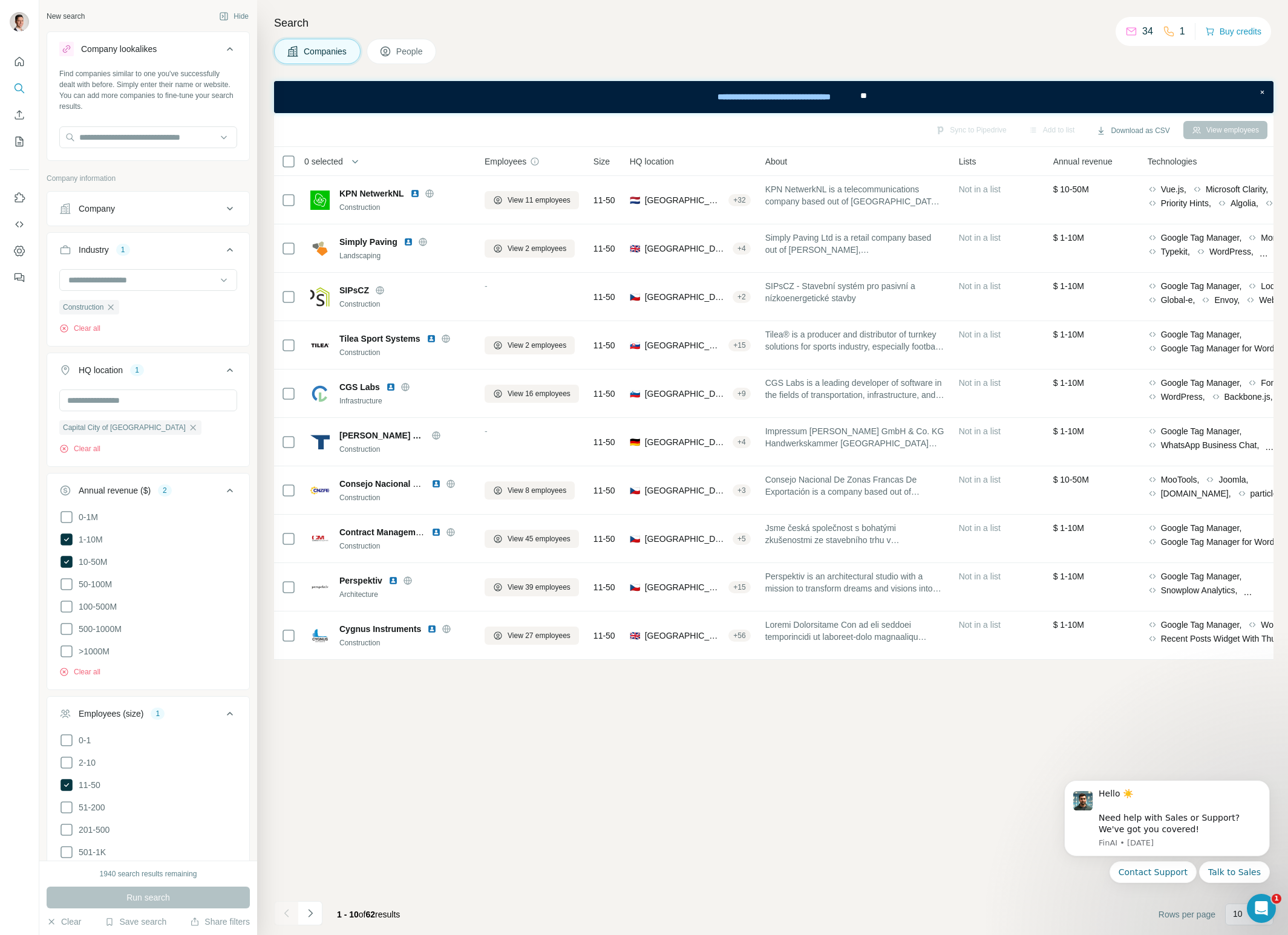
click at [417, 55] on span "People" at bounding box center [411, 51] width 28 height 12
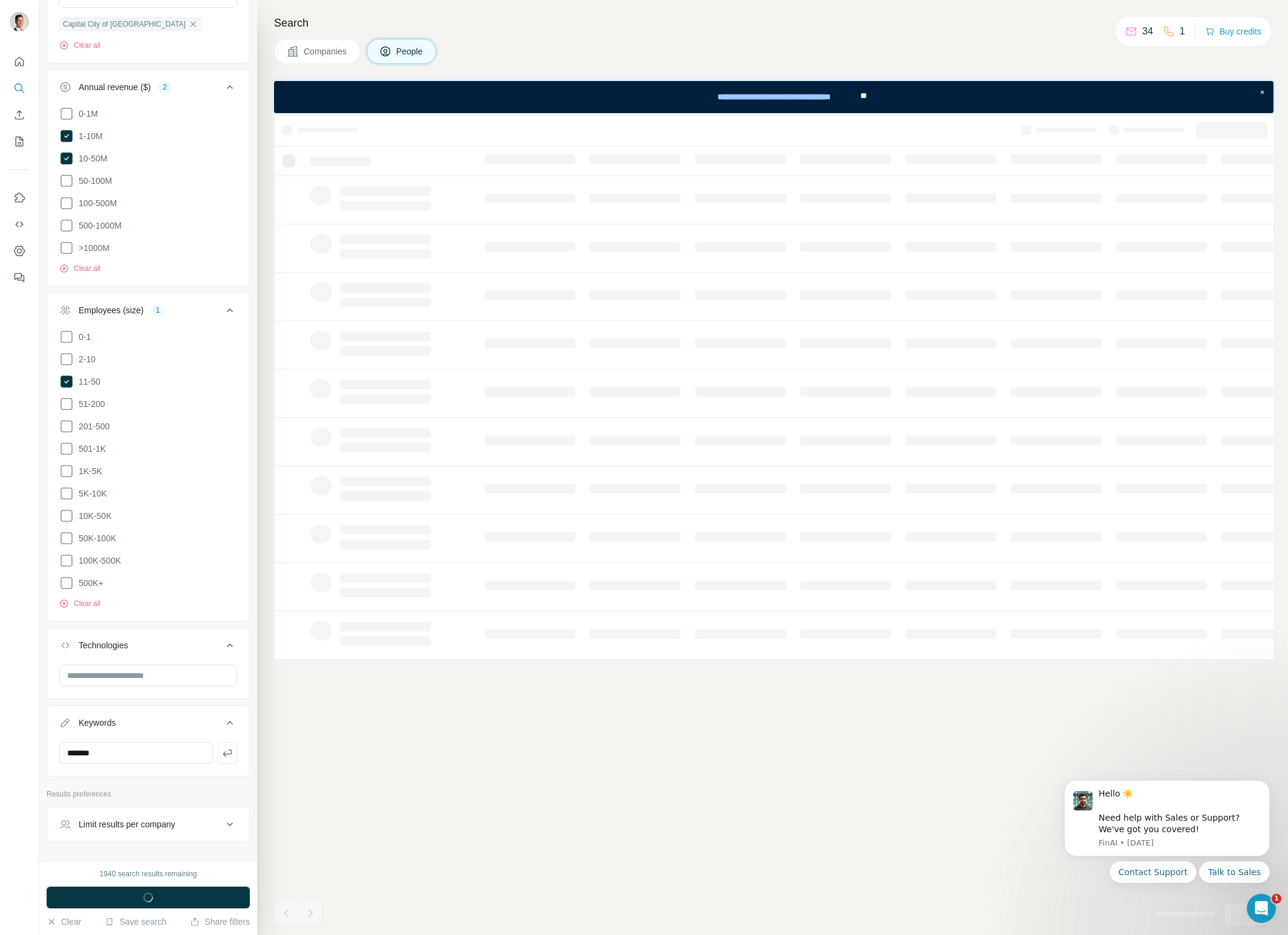
scroll to position [624, 0]
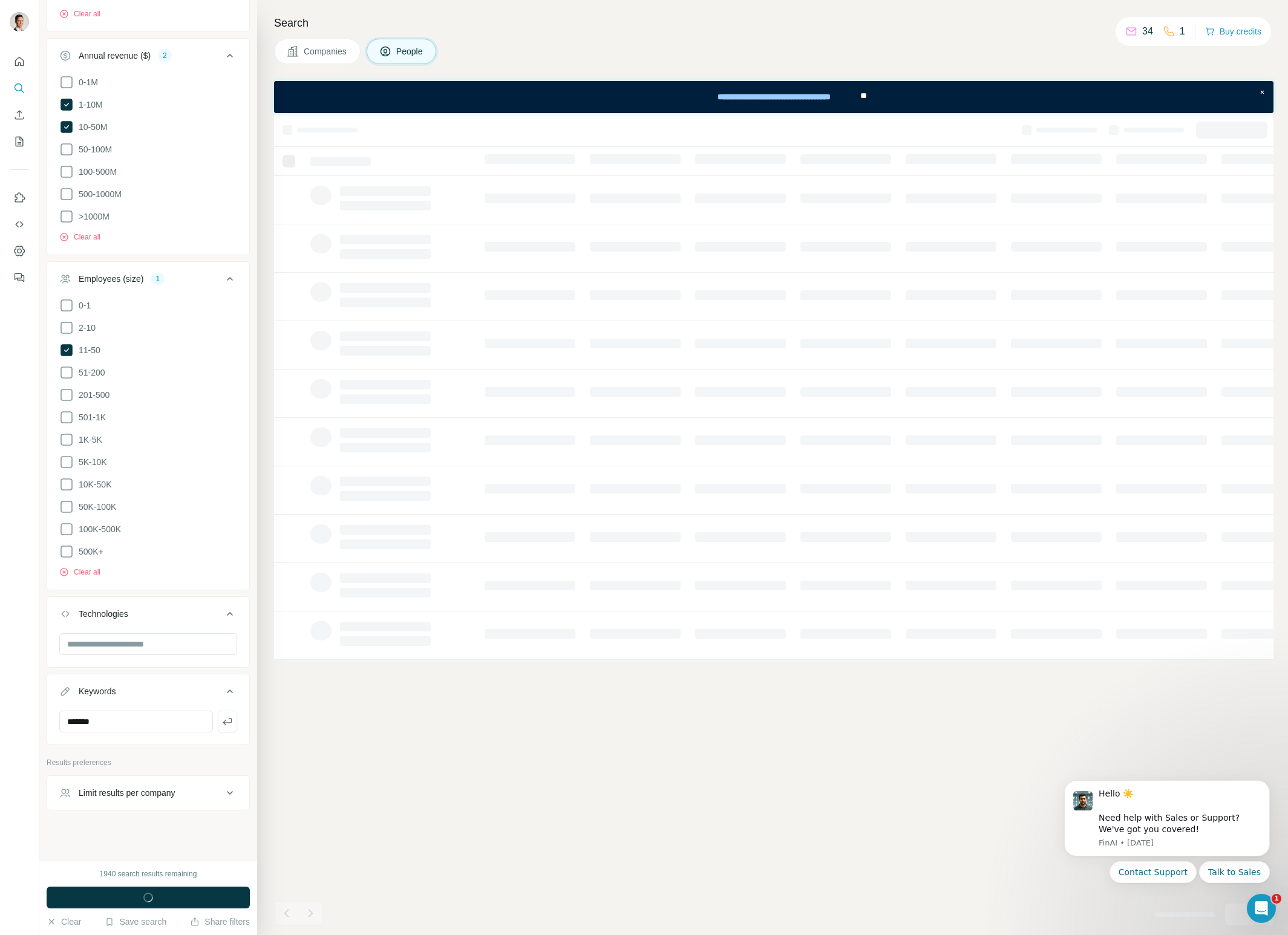
click at [230, 791] on icon at bounding box center [230, 793] width 6 height 4
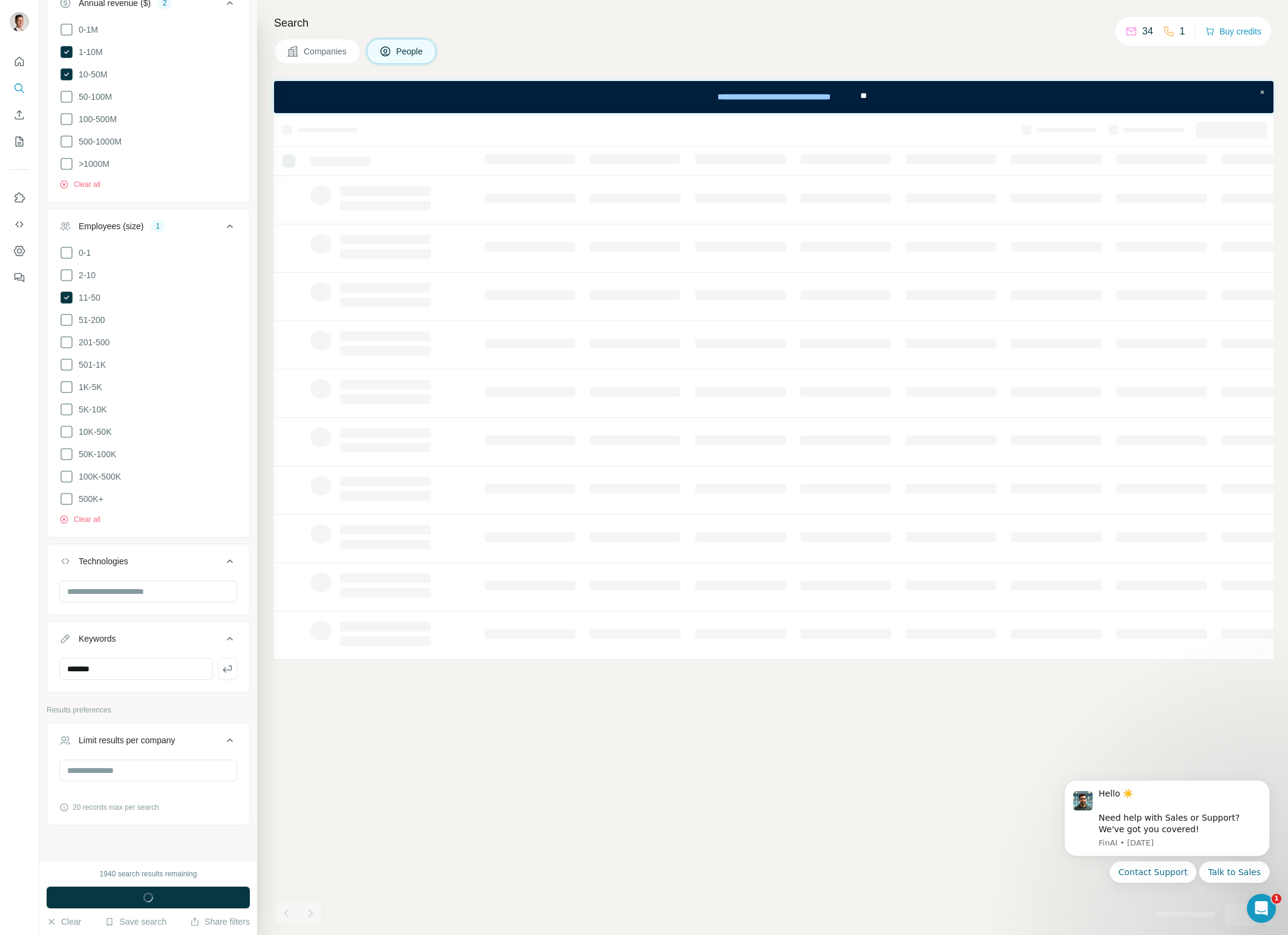
scroll to position [691, 0]
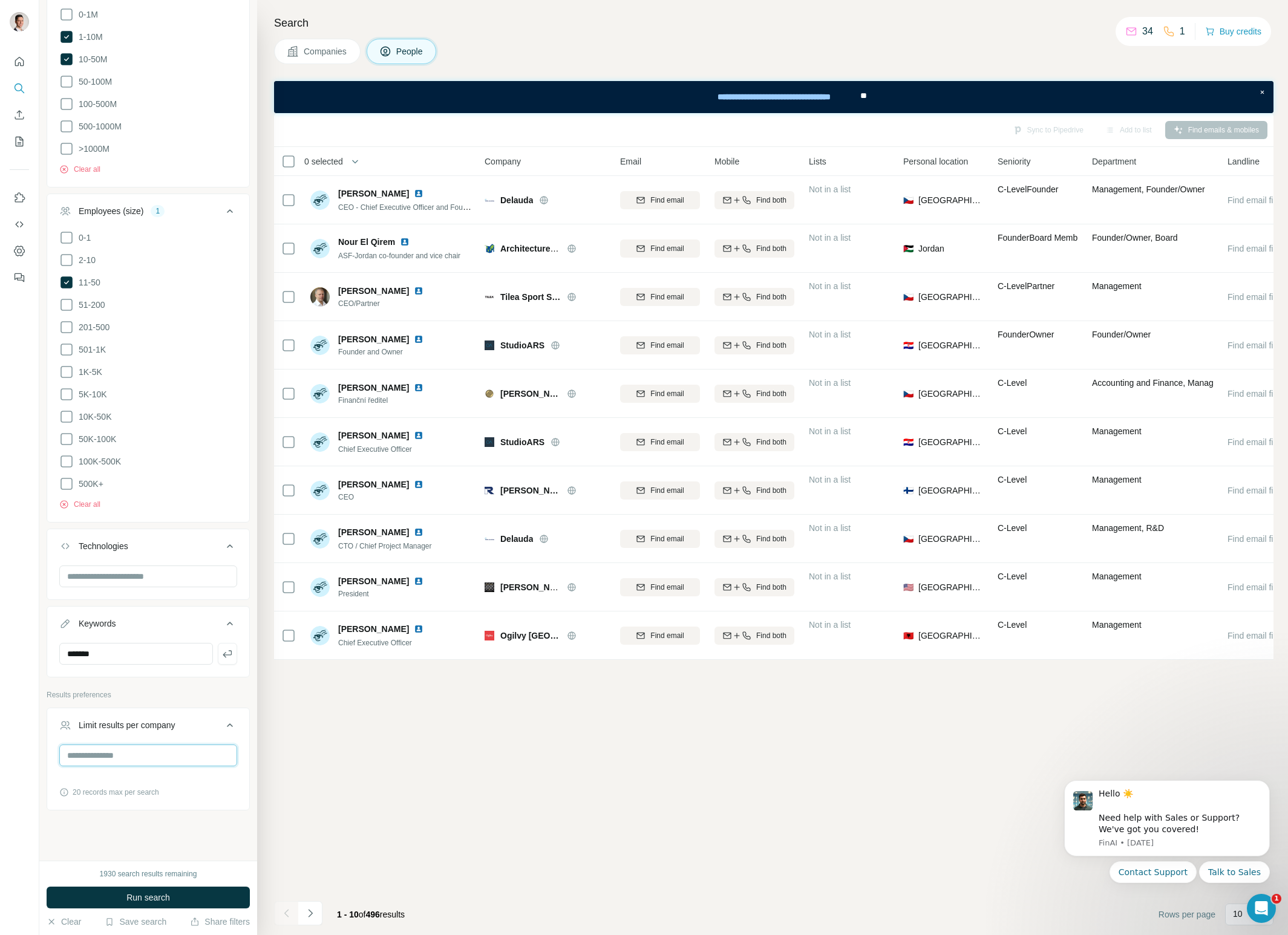
click at [139, 745] on input "number" at bounding box center [148, 755] width 178 height 22
type input "**"
click at [211, 831] on div "New search Hide Company lookalikes Find companies similar to one you've success…" at bounding box center [148, 430] width 218 height 861
click at [182, 901] on button "Run search" at bounding box center [148, 898] width 204 height 22
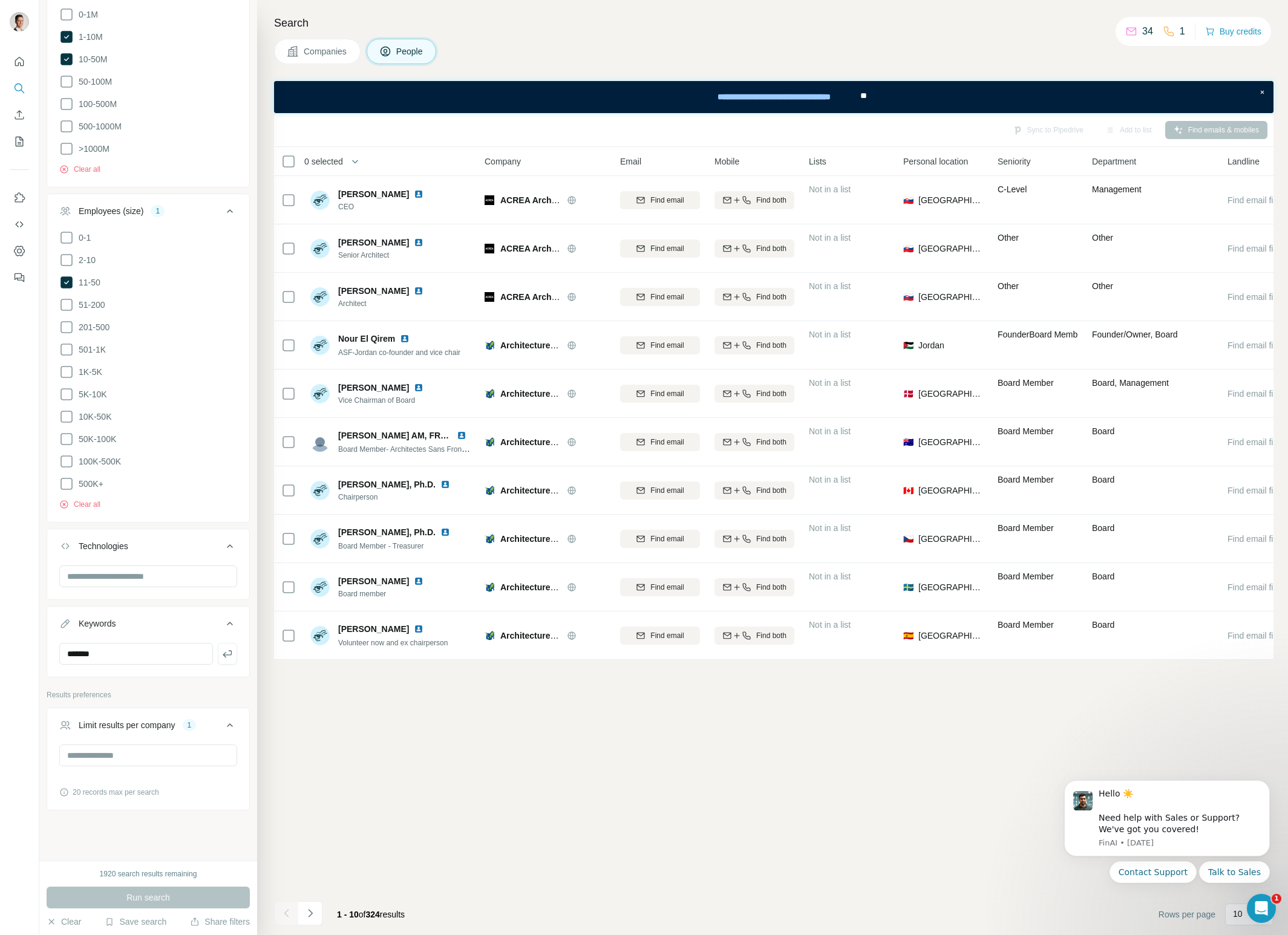
click at [333, 50] on span "Companies" at bounding box center [325, 51] width 44 height 12
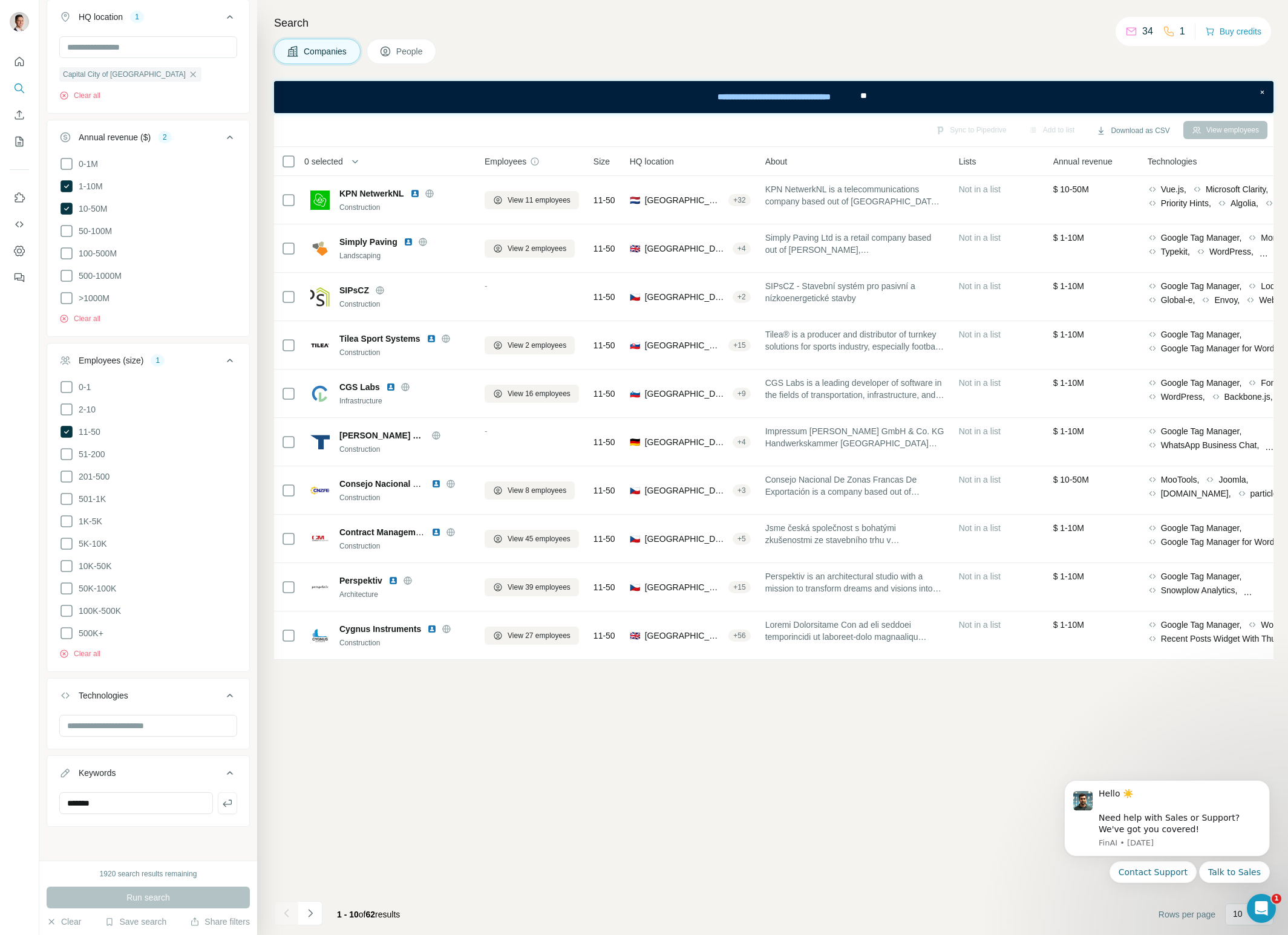
scroll to position [348, 0]
click at [411, 50] on span "People" at bounding box center [411, 51] width 28 height 12
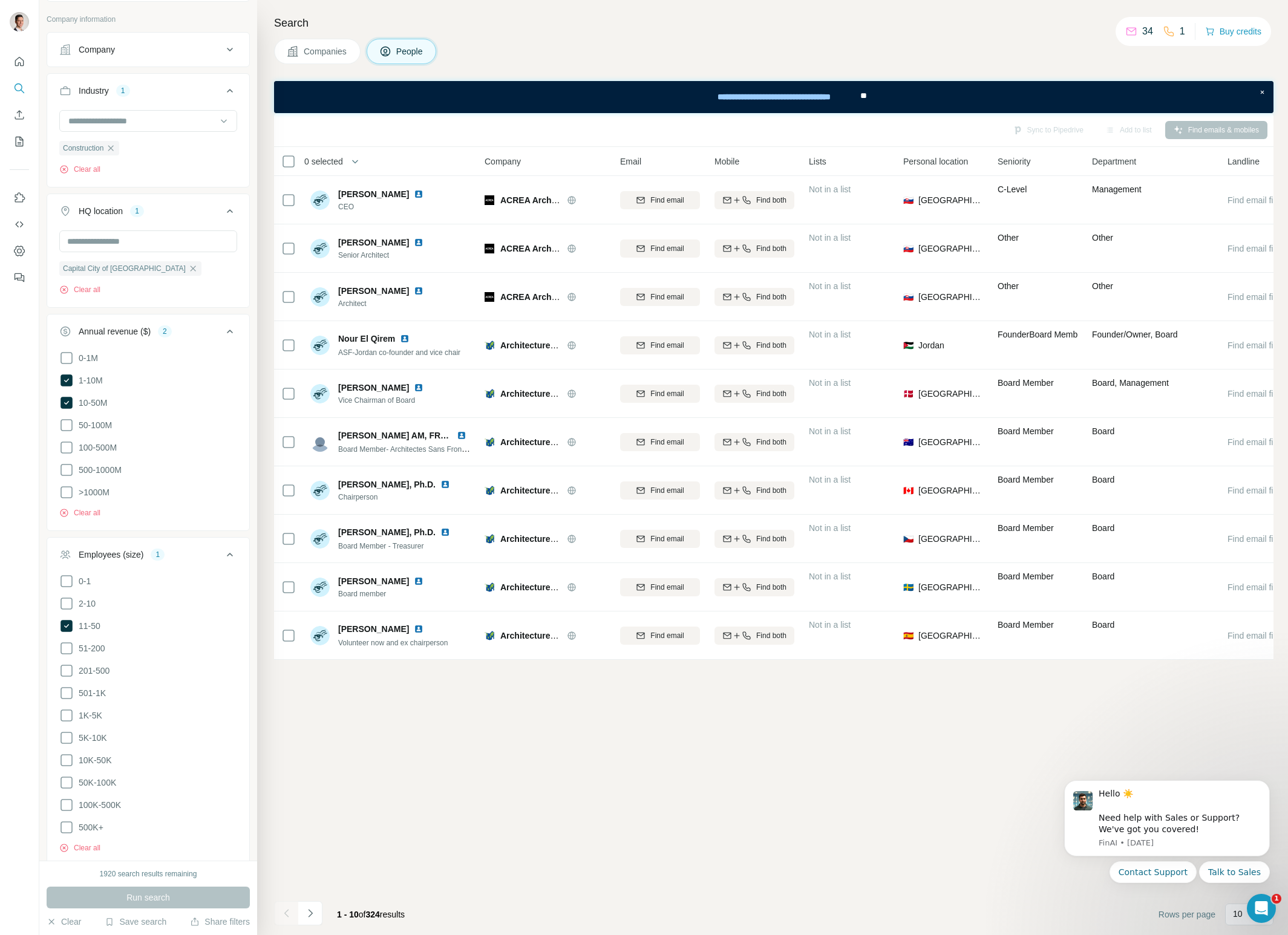
click at [330, 51] on span "Companies" at bounding box center [325, 51] width 44 height 12
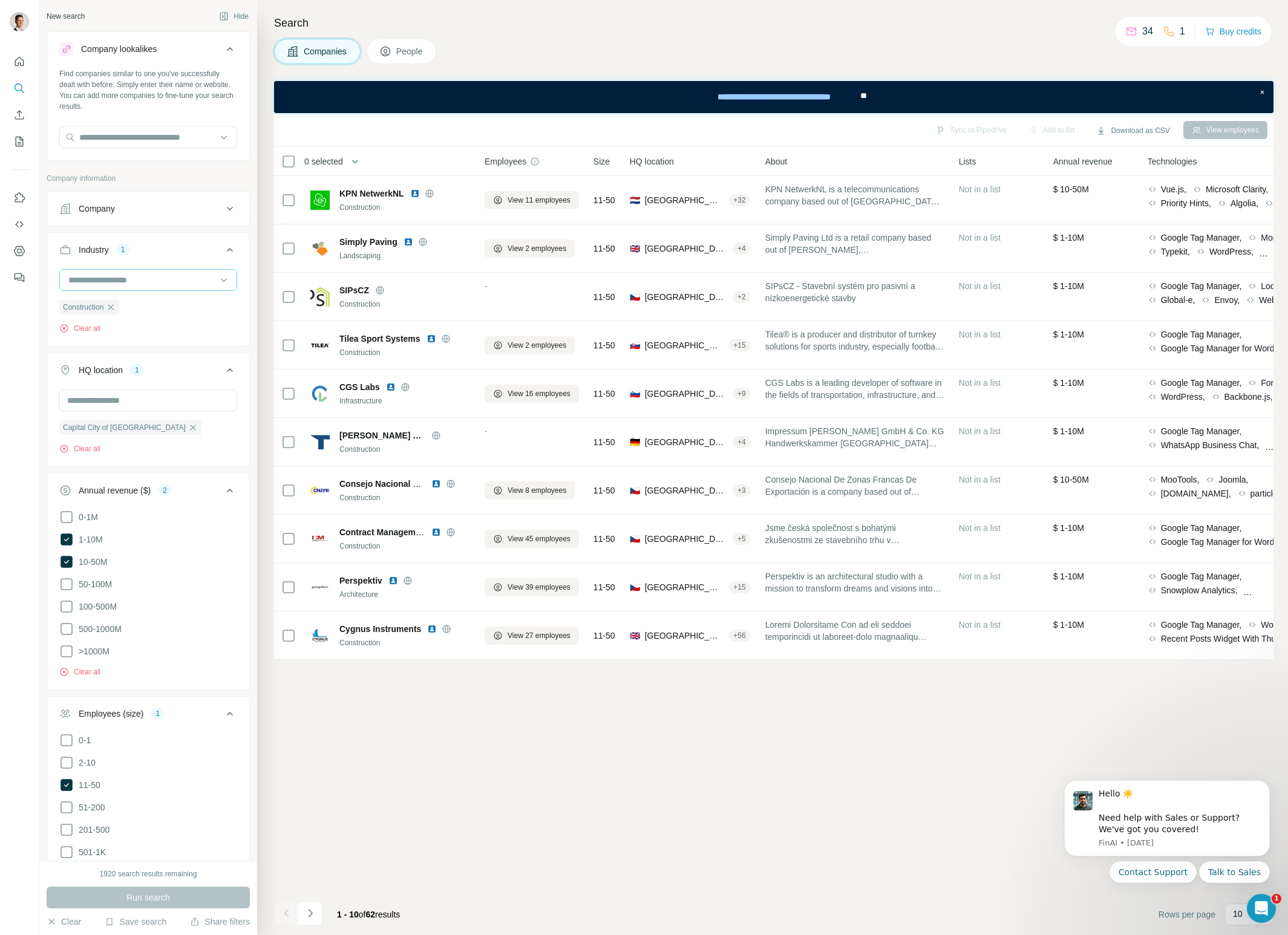
click at [155, 277] on input at bounding box center [142, 280] width 149 height 13
click at [151, 280] on input at bounding box center [142, 280] width 149 height 13
click at [115, 306] on icon "button" at bounding box center [111, 308] width 10 height 10
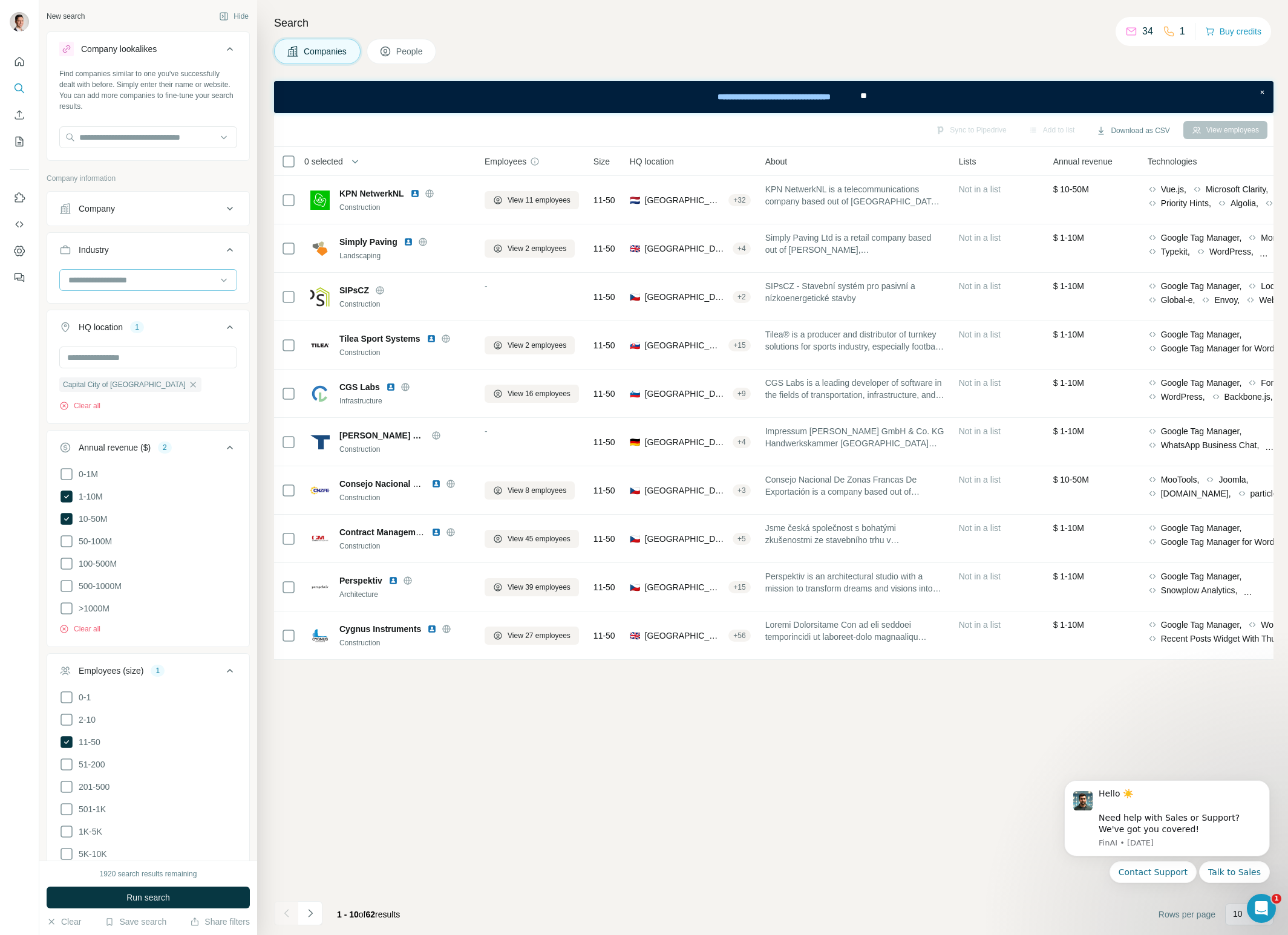
click at [142, 278] on input at bounding box center [142, 280] width 149 height 13
type input "*****"
click at [144, 328] on p "Cloud Data Services" at bounding box center [108, 328] width 77 height 12
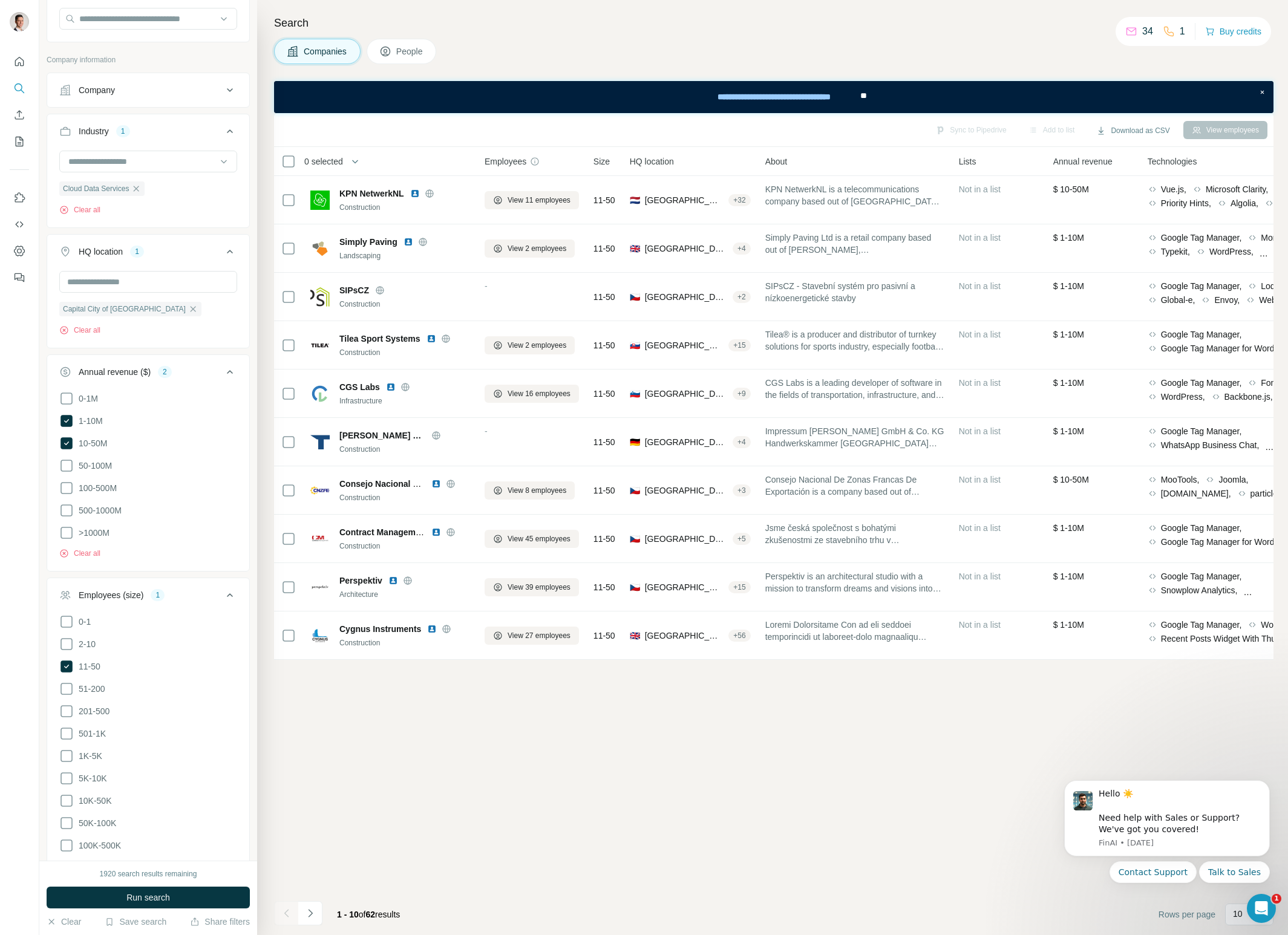
scroll to position [140, 0]
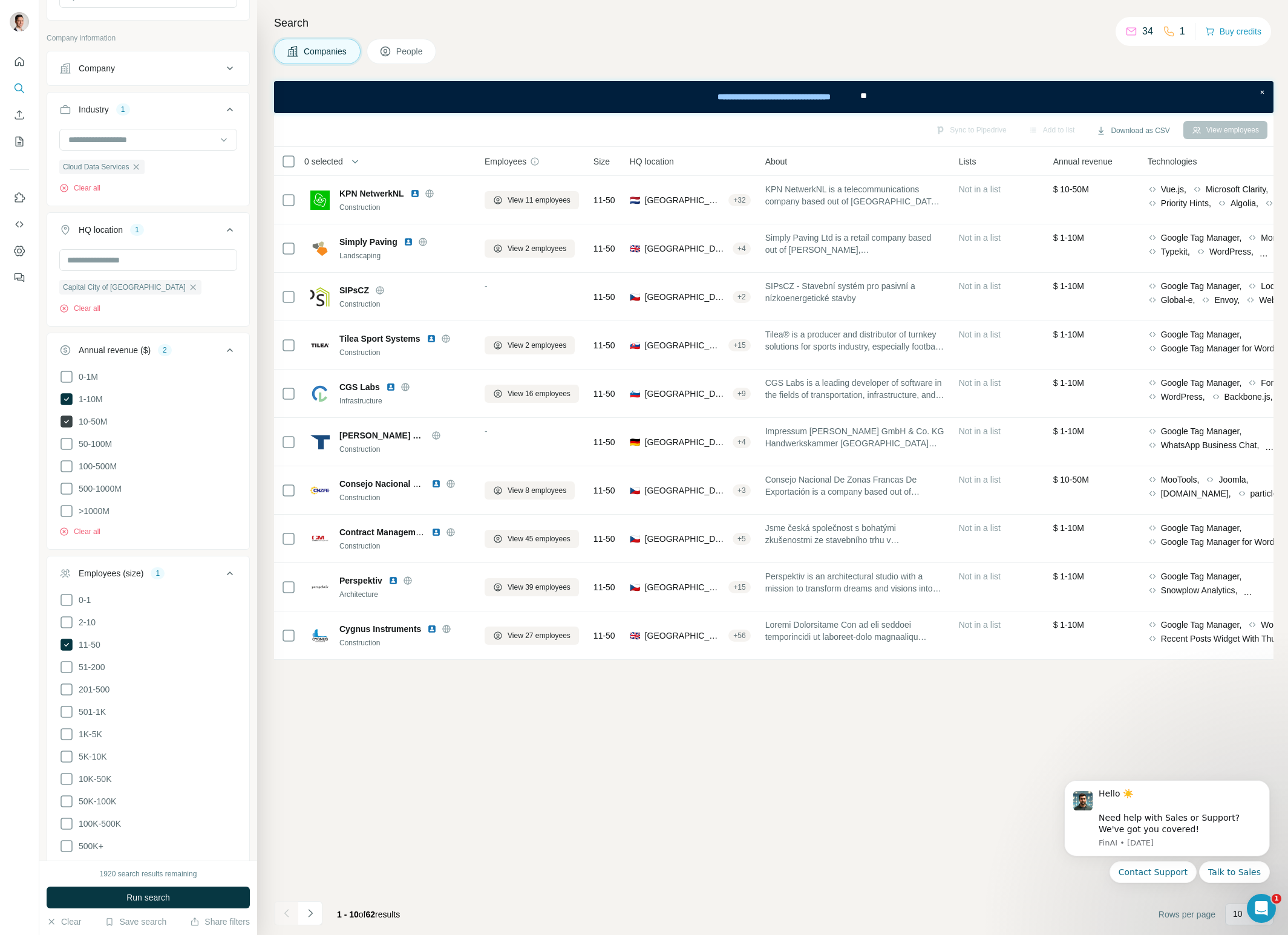
drag, startPoint x: 63, startPoint y: 422, endPoint x: 74, endPoint y: 422, distance: 11.0
click at [63, 422] on icon at bounding box center [66, 421] width 12 height 12
drag, startPoint x: 70, startPoint y: 418, endPoint x: 106, endPoint y: 418, distance: 36.0
click at [70, 418] on icon at bounding box center [66, 422] width 15 height 15
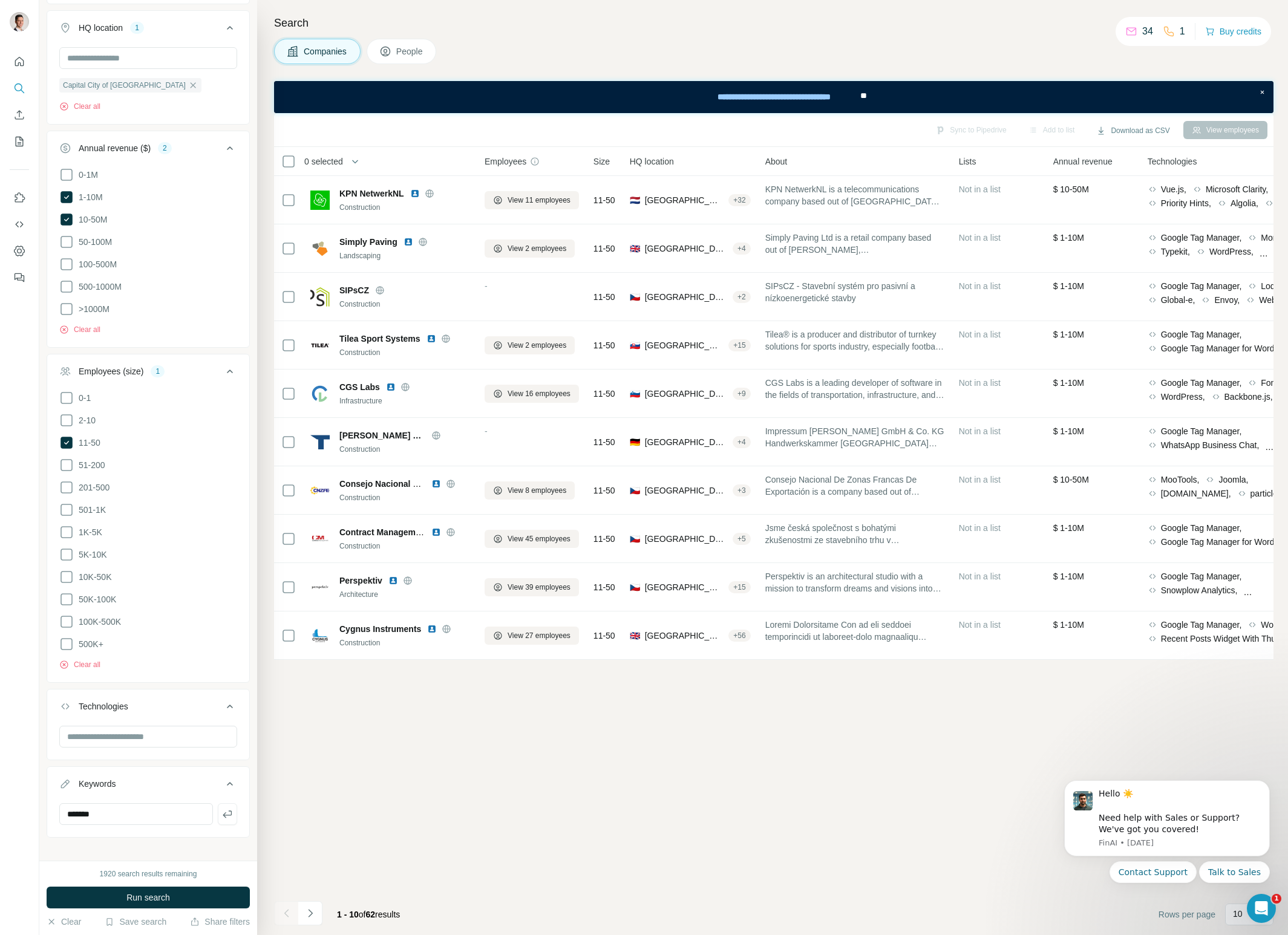
scroll to position [348, 0]
drag, startPoint x: 116, startPoint y: 803, endPoint x: 58, endPoint y: 805, distance: 58.0
click at [59, 805] on input "*******" at bounding box center [136, 808] width 154 height 22
click at [165, 895] on span "Run search" at bounding box center [149, 898] width 44 height 12
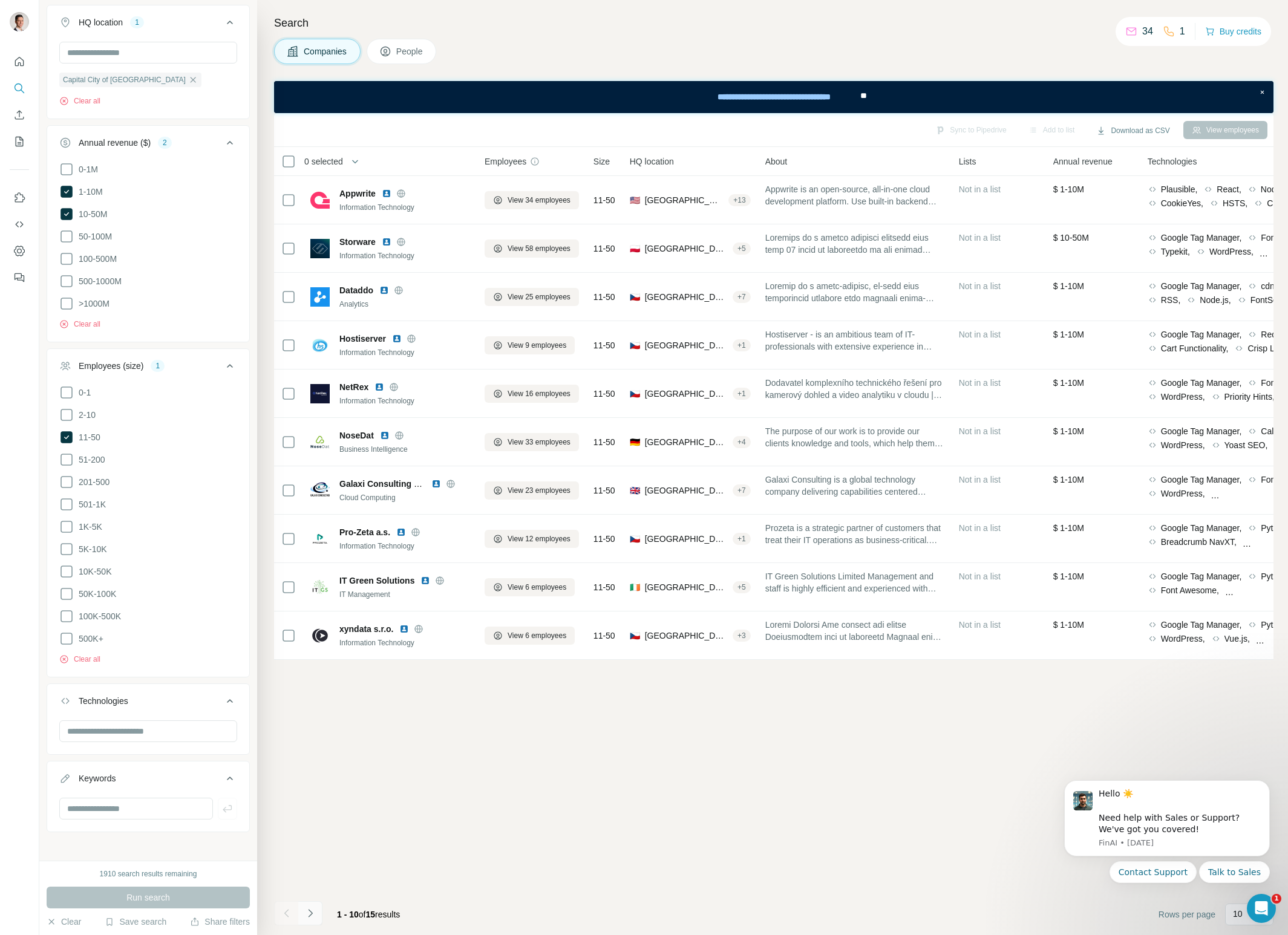
click at [312, 915] on icon "Navigate to next page" at bounding box center [310, 913] width 12 height 12
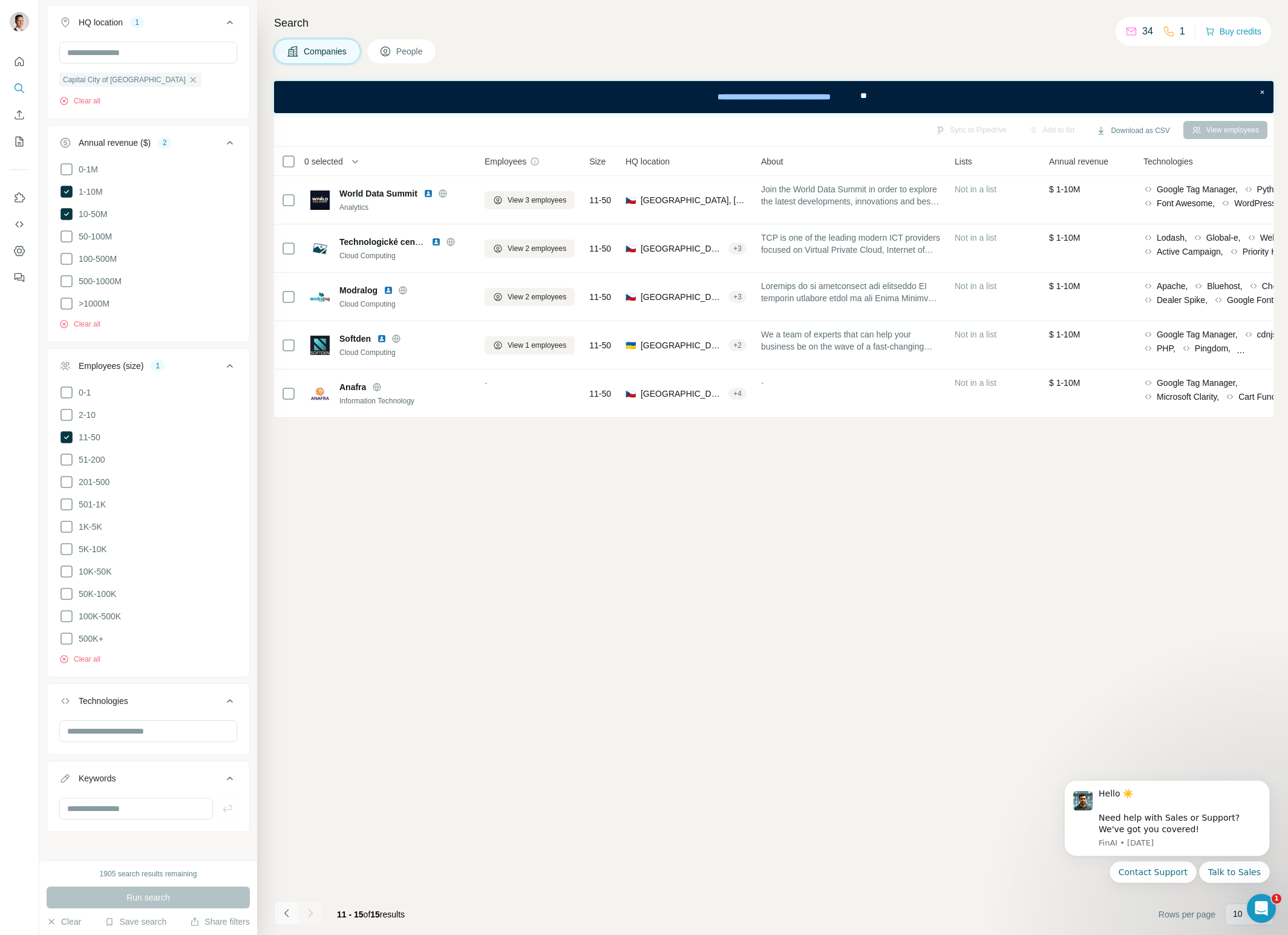
click at [288, 912] on icon "Navigate to previous page" at bounding box center [287, 913] width 12 height 12
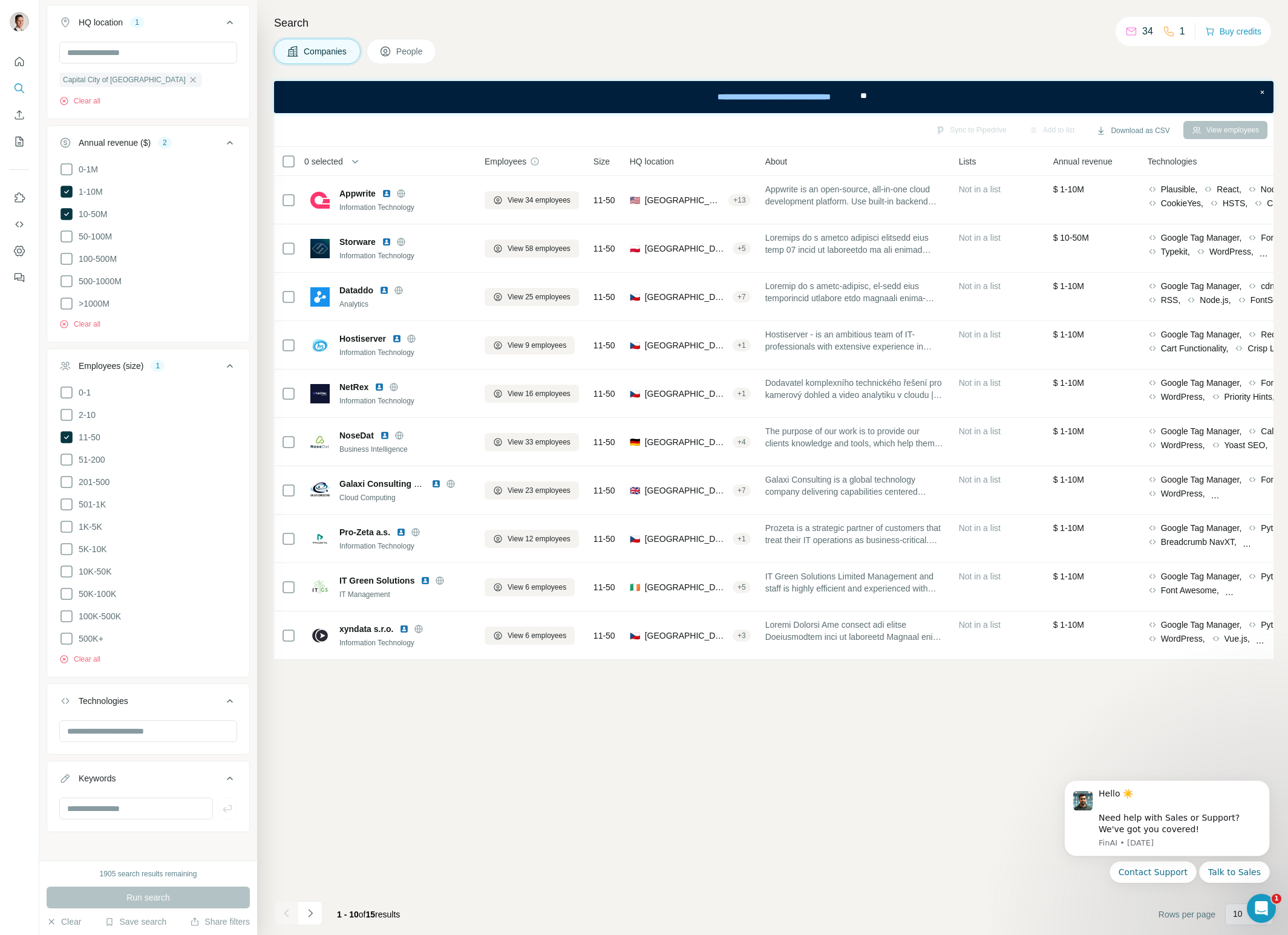
click at [412, 54] on span "People" at bounding box center [411, 51] width 28 height 12
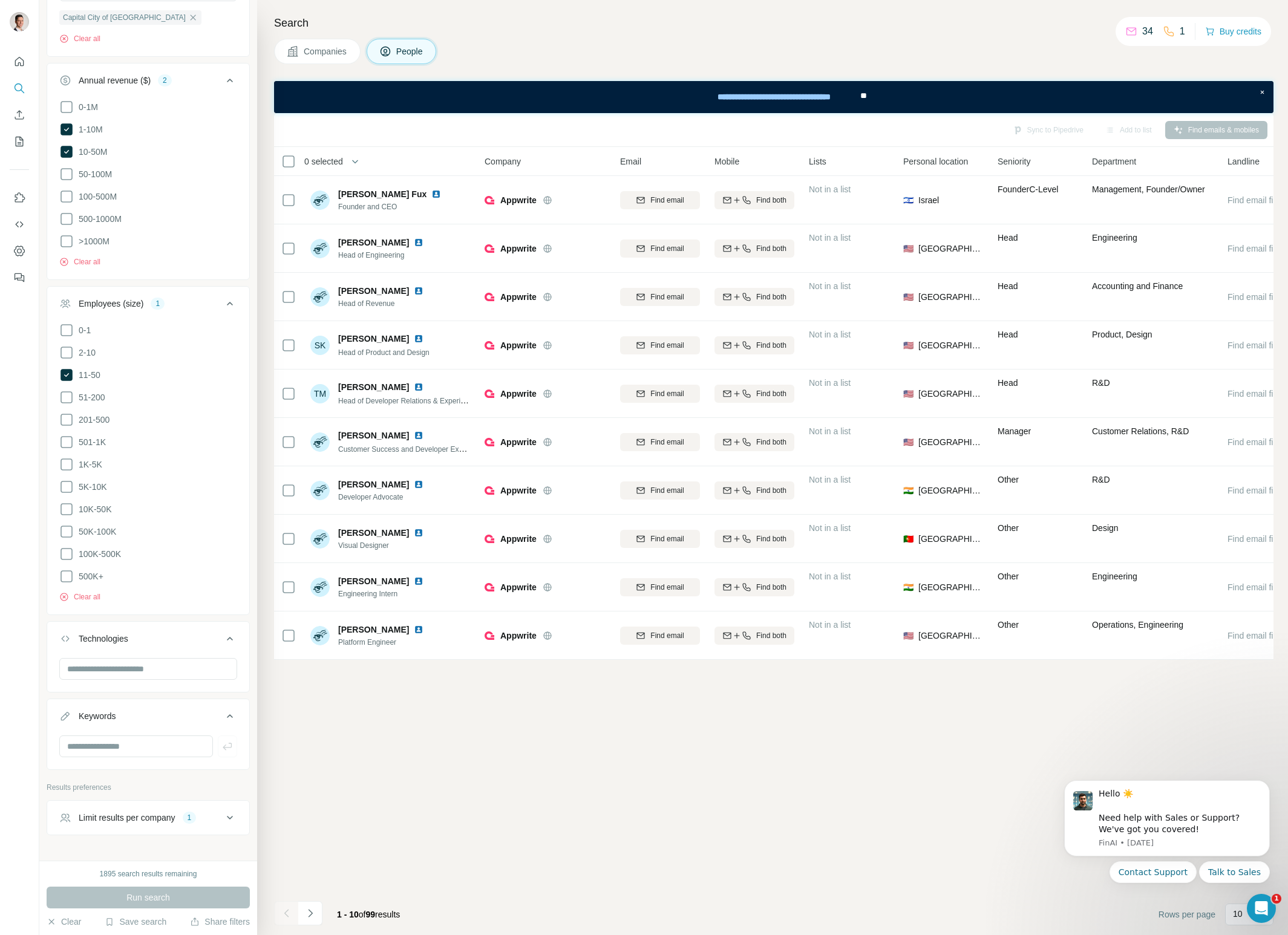
scroll to position [624, 0]
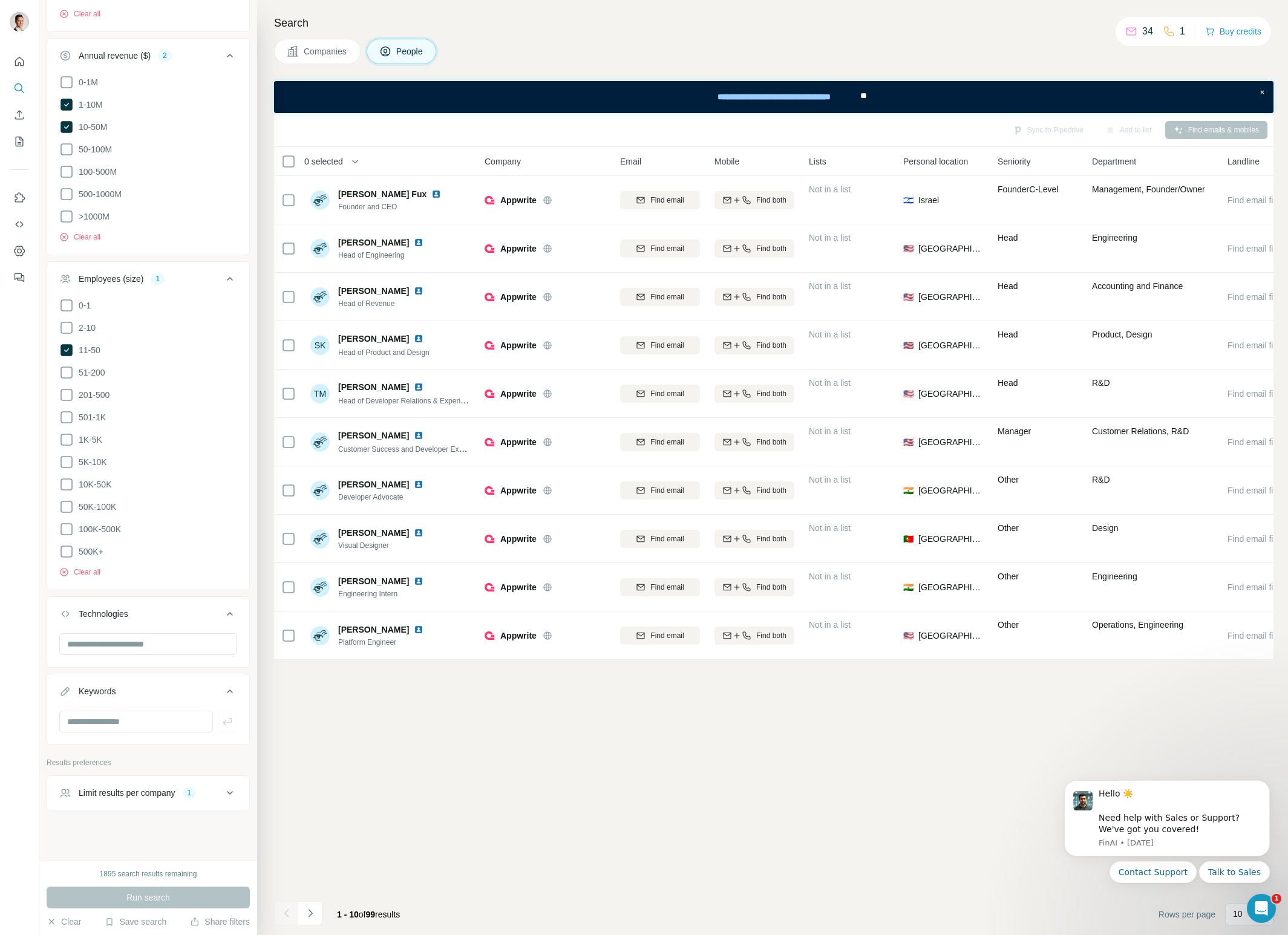
click at [232, 789] on icon at bounding box center [230, 793] width 15 height 15
click at [306, 914] on icon "Navigate to next page" at bounding box center [310, 913] width 12 height 12
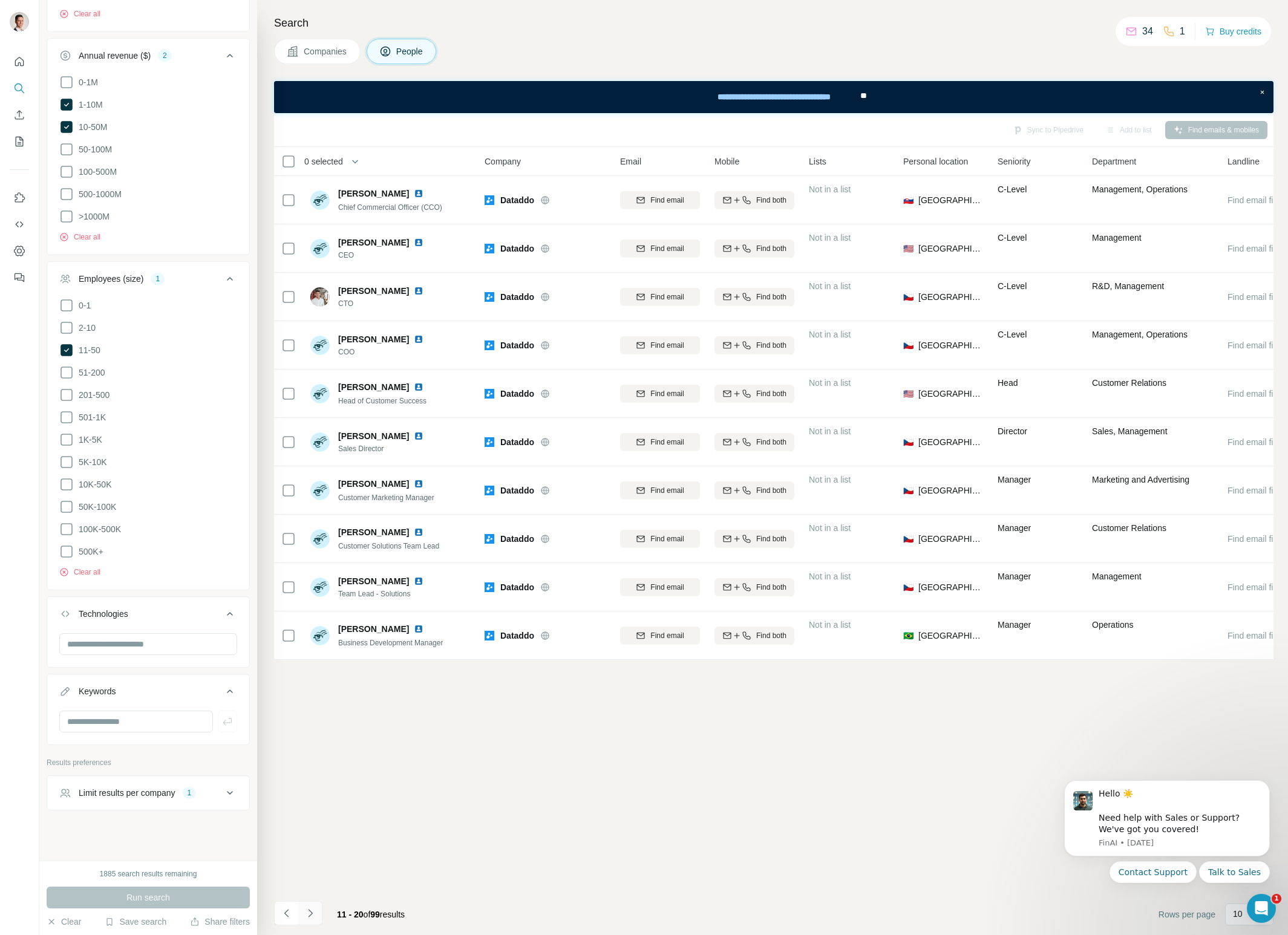
click at [306, 914] on icon "Navigate to next page" at bounding box center [310, 913] width 12 height 12
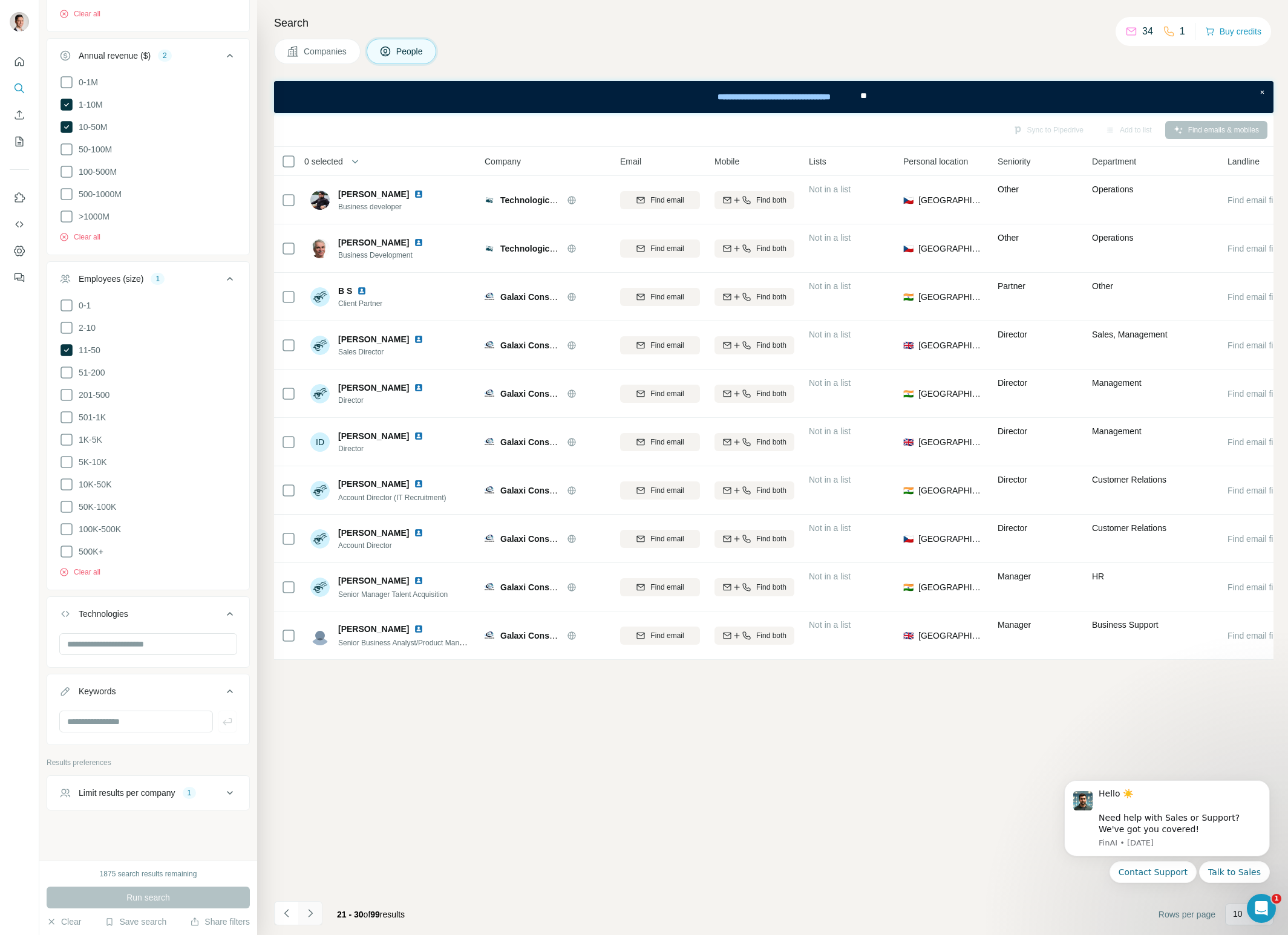
click at [306, 914] on icon "Navigate to next page" at bounding box center [310, 913] width 12 height 12
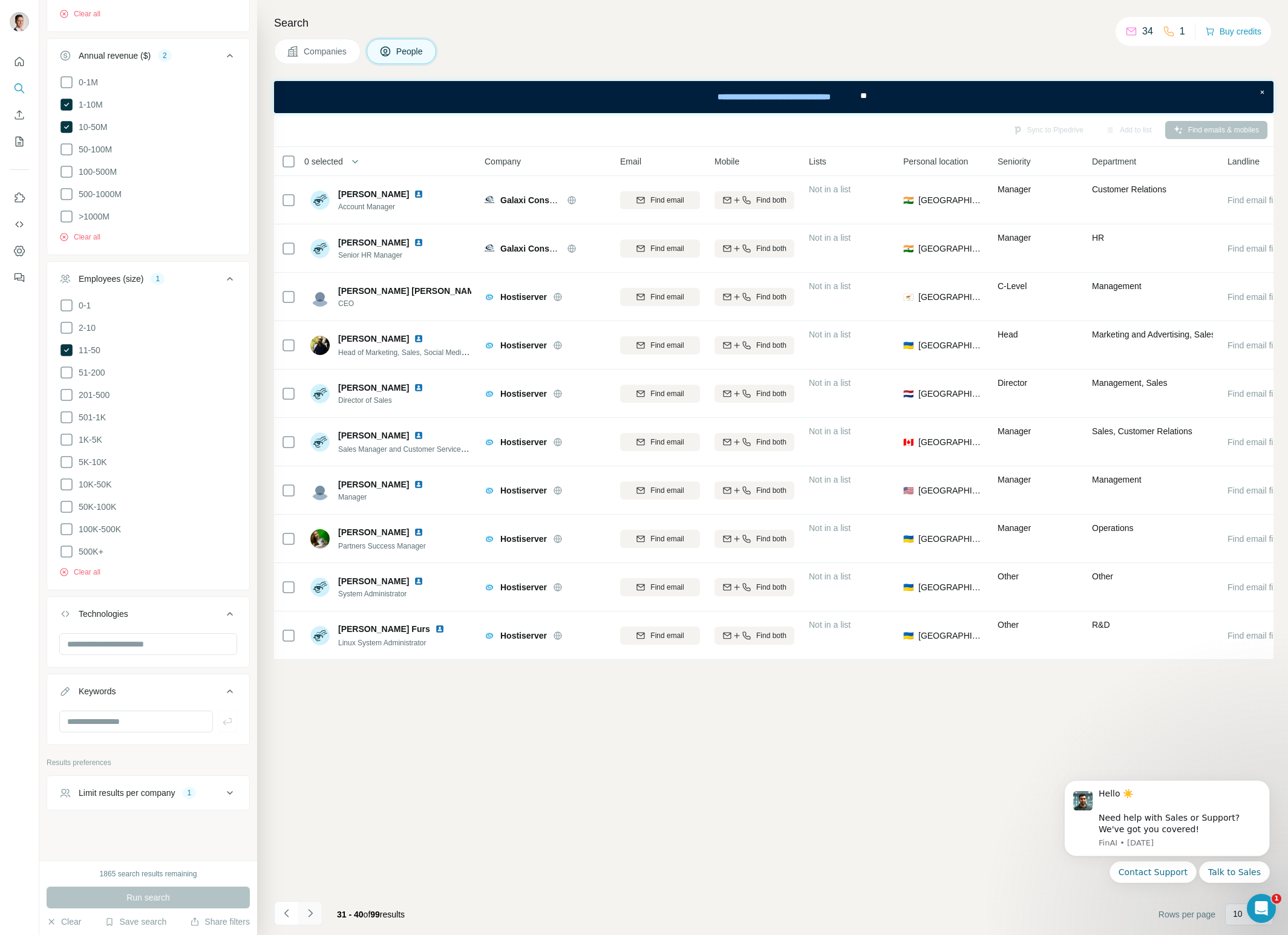
click at [306, 914] on icon "Navigate to next page" at bounding box center [310, 913] width 12 height 12
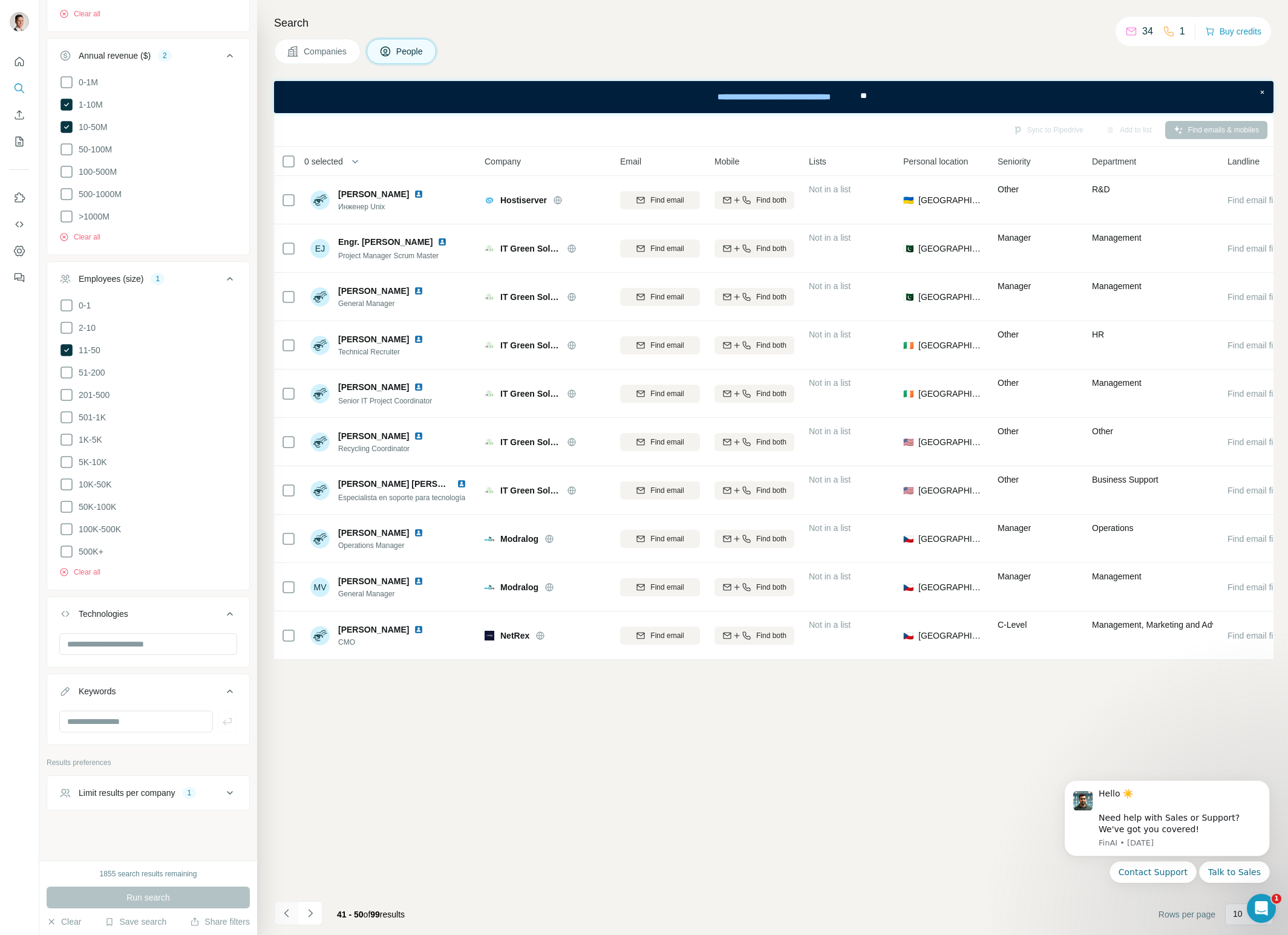
click at [282, 915] on icon "Navigate to previous page" at bounding box center [287, 913] width 12 height 12
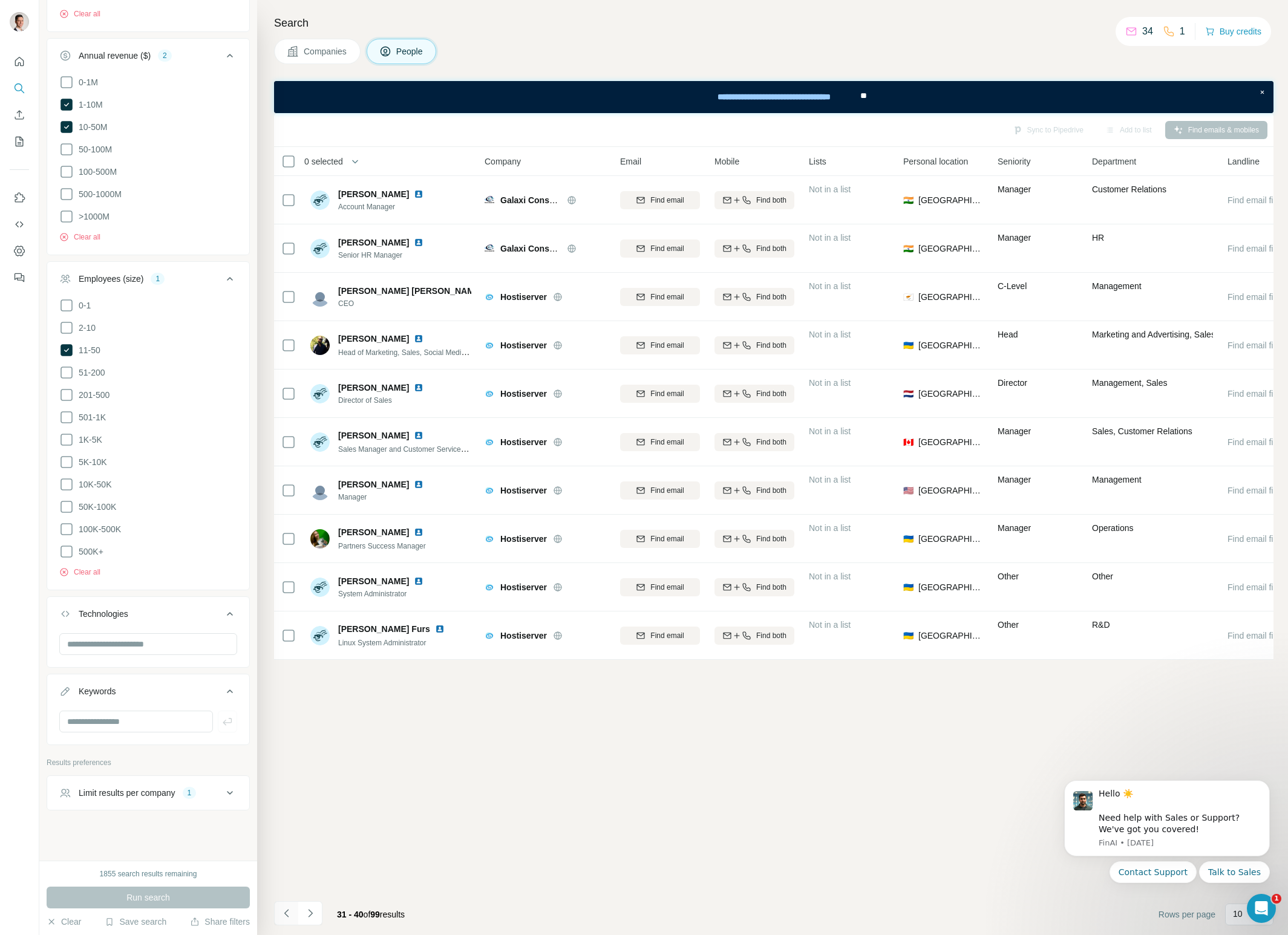
click at [282, 915] on icon "Navigate to previous page" at bounding box center [287, 913] width 12 height 12
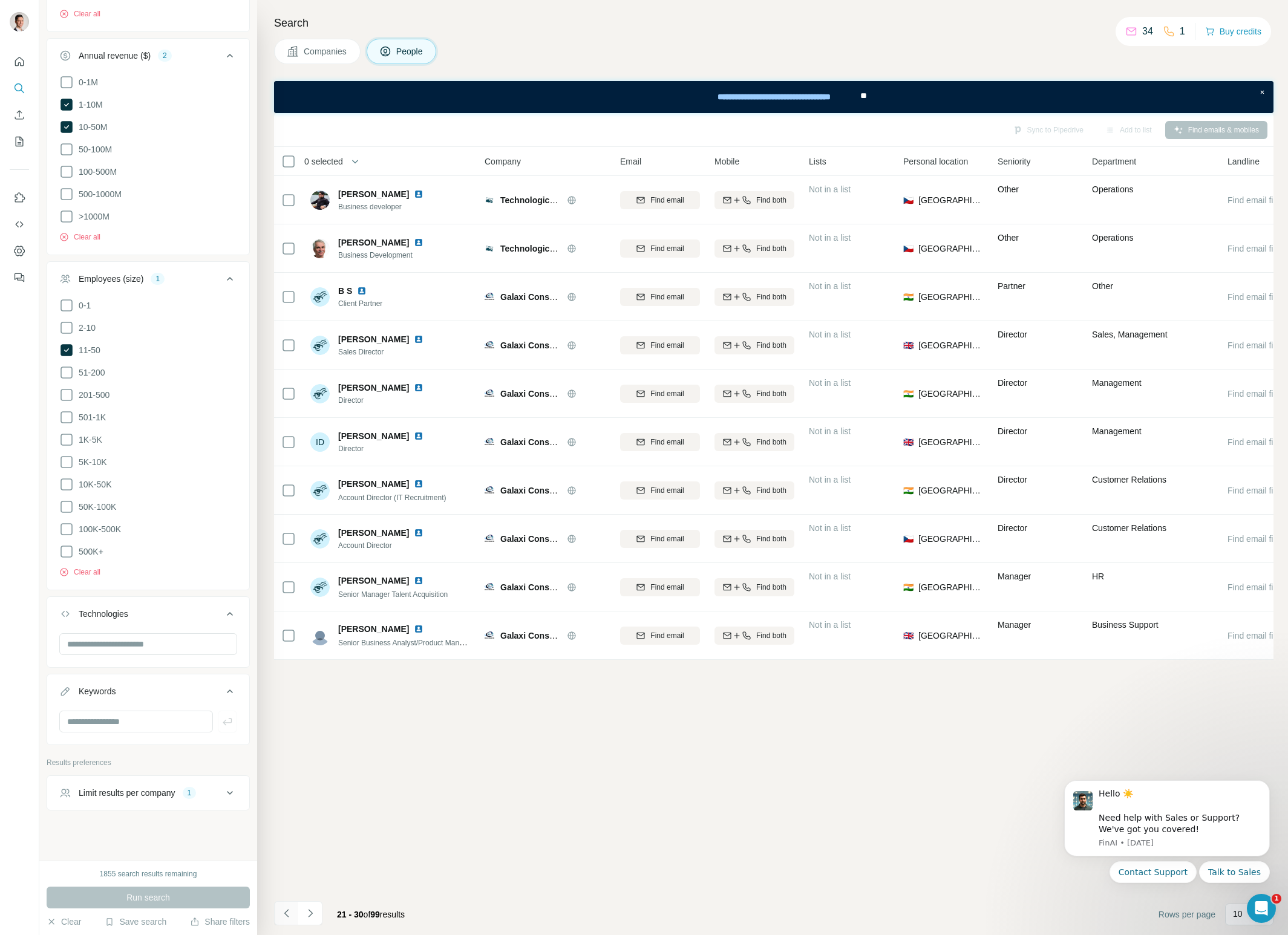
click at [282, 915] on icon "Navigate to previous page" at bounding box center [287, 913] width 12 height 12
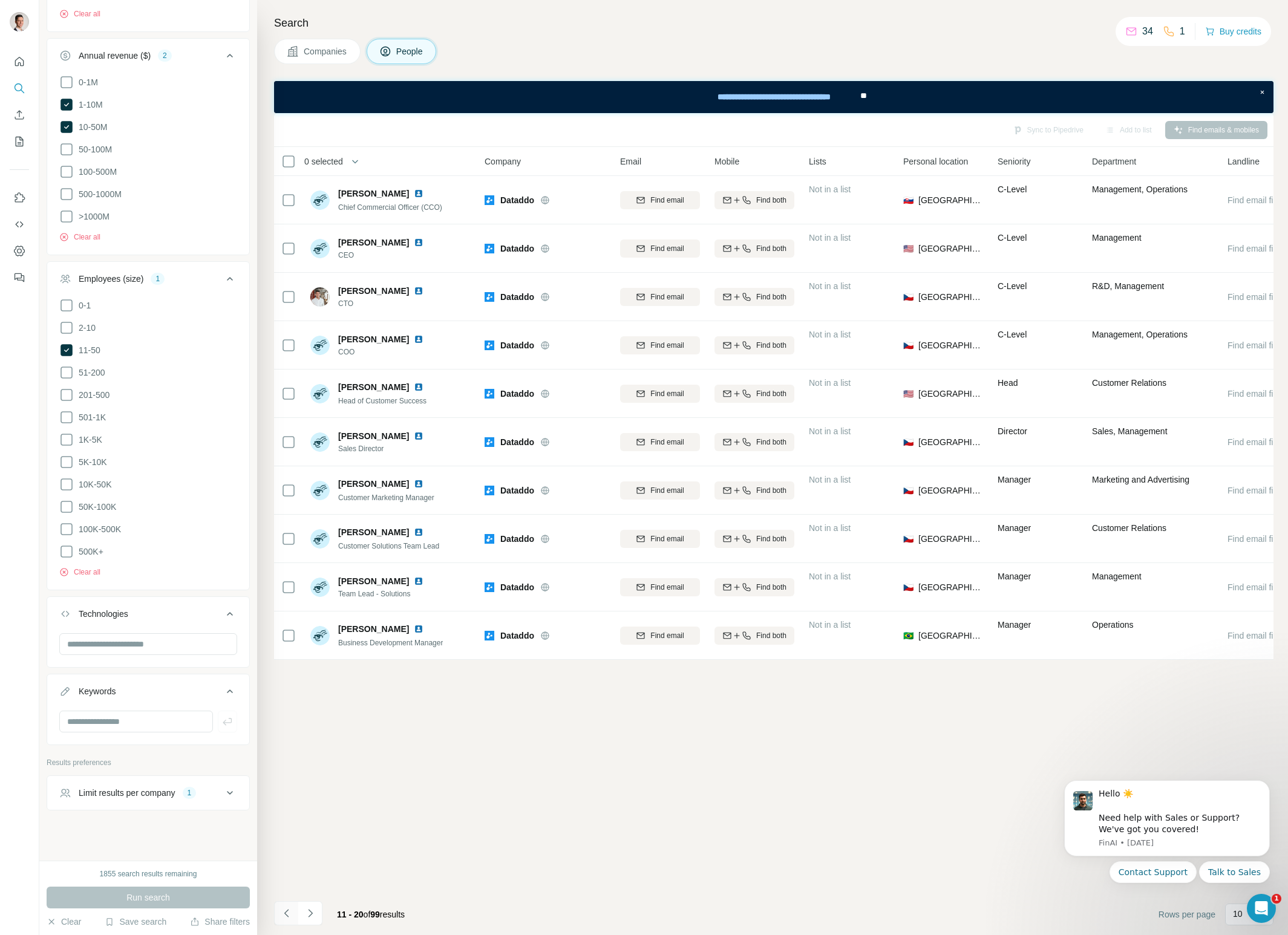
click at [282, 915] on icon "Navigate to previous page" at bounding box center [287, 913] width 12 height 12
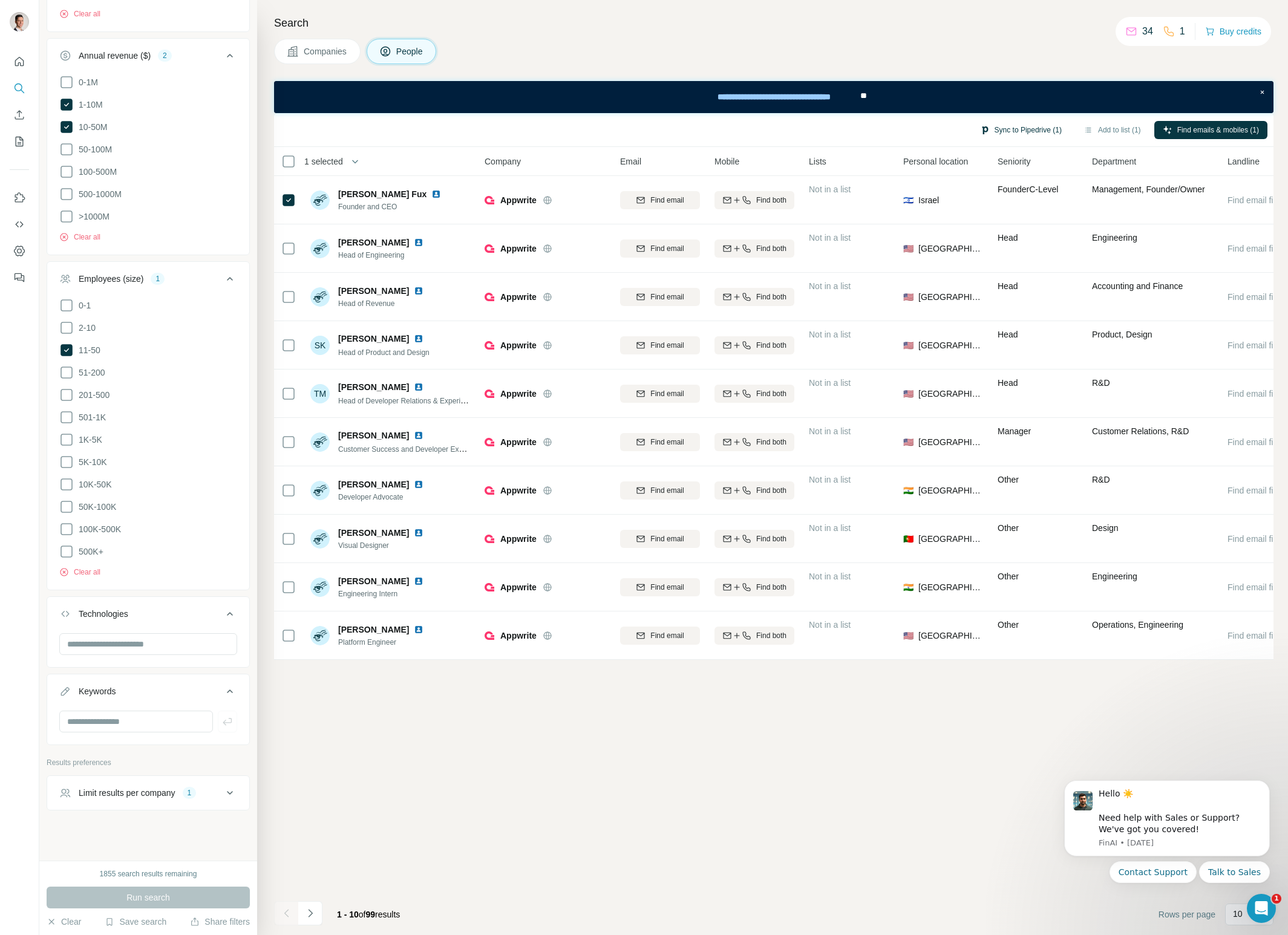
click at [1023, 128] on button "Sync to Pipedrive (1)" at bounding box center [1021, 130] width 99 height 18
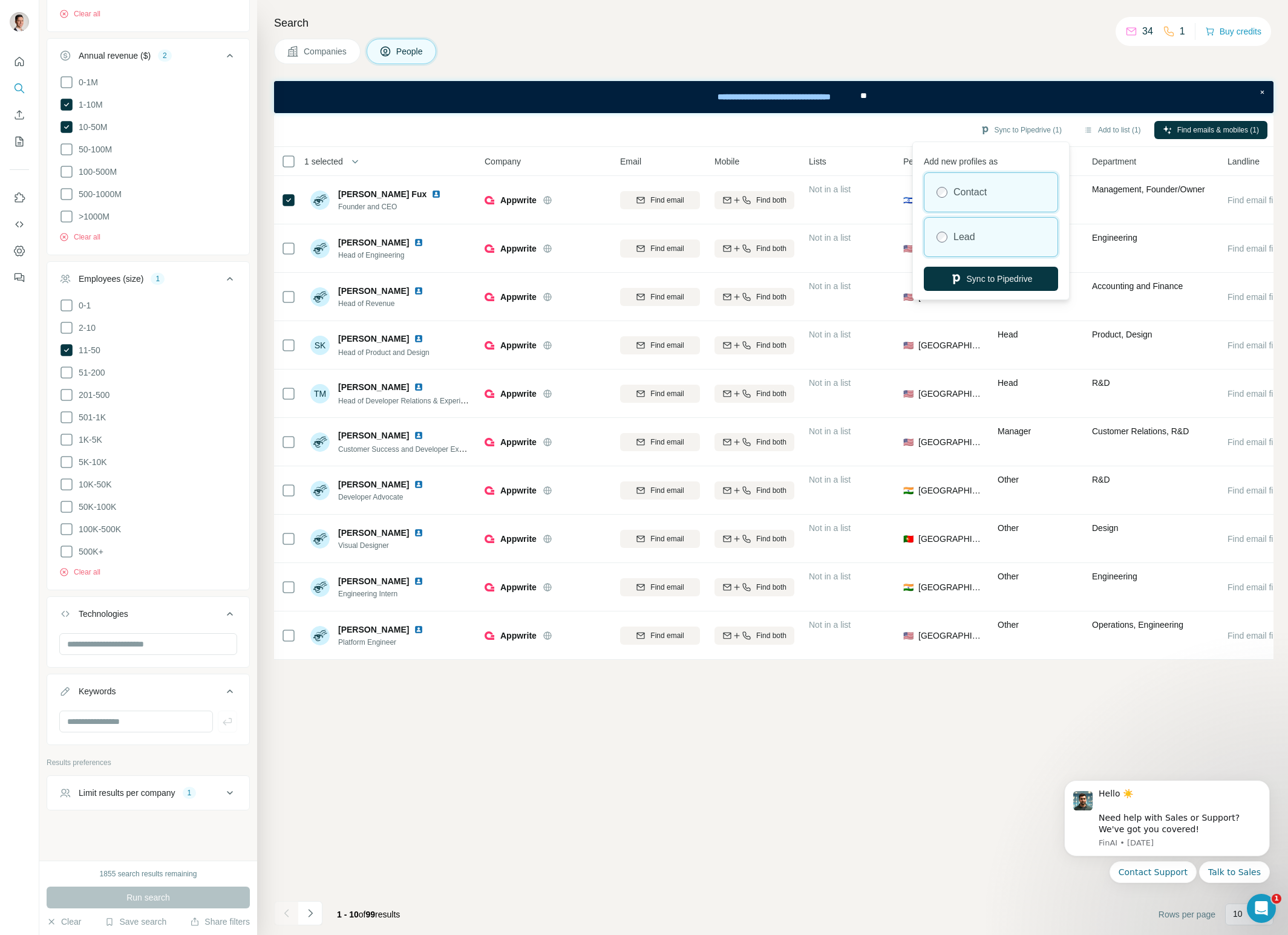
click at [996, 230] on div "Lead" at bounding box center [991, 237] width 133 height 39
click at [991, 196] on div "Contact" at bounding box center [991, 192] width 133 height 39
click at [1004, 278] on button "Sync to Pipedrive" at bounding box center [991, 279] width 135 height 24
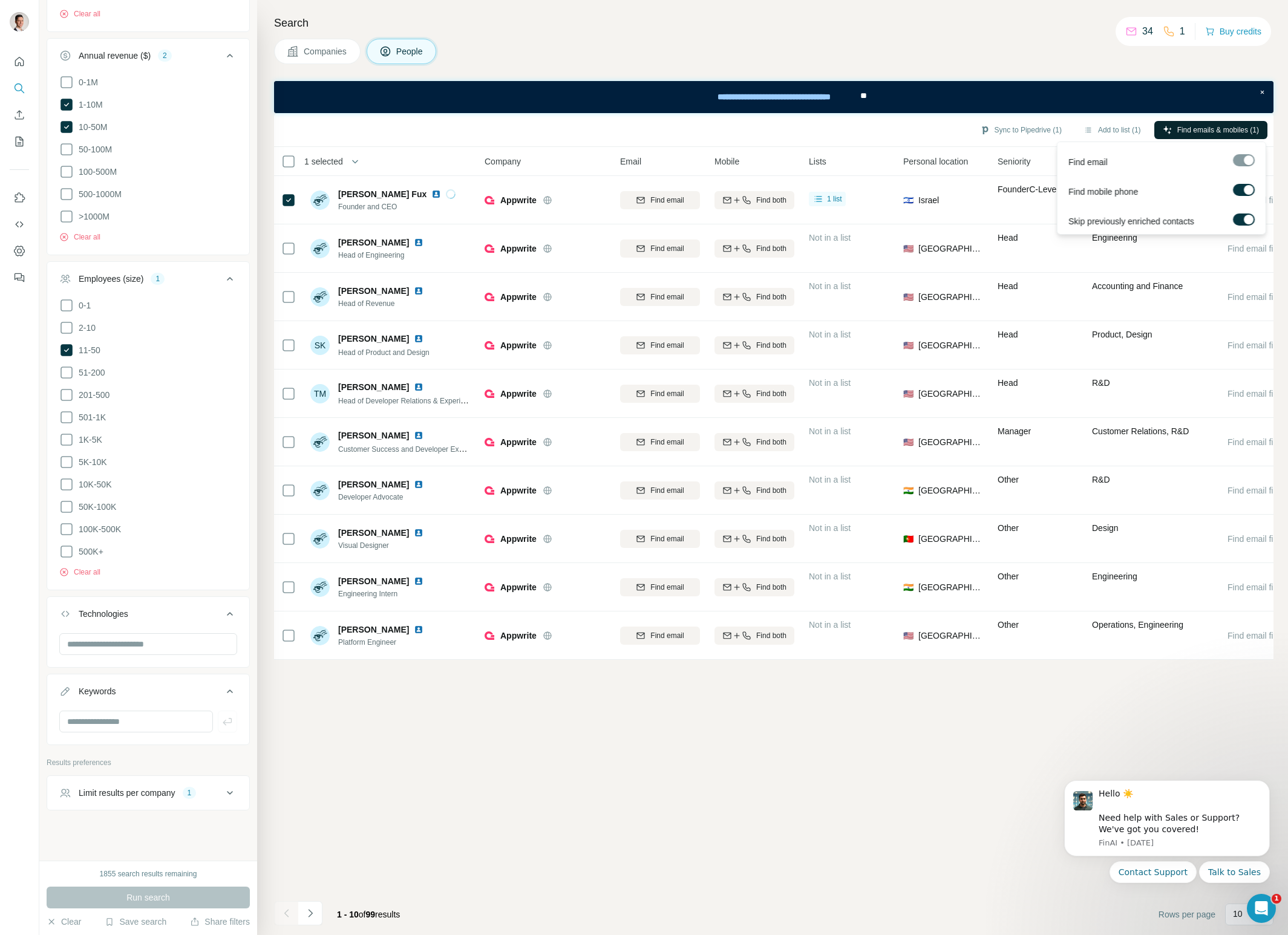
click at [1211, 129] on span "Find emails & mobiles (1)" at bounding box center [1218, 130] width 82 height 11
click at [970, 35] on div "Search Companies People Sync to Pipedrive (1) Add to list (1) Find emails & mob…" at bounding box center [773, 468] width 1031 height 935
click at [1025, 125] on button "Sync to Pipedrive (1)" at bounding box center [1021, 130] width 99 height 18
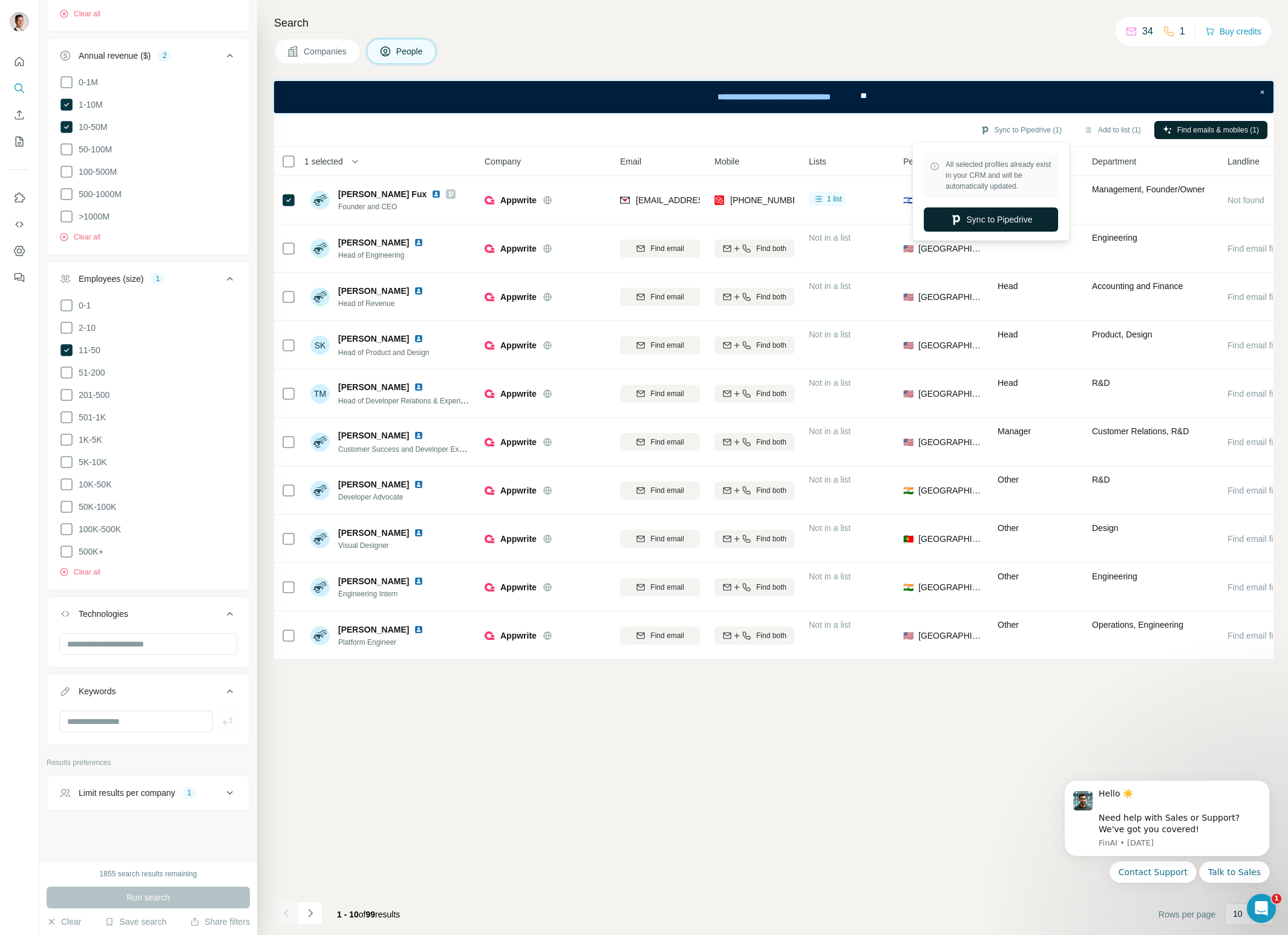
click at [1008, 218] on button "Sync to Pipedrive" at bounding box center [991, 220] width 135 height 24
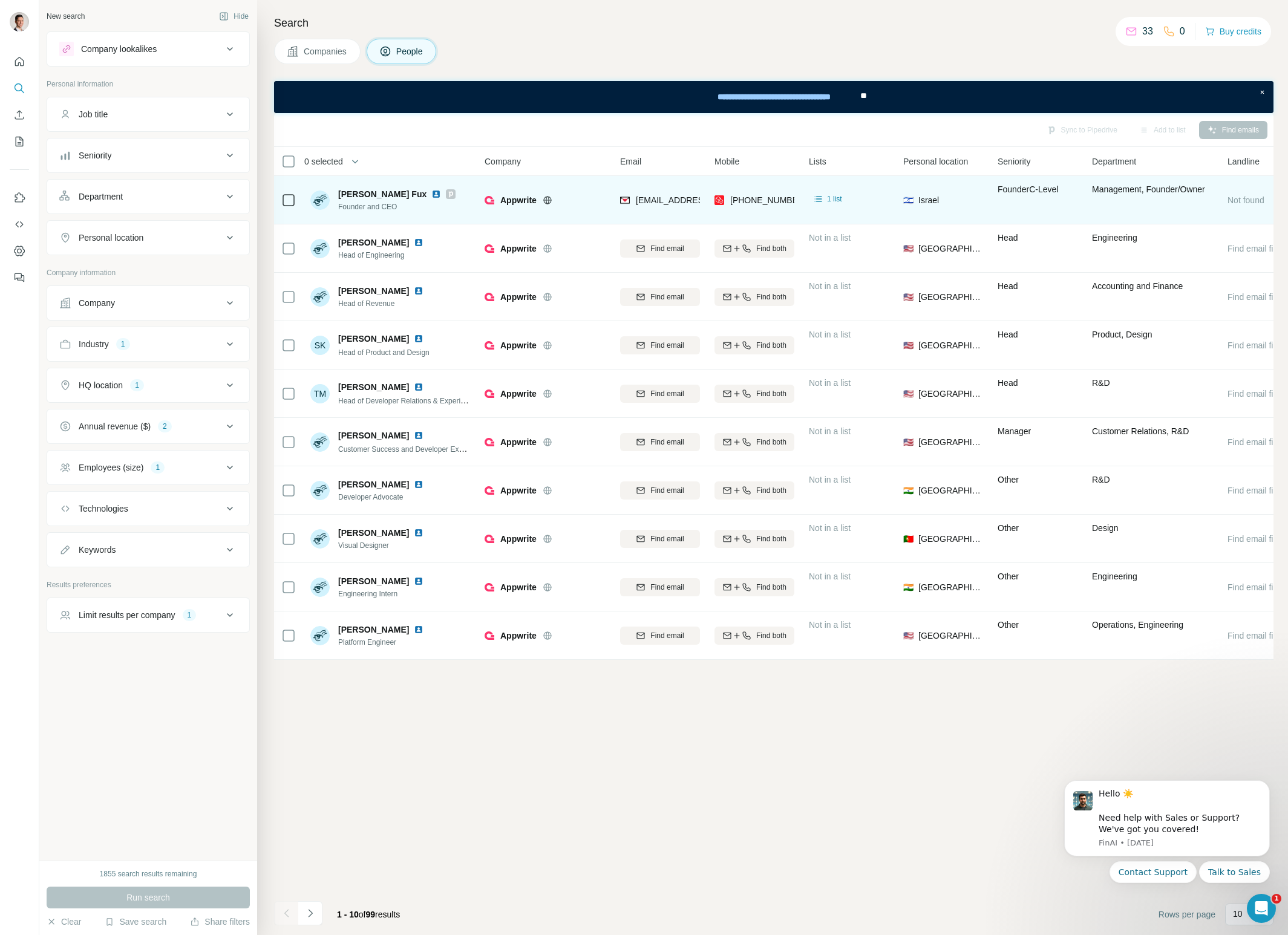
click at [356, 194] on span "[PERSON_NAME] Fux" at bounding box center [382, 194] width 88 height 12
drag, startPoint x: 365, startPoint y: 193, endPoint x: 384, endPoint y: 193, distance: 19.0
click at [367, 193] on span "[PERSON_NAME] Fux" at bounding box center [382, 194] width 88 height 12
drag, startPoint x: 412, startPoint y: 194, endPoint x: 423, endPoint y: 193, distance: 11.0
click at [427, 193] on div "Eldad A. Fux Founder and CEO" at bounding box center [391, 199] width 161 height 33
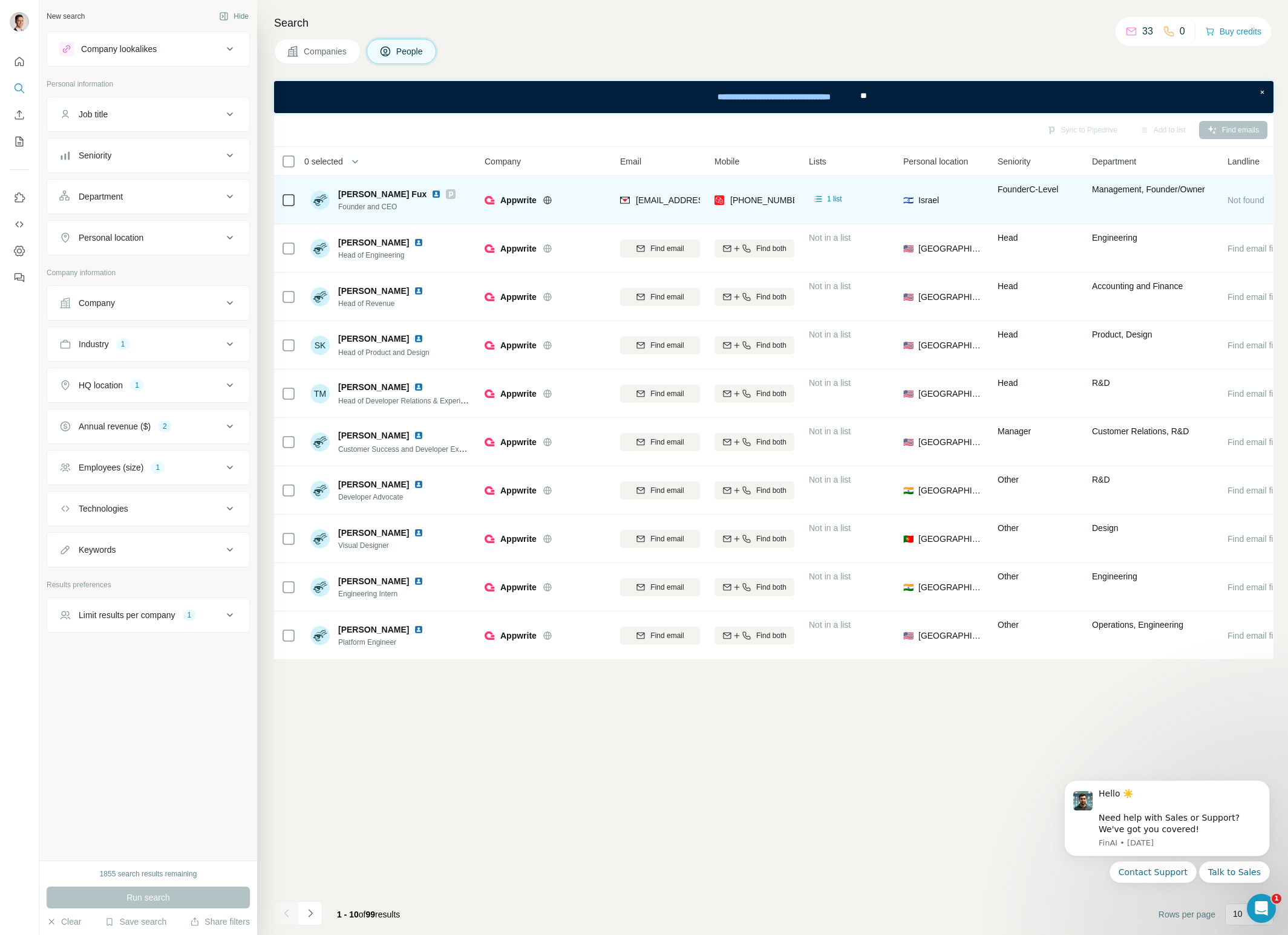
click at [432, 194] on img at bounding box center [437, 194] width 10 height 10
click at [447, 194] on icon at bounding box center [451, 194] width 7 height 10
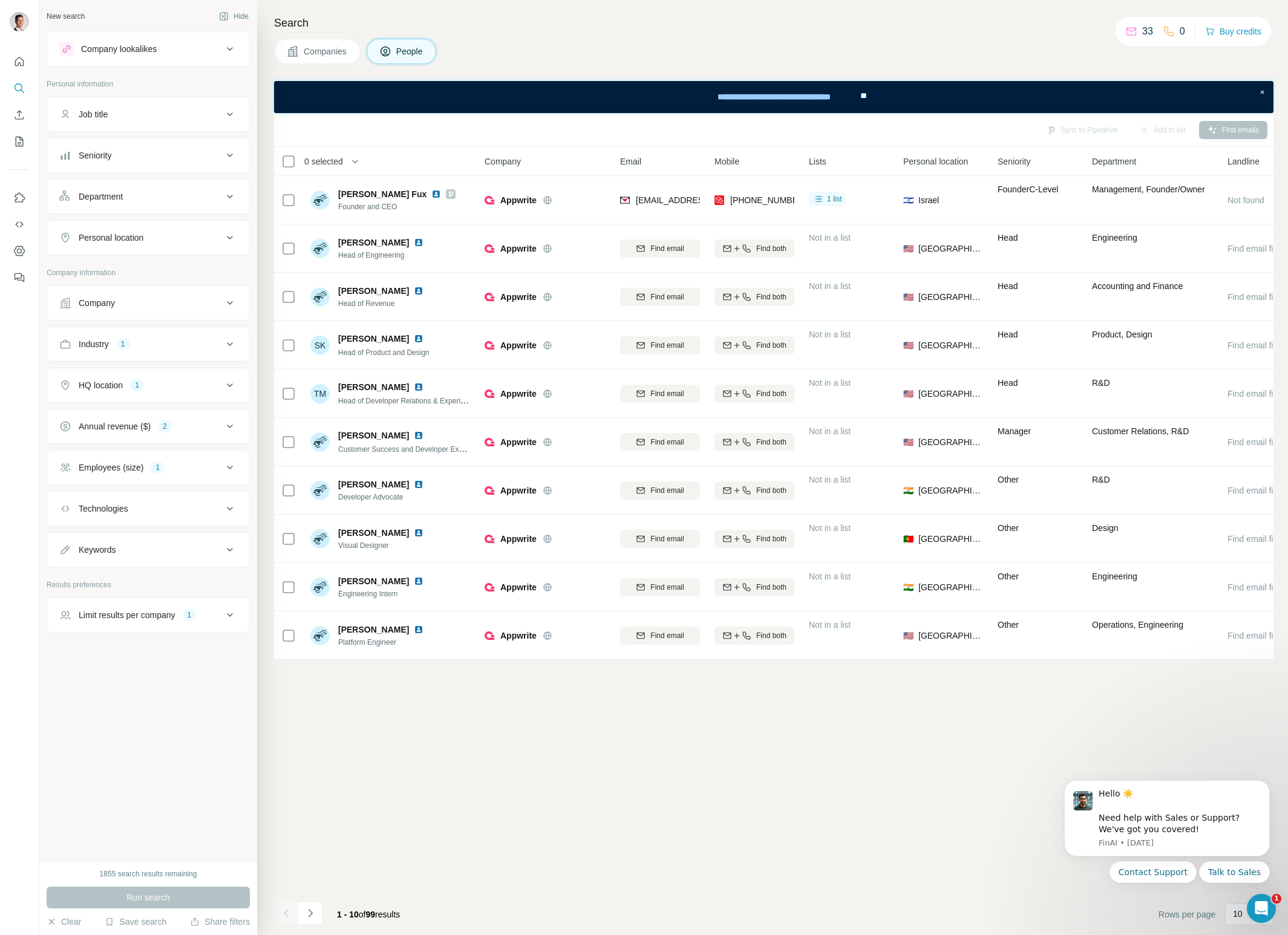
click at [204, 87] on p "Personal information" at bounding box center [148, 84] width 204 height 11
click at [177, 77] on div "Company lookalikes Personal information Job title Seniority Department Personal…" at bounding box center [148, 332] width 204 height 601
click at [217, 111] on div "Job title" at bounding box center [141, 114] width 163 height 12
click at [228, 112] on icon at bounding box center [230, 114] width 15 height 15
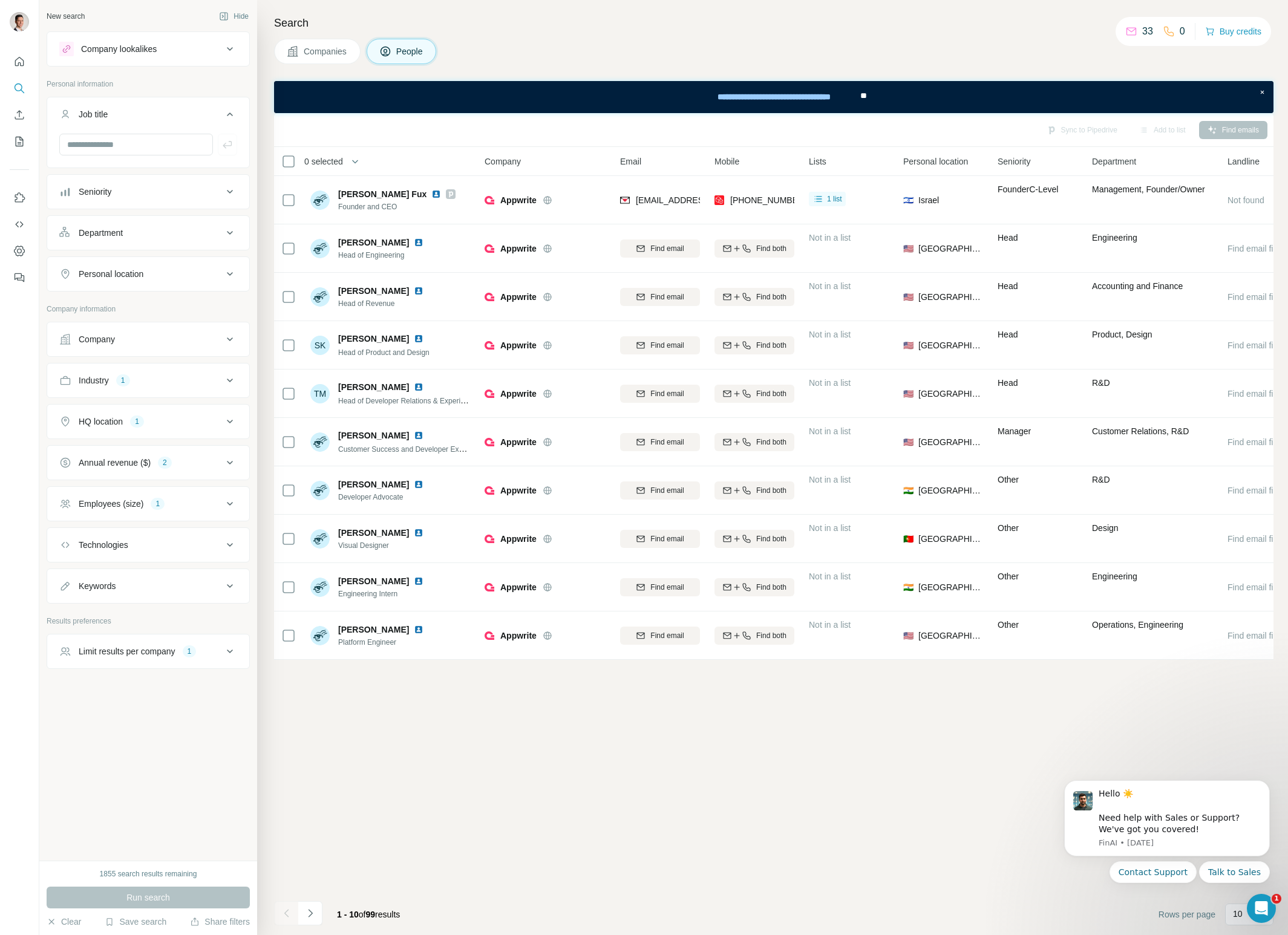
click at [312, 54] on span "Companies" at bounding box center [325, 51] width 44 height 12
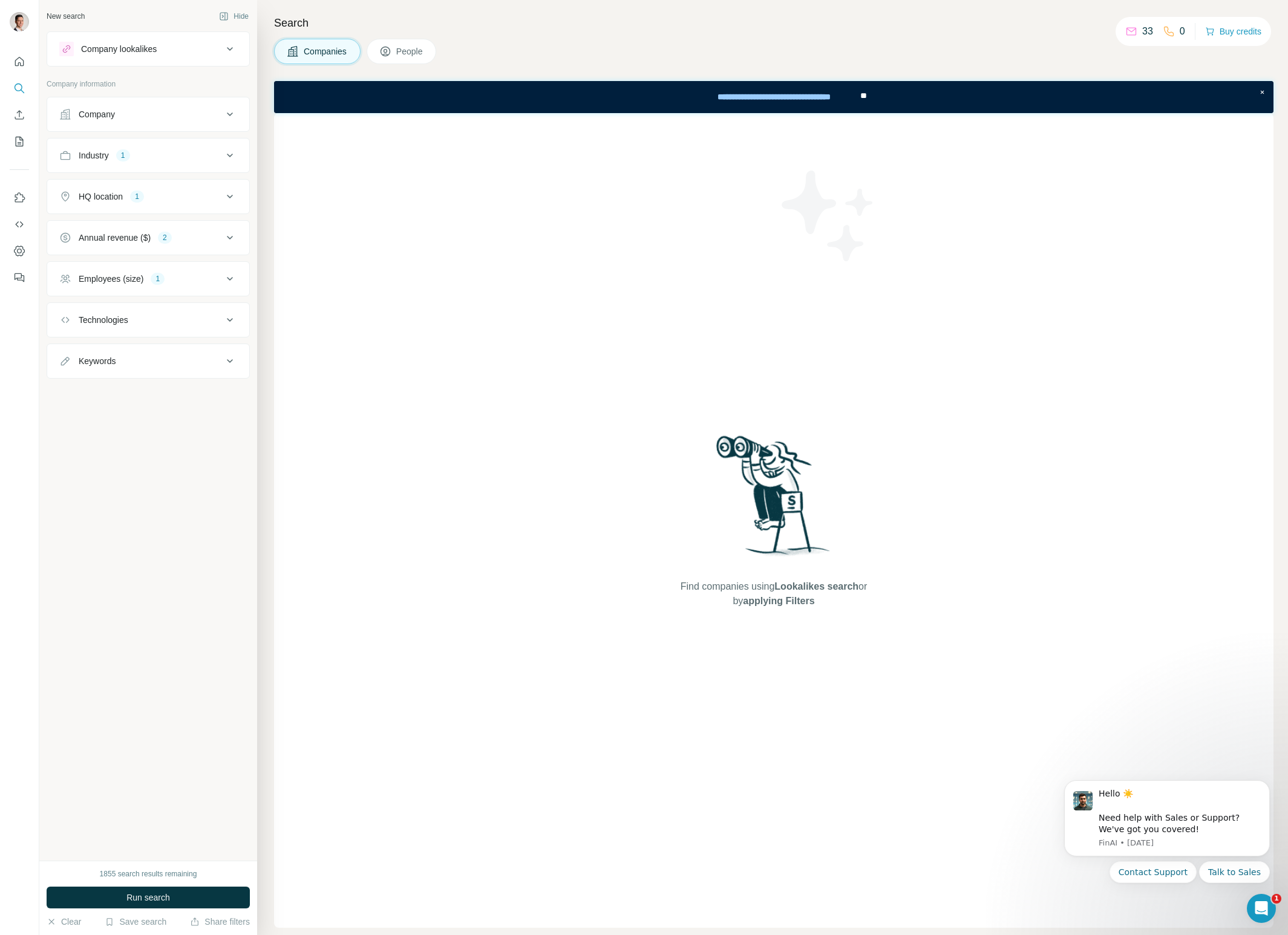
click at [418, 50] on span "People" at bounding box center [411, 51] width 28 height 12
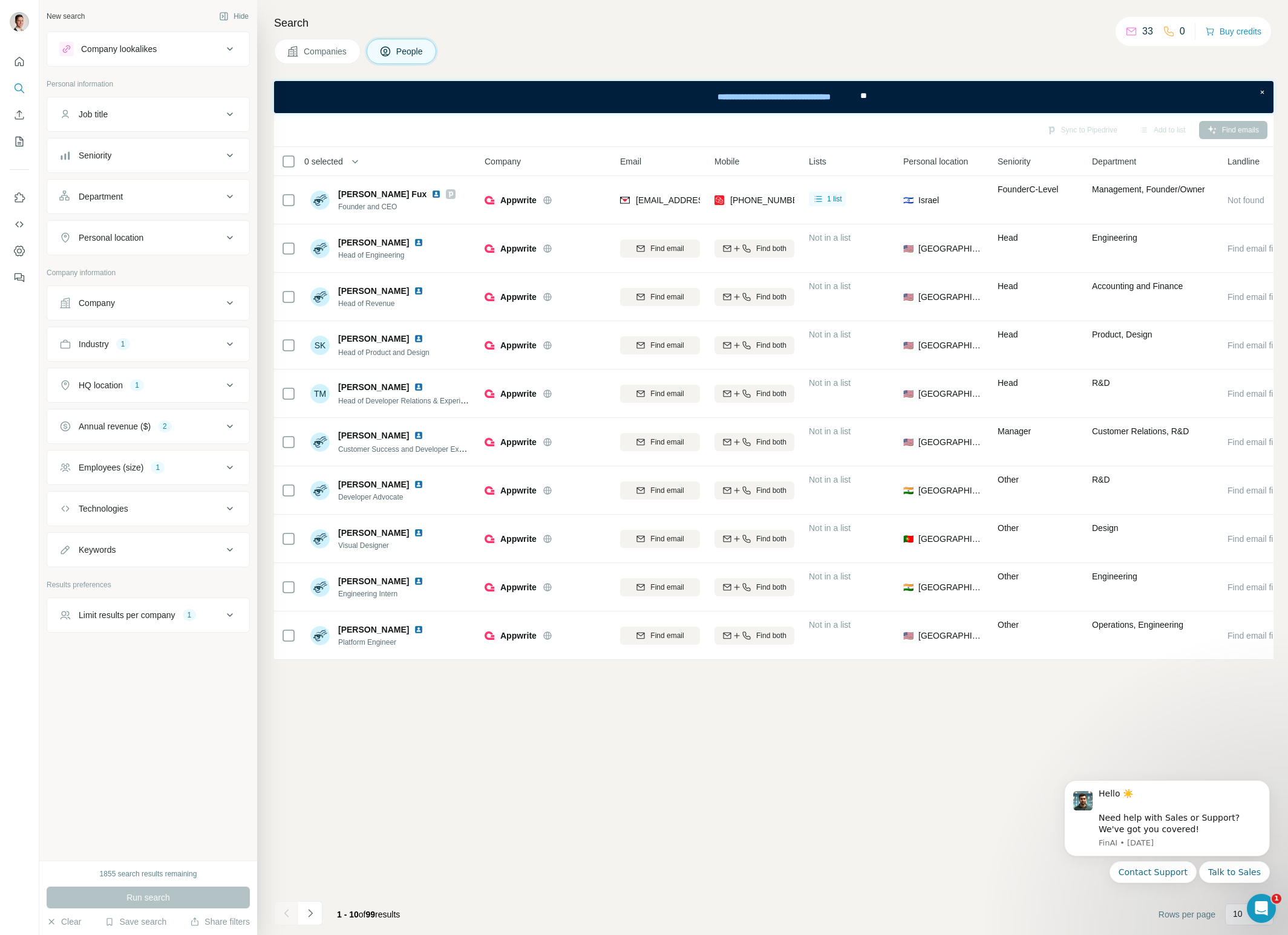
click at [231, 115] on icon at bounding box center [230, 114] width 15 height 15
click at [165, 147] on input "text" at bounding box center [136, 144] width 154 height 22
click at [226, 114] on icon at bounding box center [230, 114] width 15 height 15
click at [225, 153] on icon at bounding box center [230, 156] width 15 height 15
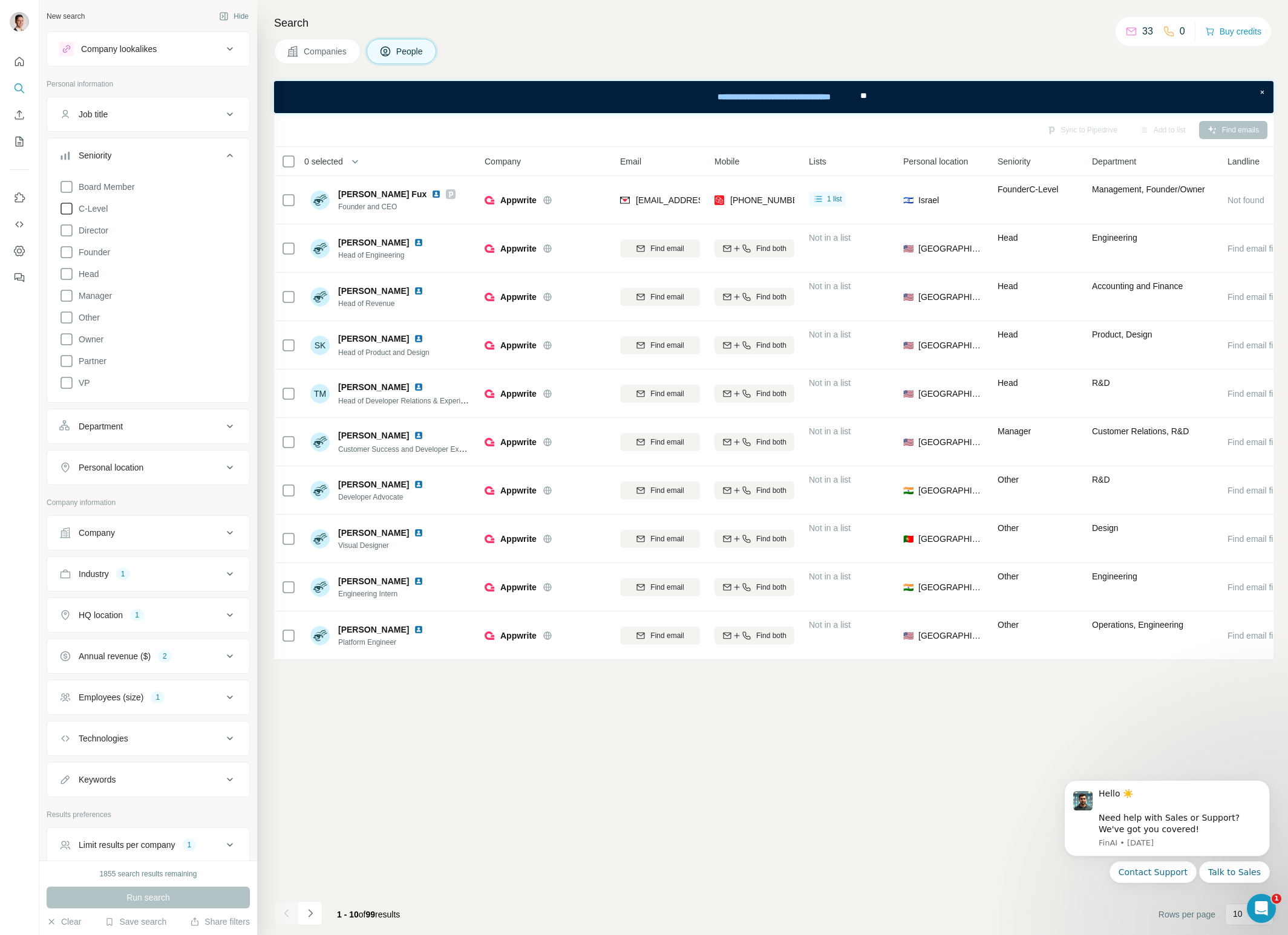
click at [73, 210] on icon at bounding box center [66, 208] width 15 height 15
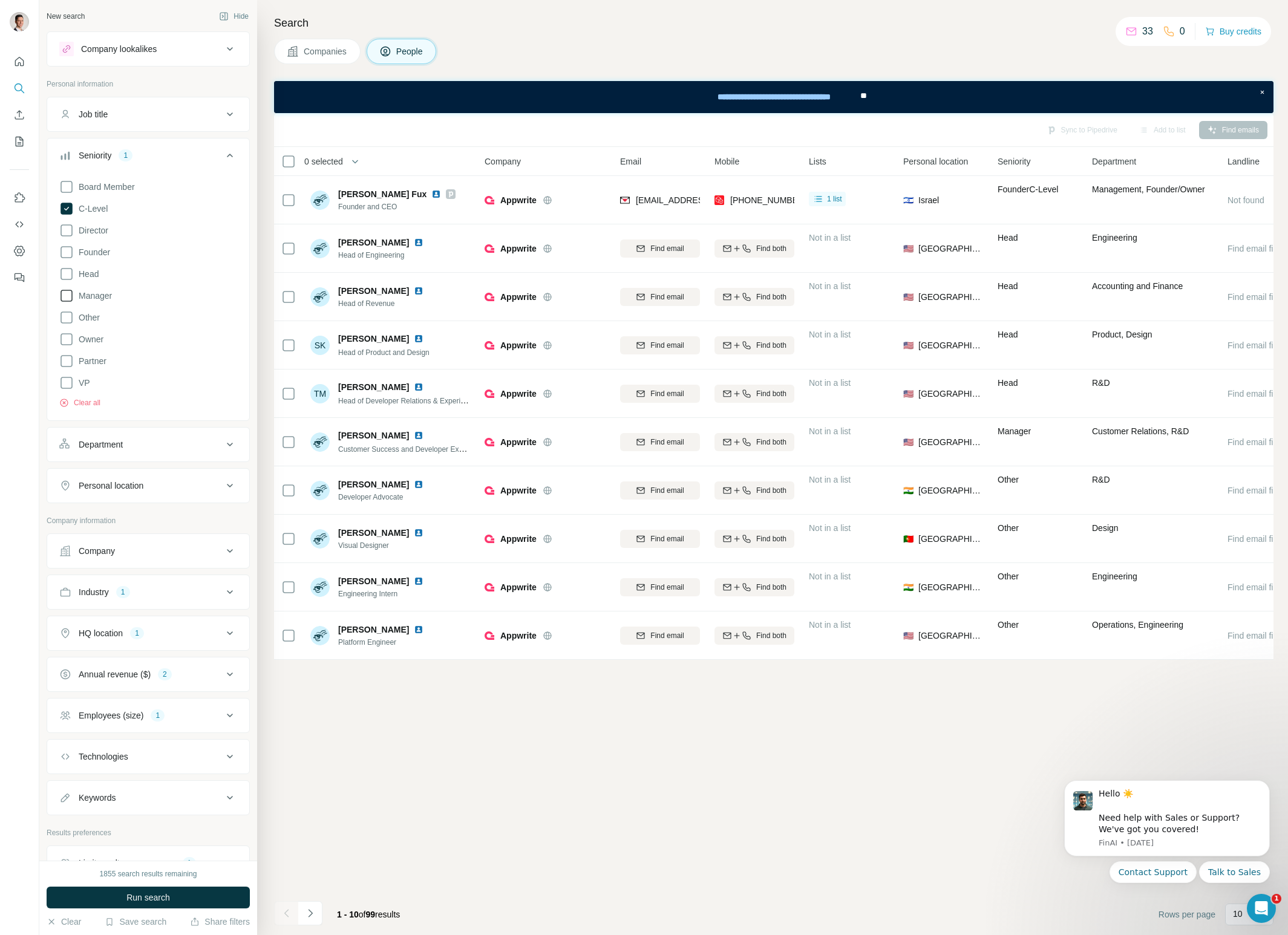
click at [65, 296] on icon at bounding box center [66, 296] width 15 height 15
click at [70, 211] on icon at bounding box center [66, 208] width 12 height 12
click at [209, 87] on p "Personal information" at bounding box center [148, 84] width 204 height 11
click at [68, 210] on icon at bounding box center [66, 208] width 15 height 15
click at [232, 153] on icon at bounding box center [230, 156] width 15 height 15
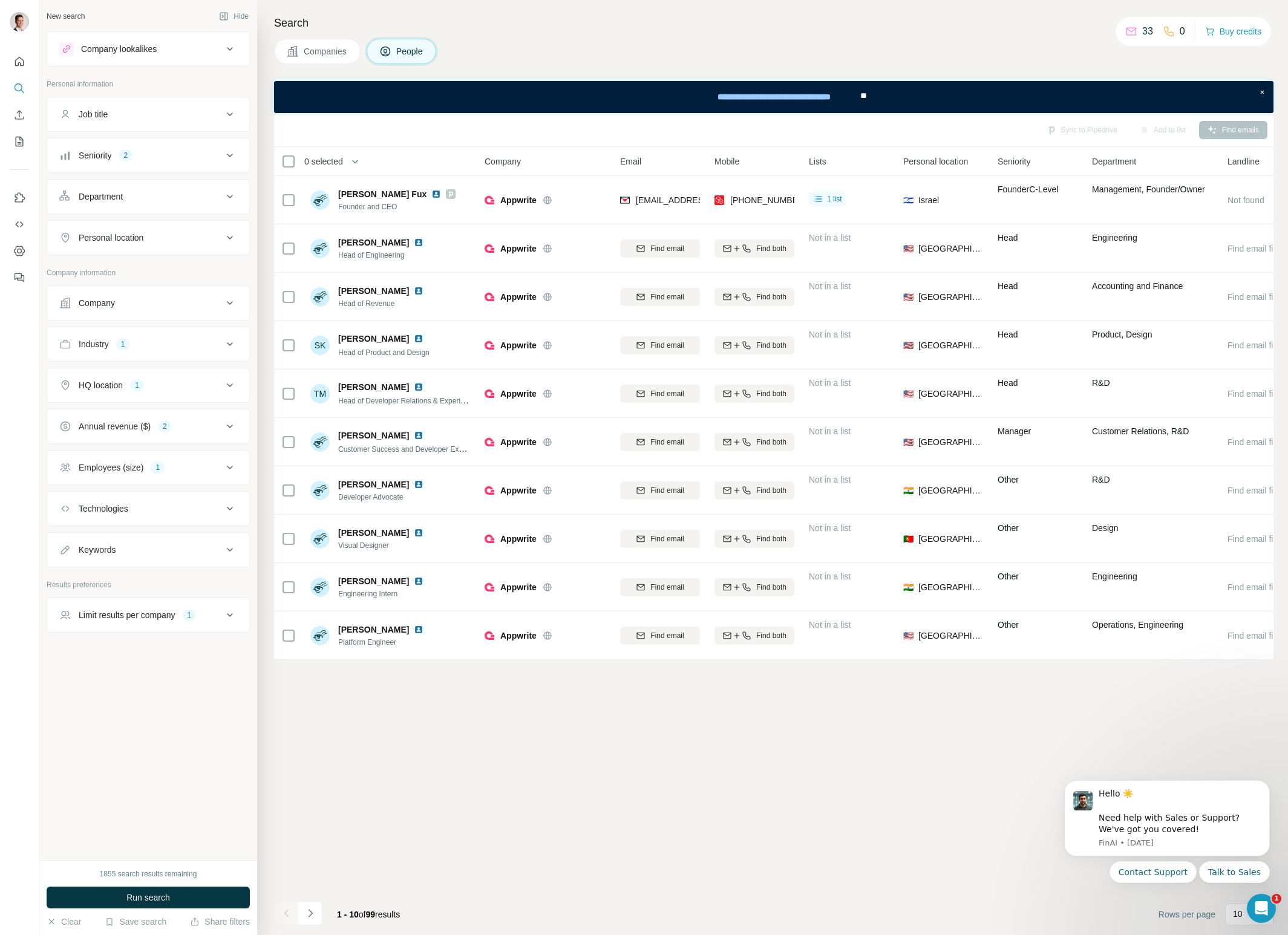
click at [230, 195] on icon at bounding box center [230, 196] width 15 height 15
click at [203, 227] on input at bounding box center [142, 227] width 149 height 13
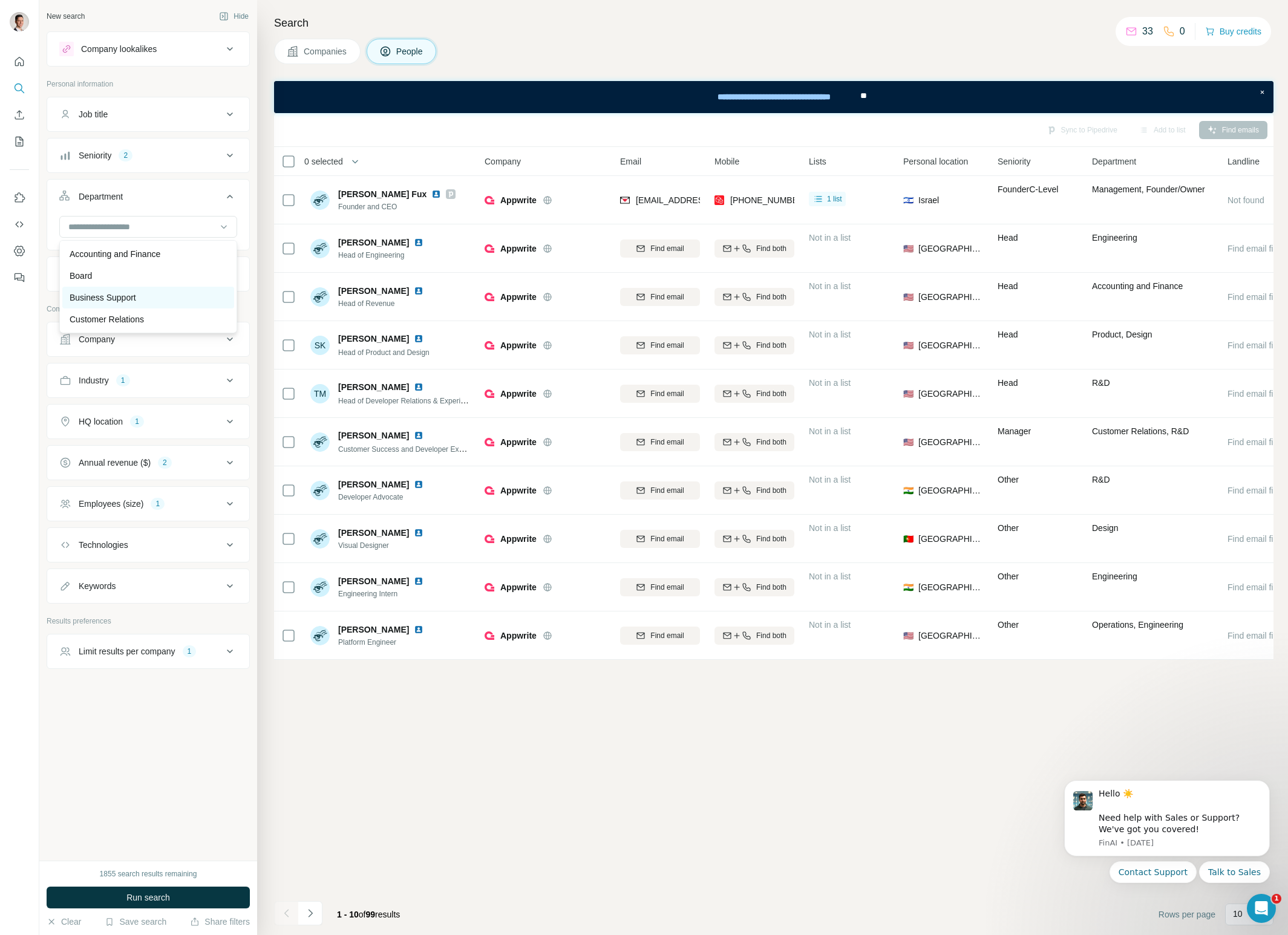
click at [161, 296] on div "Business Support" at bounding box center [148, 297] width 157 height 12
click at [227, 313] on icon at bounding box center [230, 317] width 15 height 15
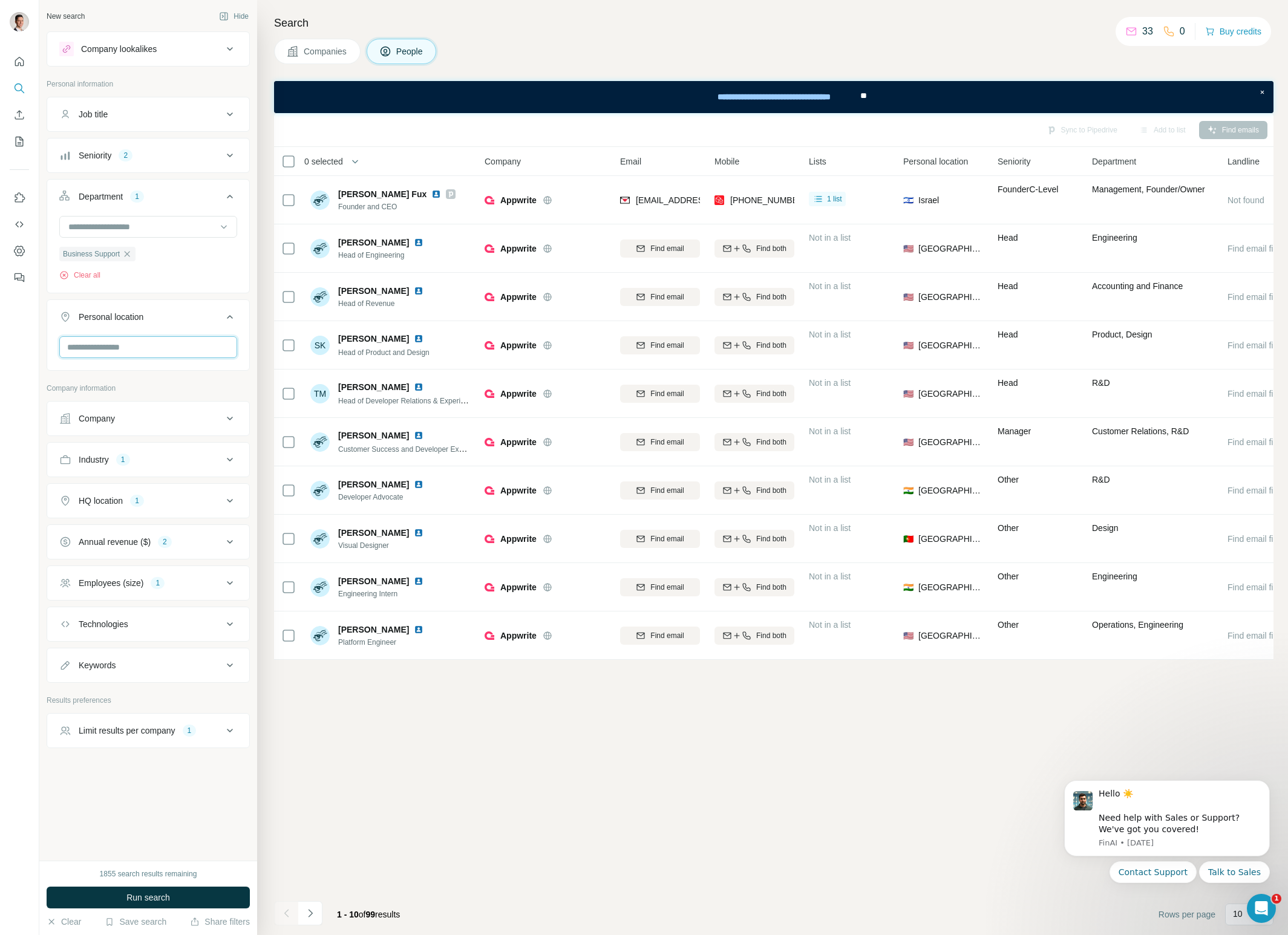
click at [168, 345] on input "text" at bounding box center [148, 347] width 178 height 22
type input "*"
type input "***"
click at [211, 299] on ul "Job title Seniority 2 Department 1 Business Support Clear all Personal location…" at bounding box center [148, 255] width 204 height 317
click at [177, 899] on button "Run search" at bounding box center [148, 898] width 204 height 22
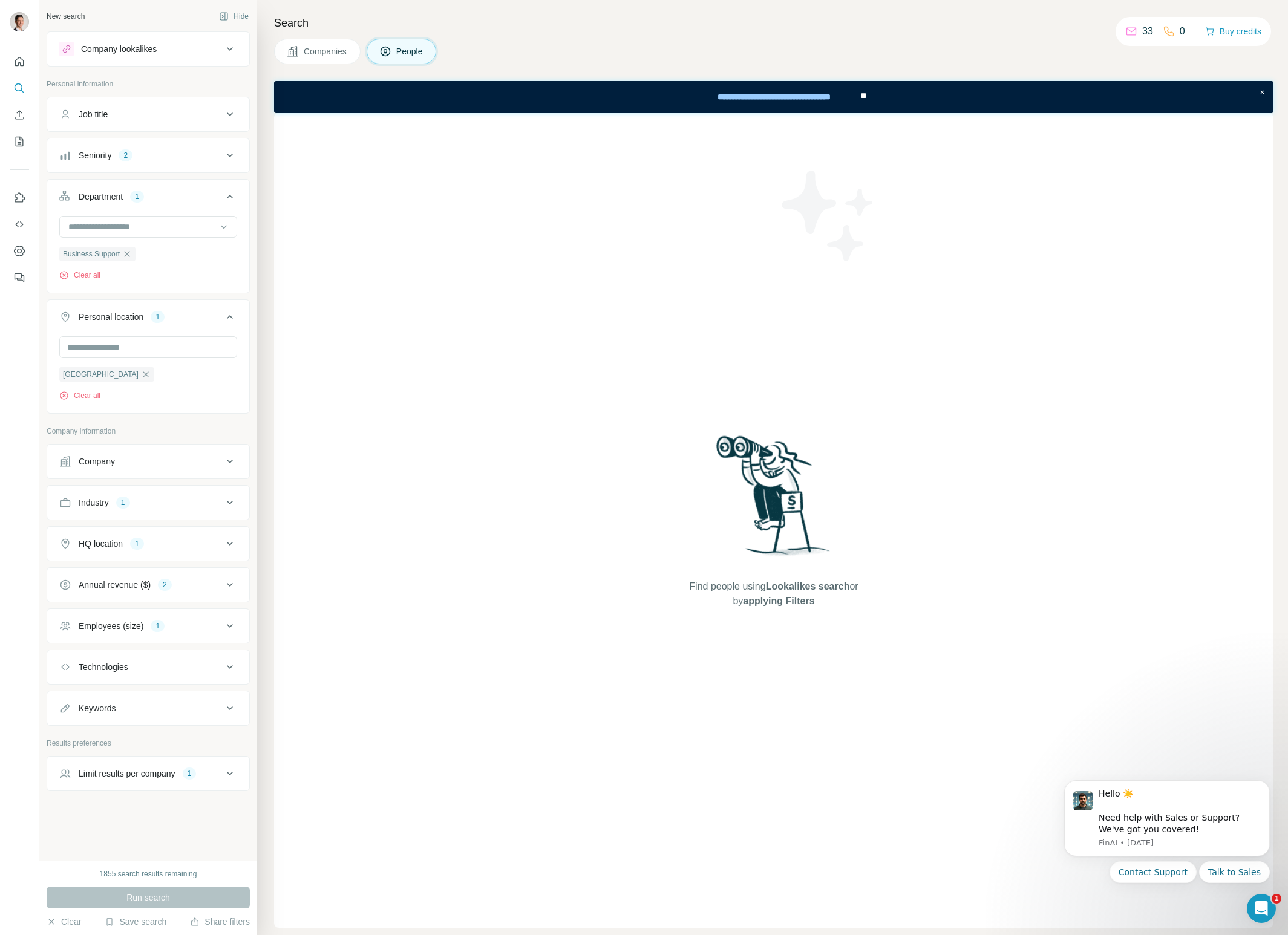
click at [232, 115] on icon at bounding box center [230, 114] width 15 height 15
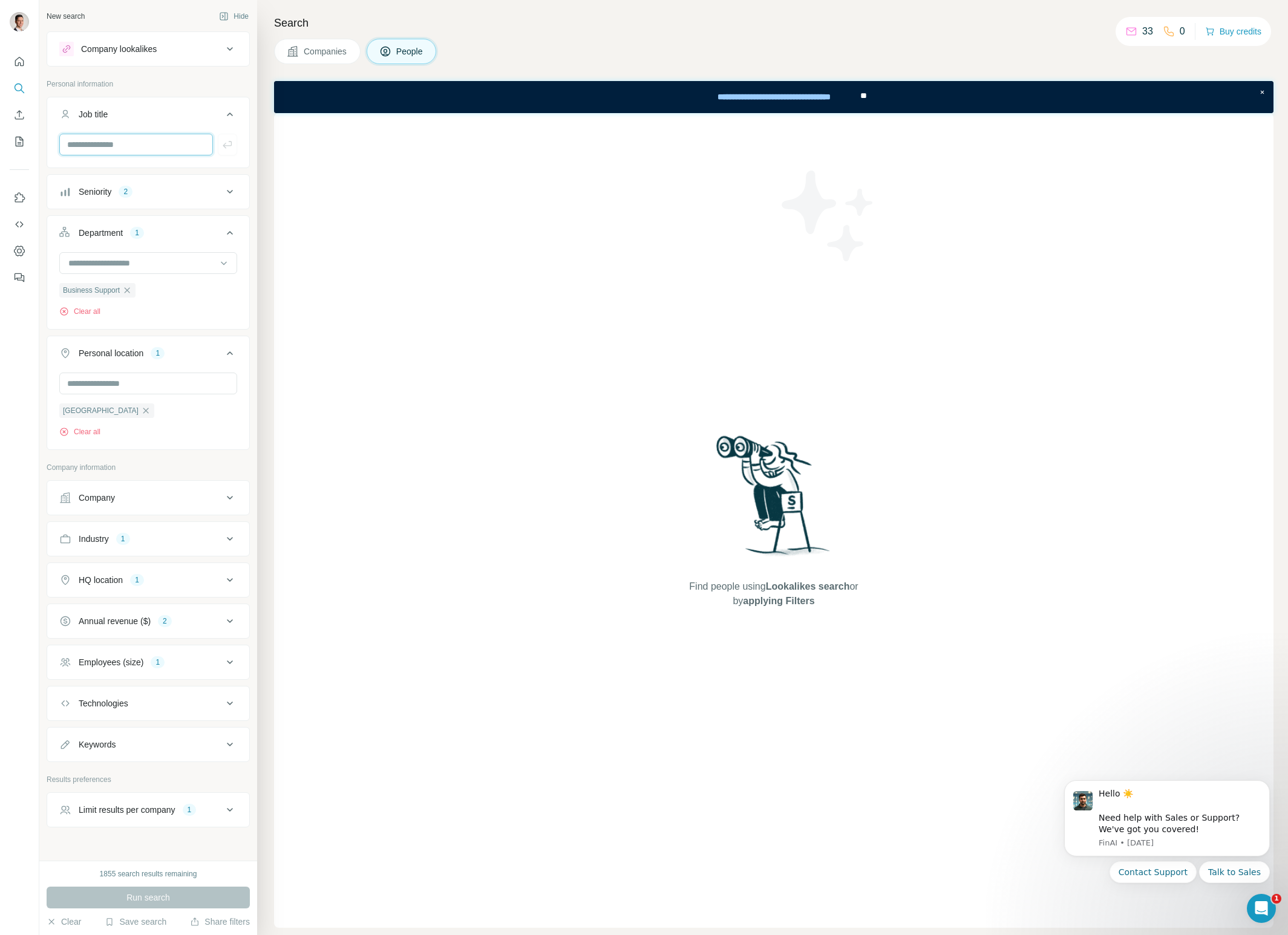
click at [170, 145] on input "text" at bounding box center [136, 144] width 154 height 22
click at [230, 114] on icon at bounding box center [230, 114] width 15 height 15
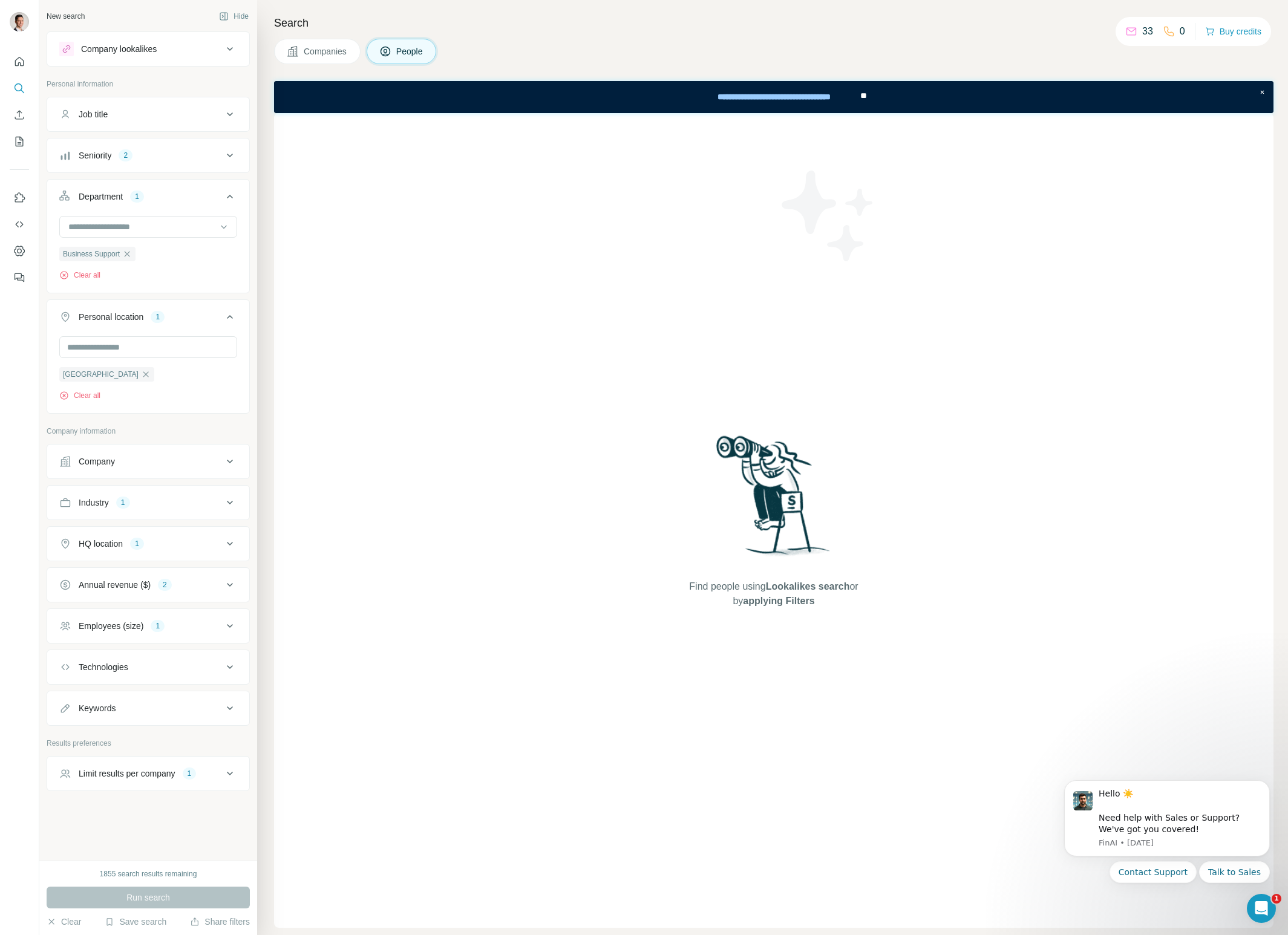
click at [232, 153] on icon at bounding box center [230, 156] width 15 height 15
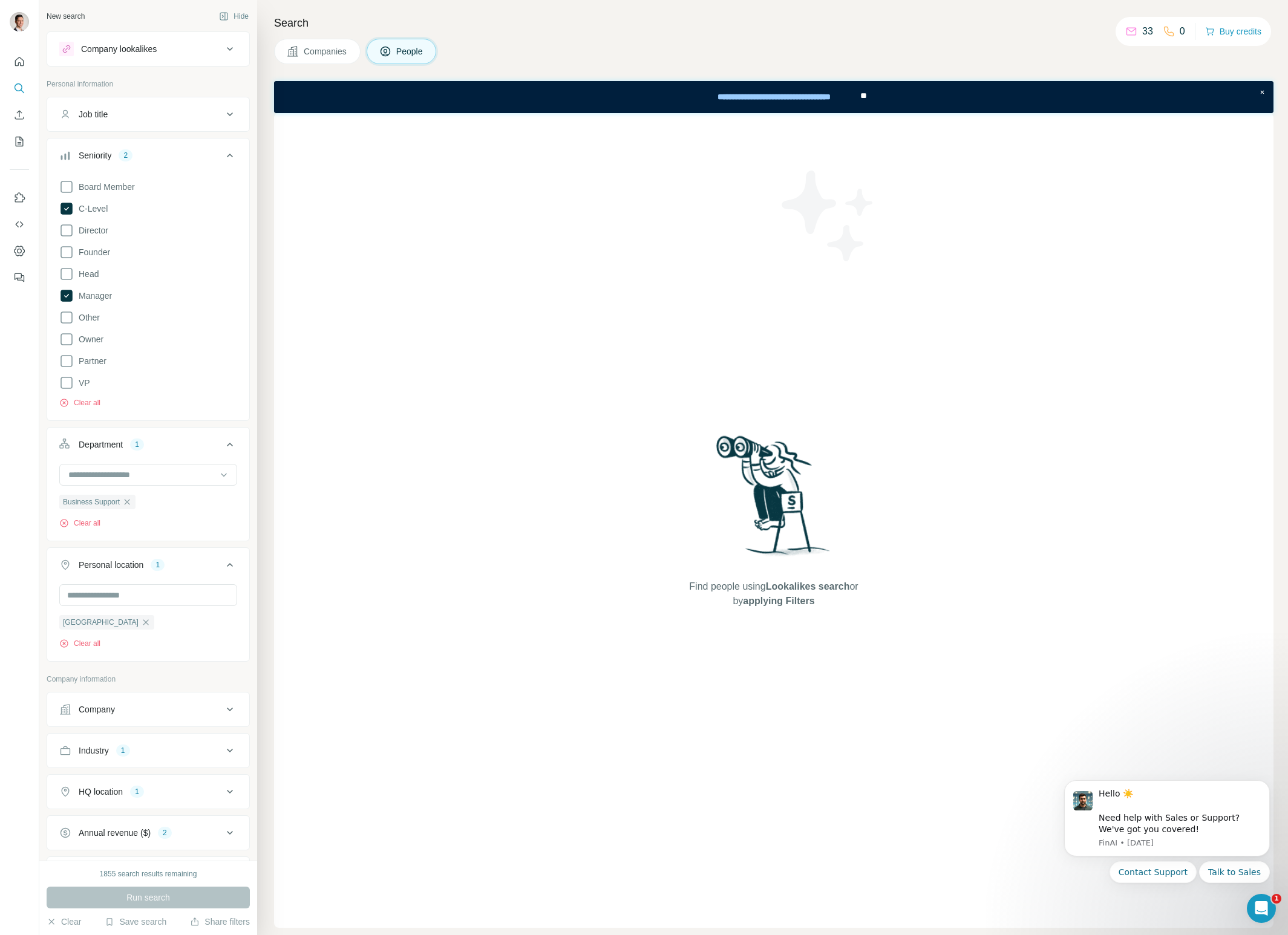
click at [231, 154] on icon at bounding box center [230, 156] width 15 height 15
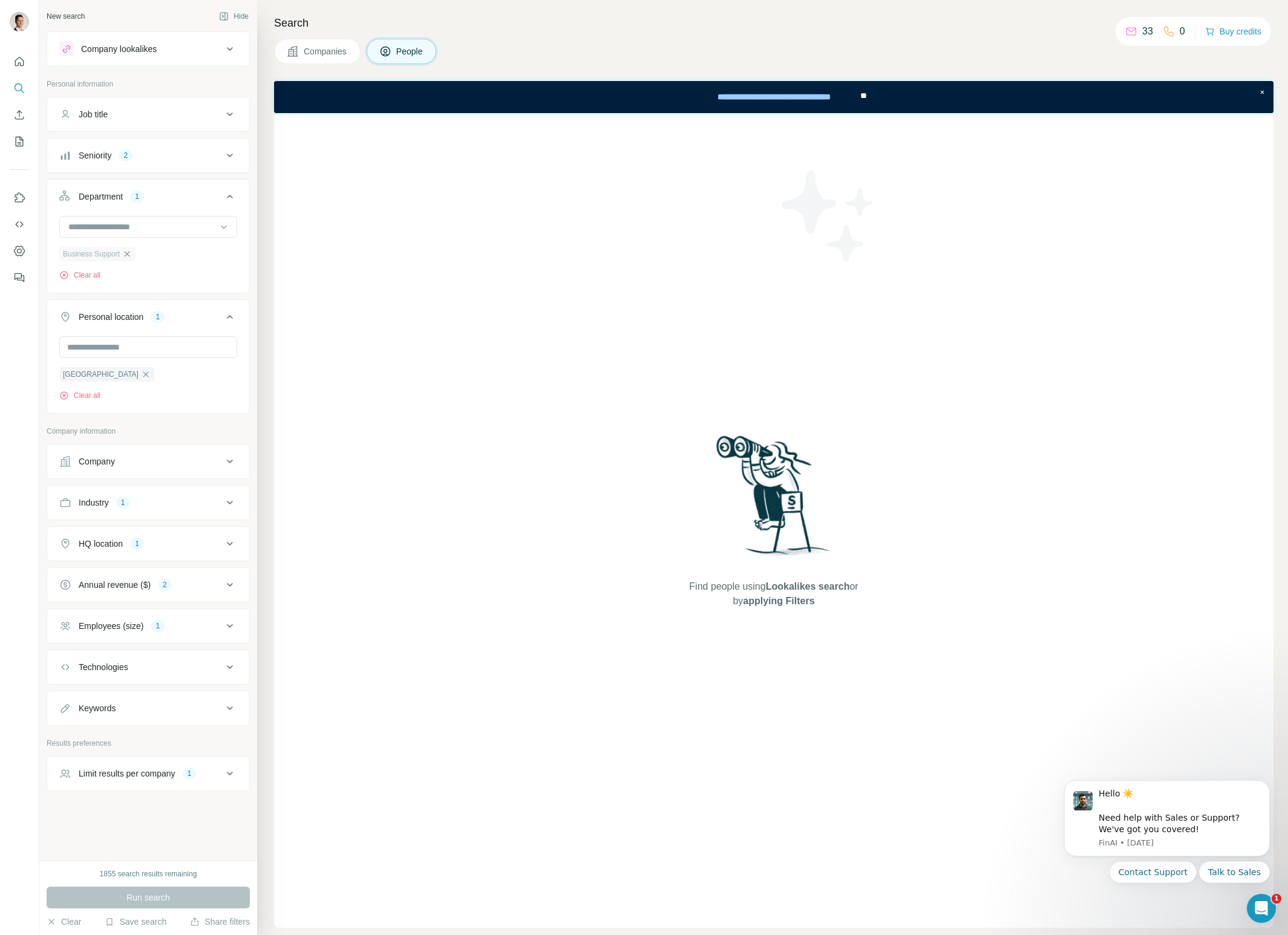
click at [132, 253] on icon "button" at bounding box center [127, 254] width 10 height 10
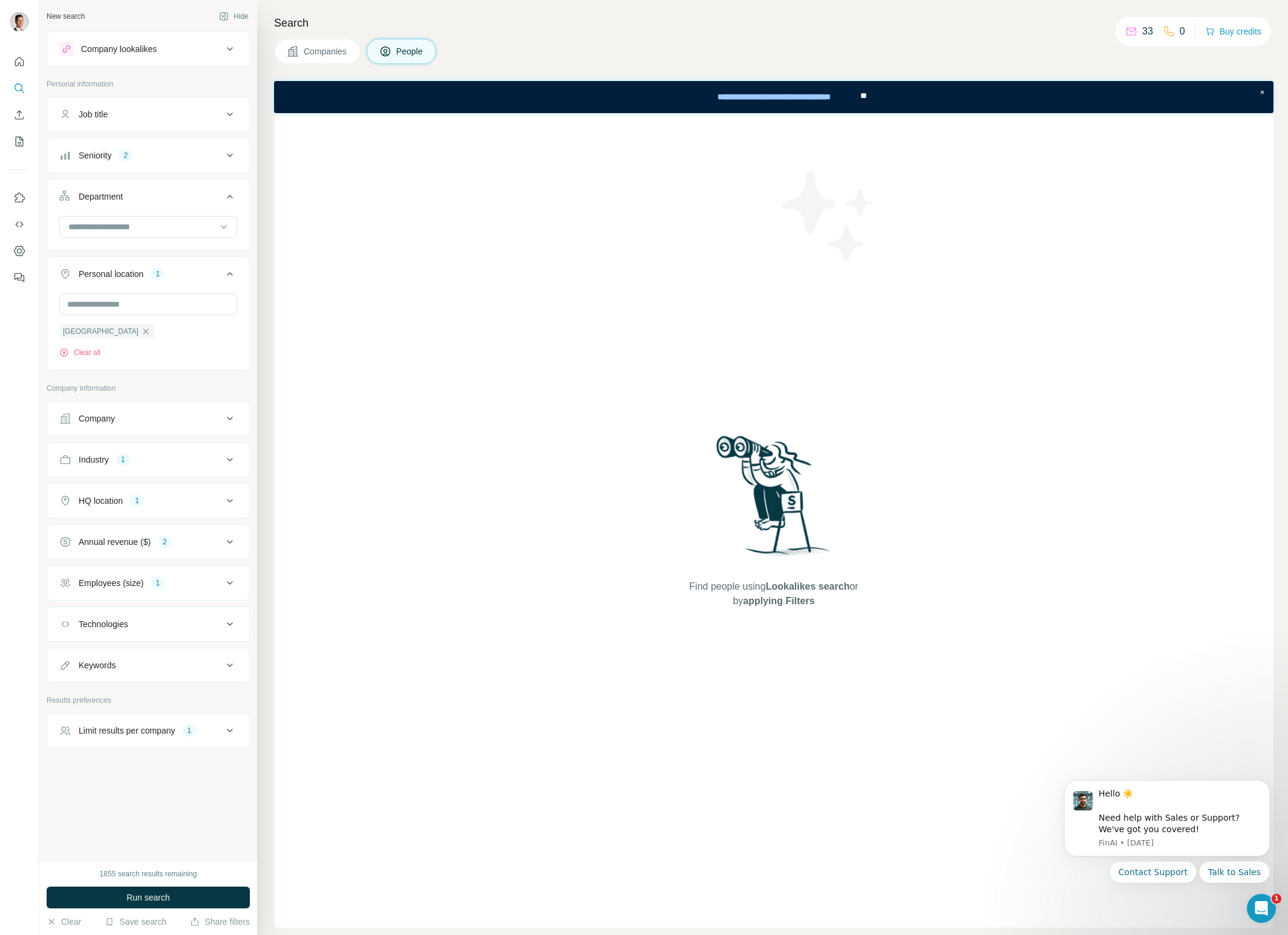
click at [177, 896] on button "Run search" at bounding box center [148, 898] width 204 height 22
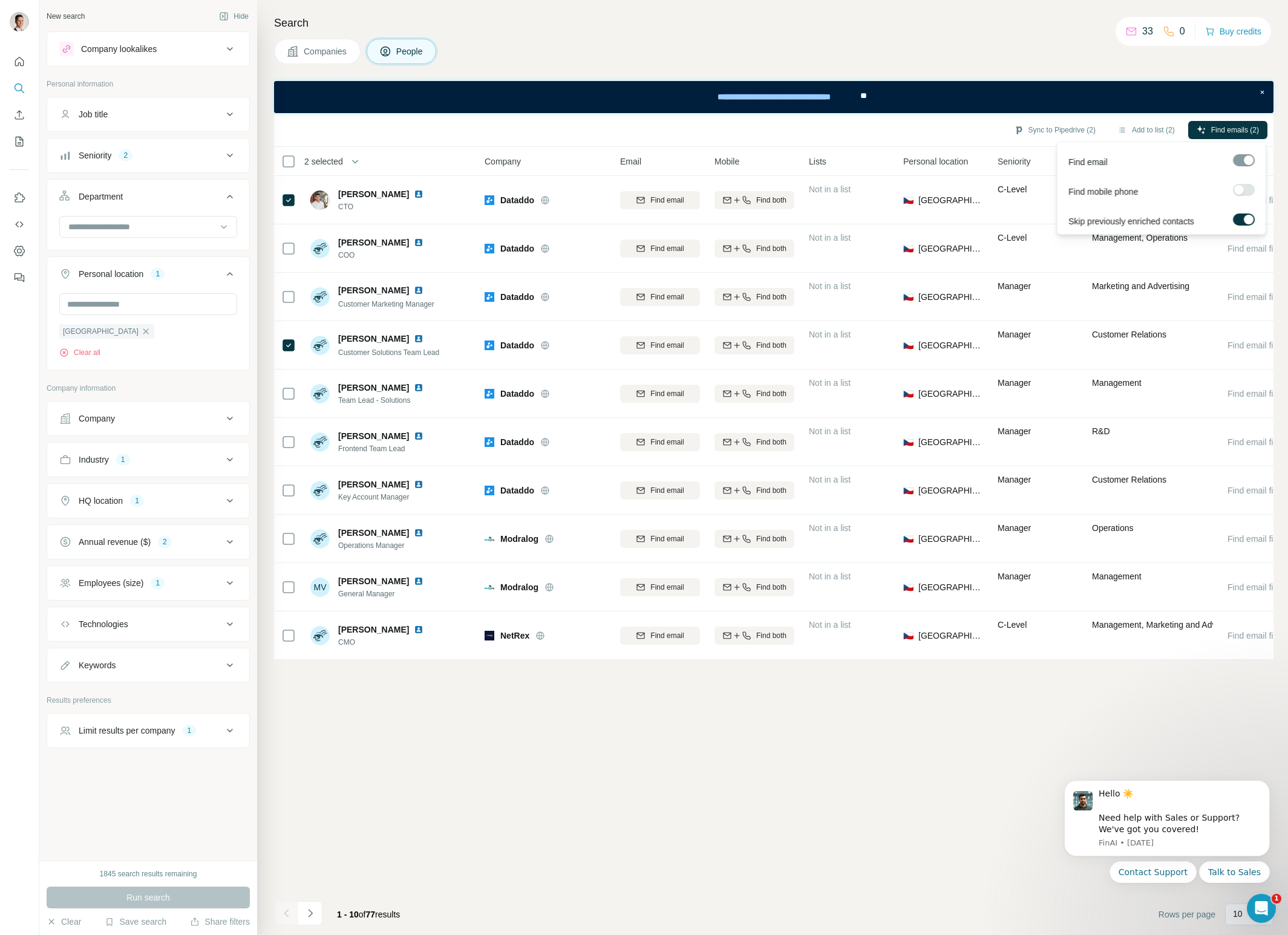
click at [1245, 184] on label at bounding box center [1244, 189] width 22 height 12
